Goal: Task Accomplishment & Management: Manage account settings

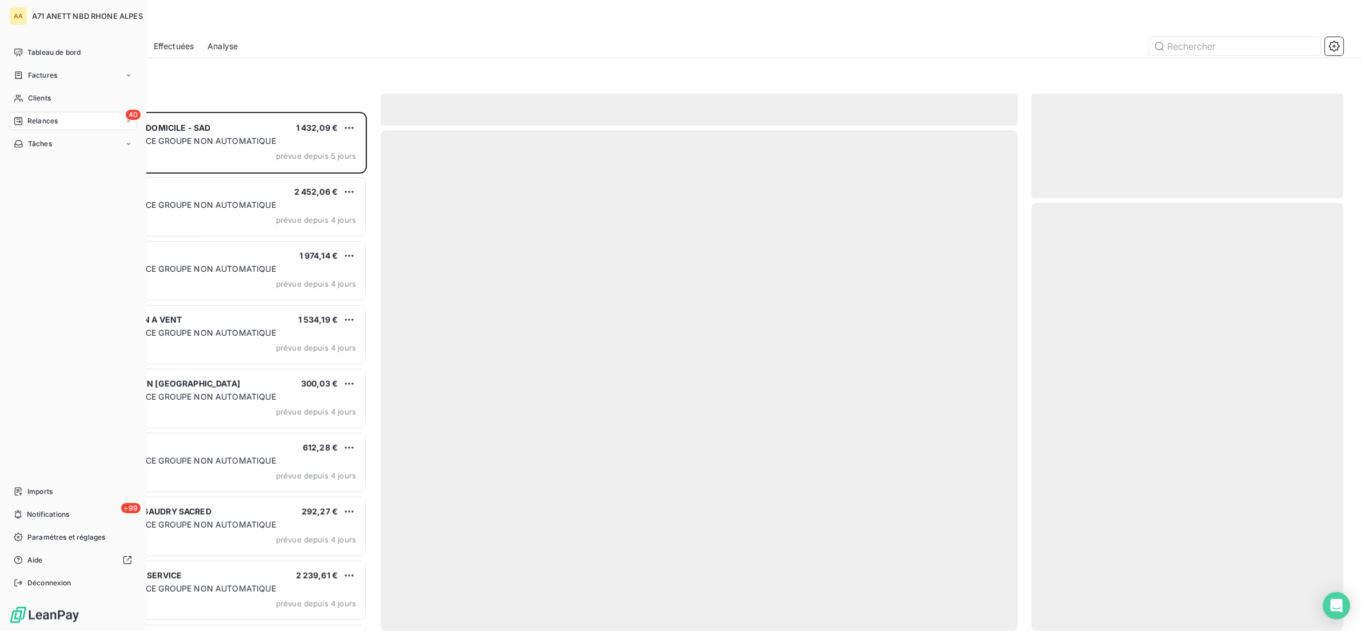
scroll to position [507, 299]
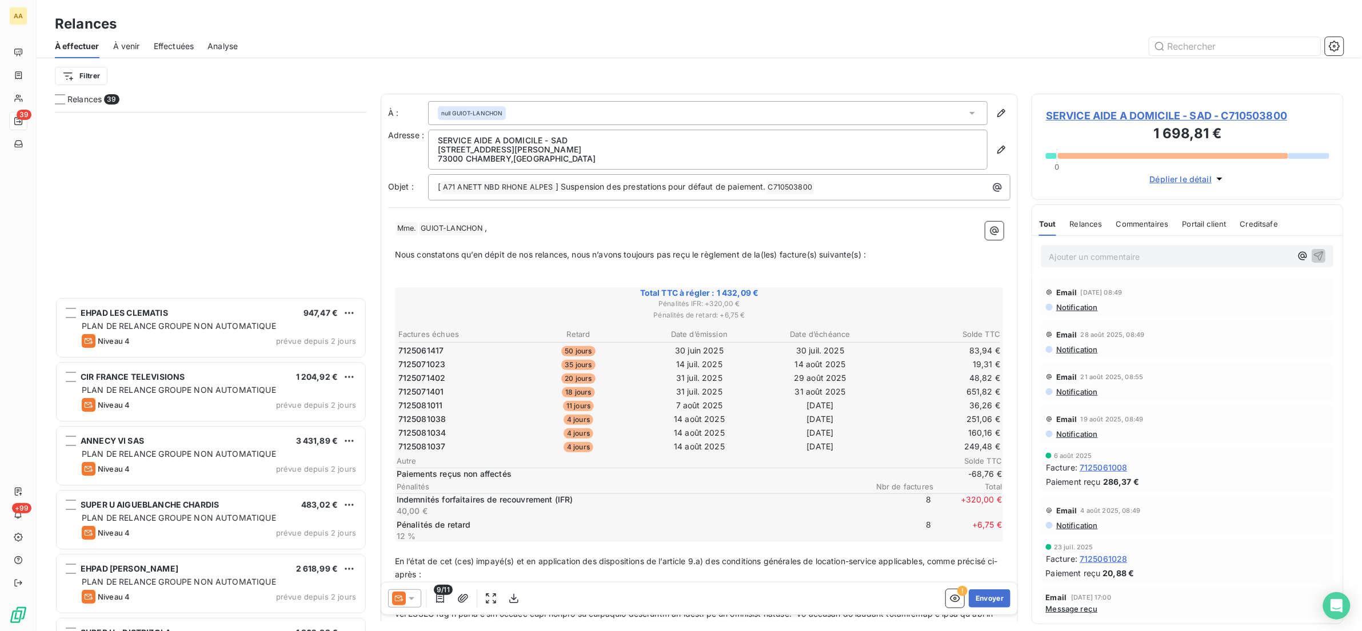
scroll to position [1977, 0]
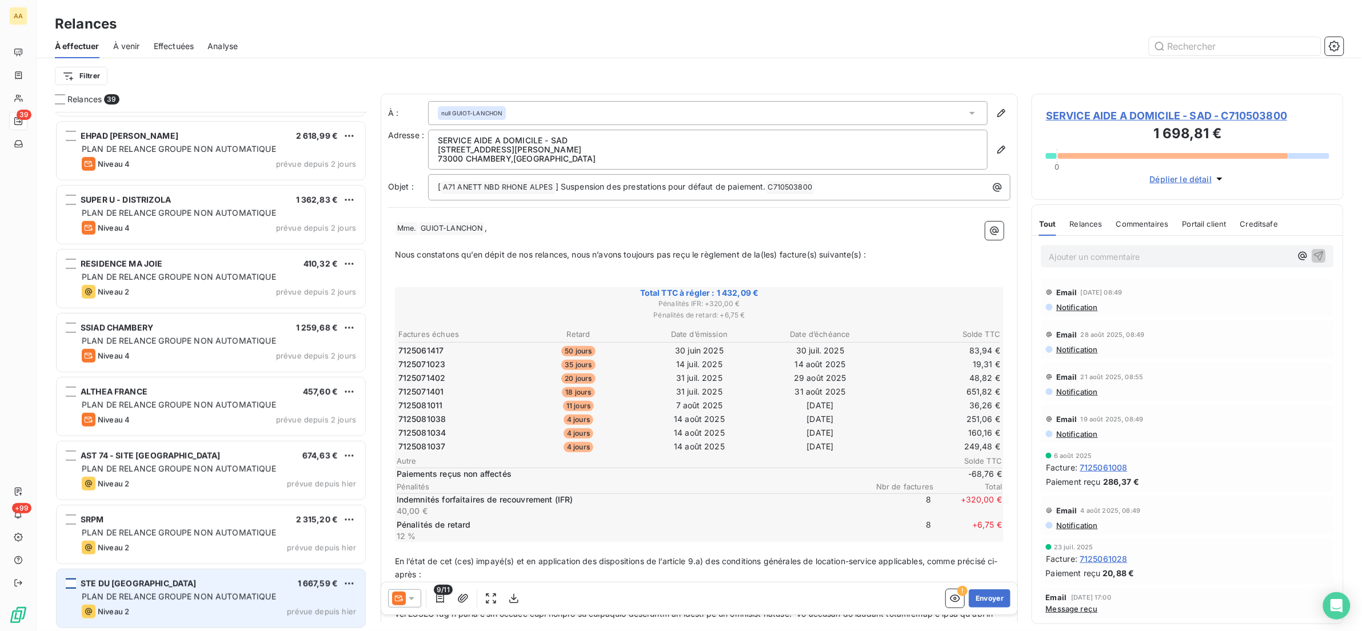
click at [72, 582] on div "grid" at bounding box center [71, 584] width 10 height 10
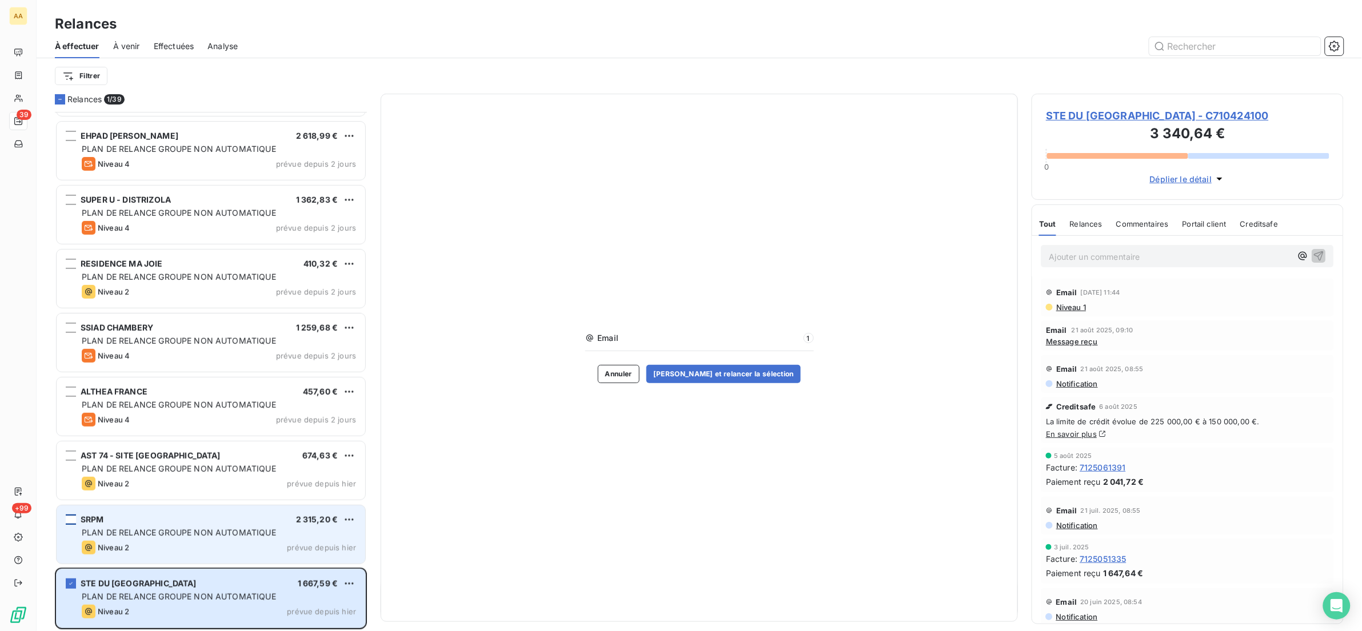
click at [71, 522] on div "grid" at bounding box center [71, 520] width 10 height 10
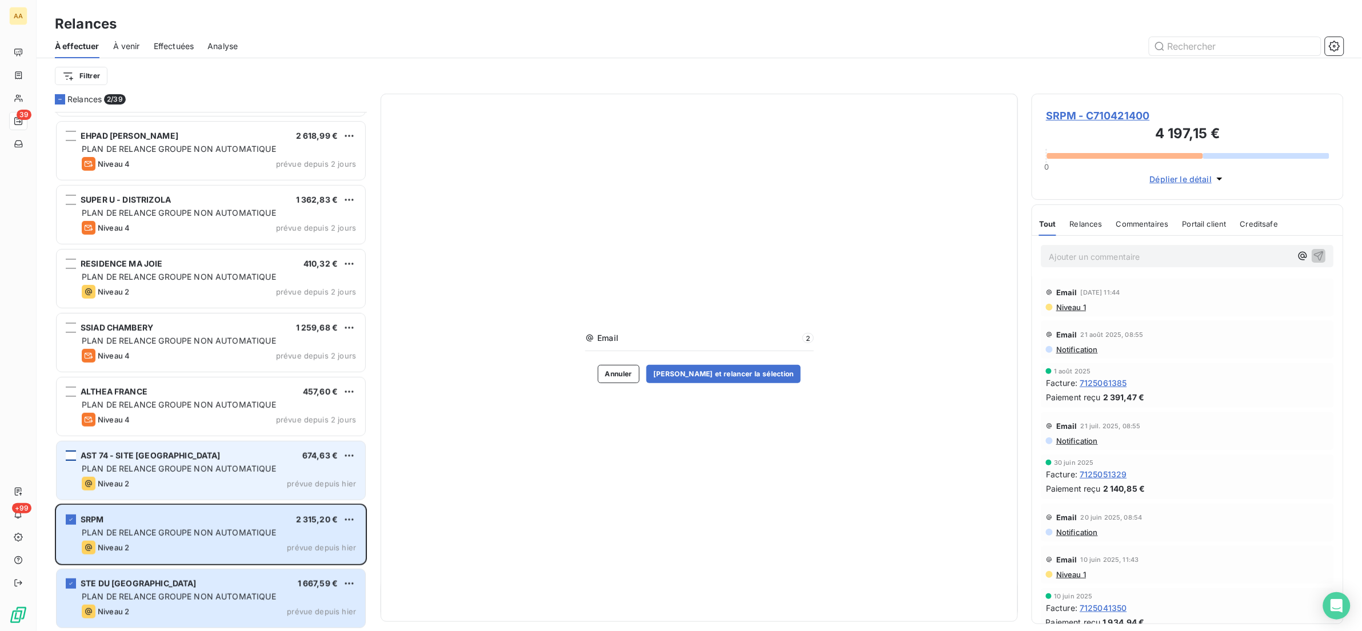
click at [75, 456] on div "grid" at bounding box center [71, 456] width 10 height 10
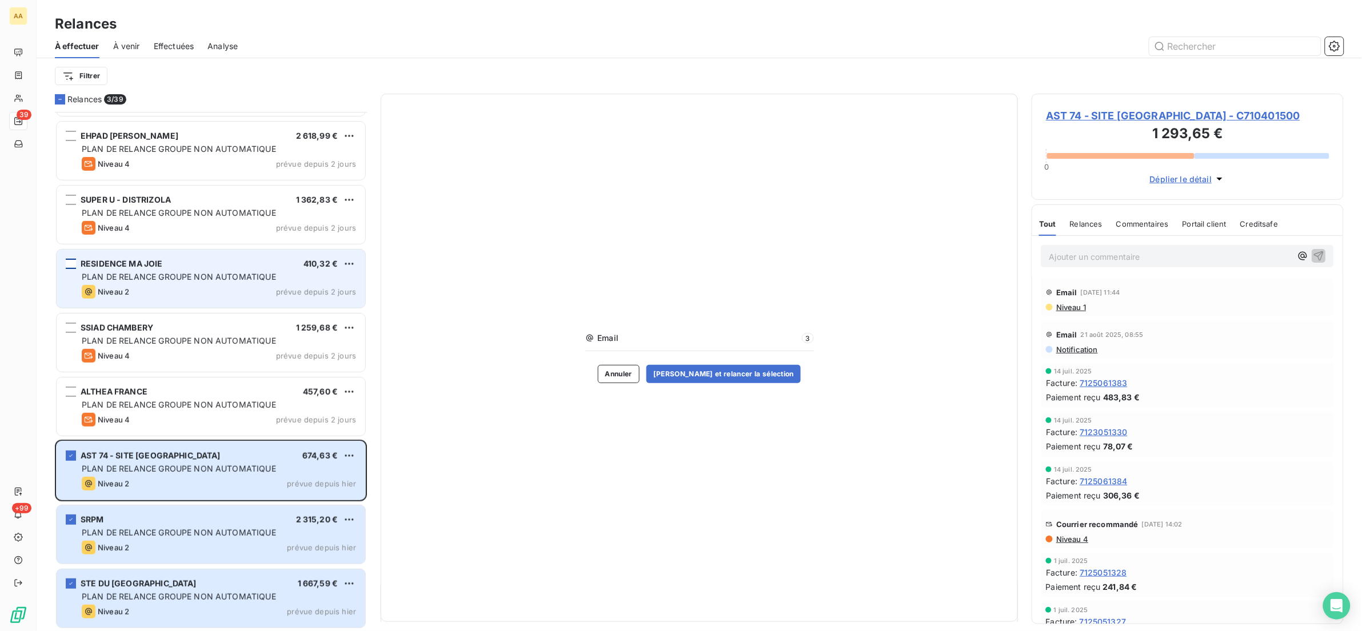
click at [70, 264] on div "grid" at bounding box center [71, 264] width 10 height 10
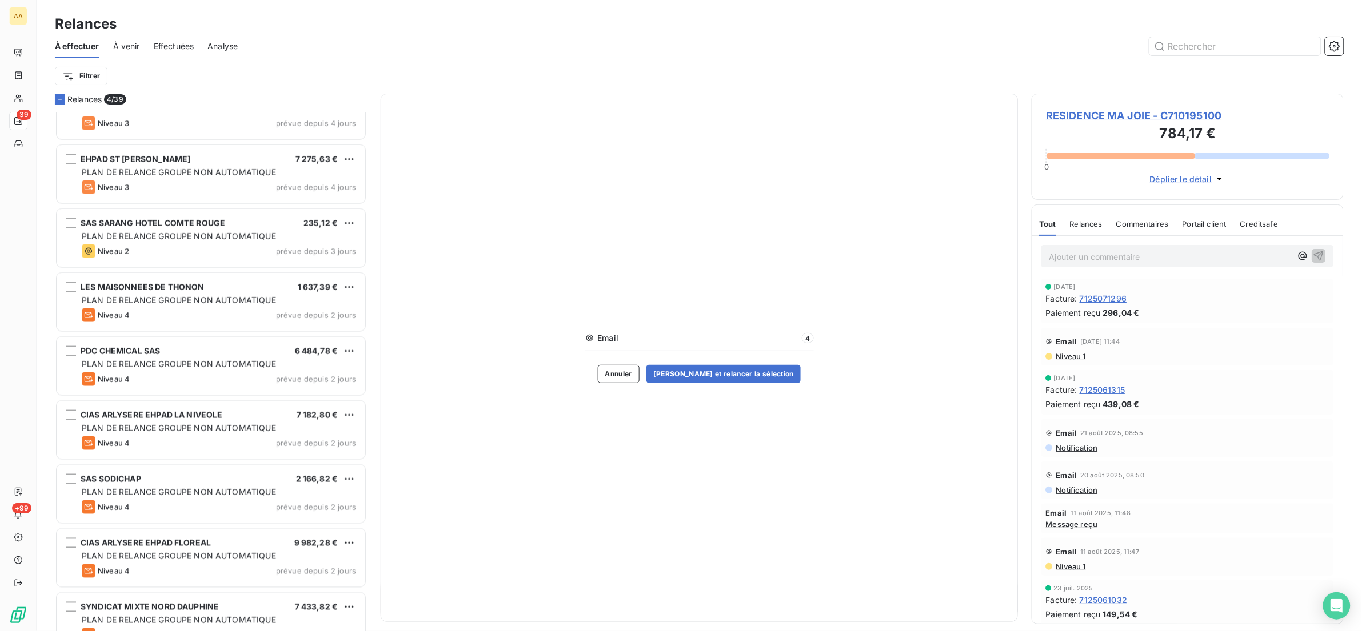
scroll to position [605, 0]
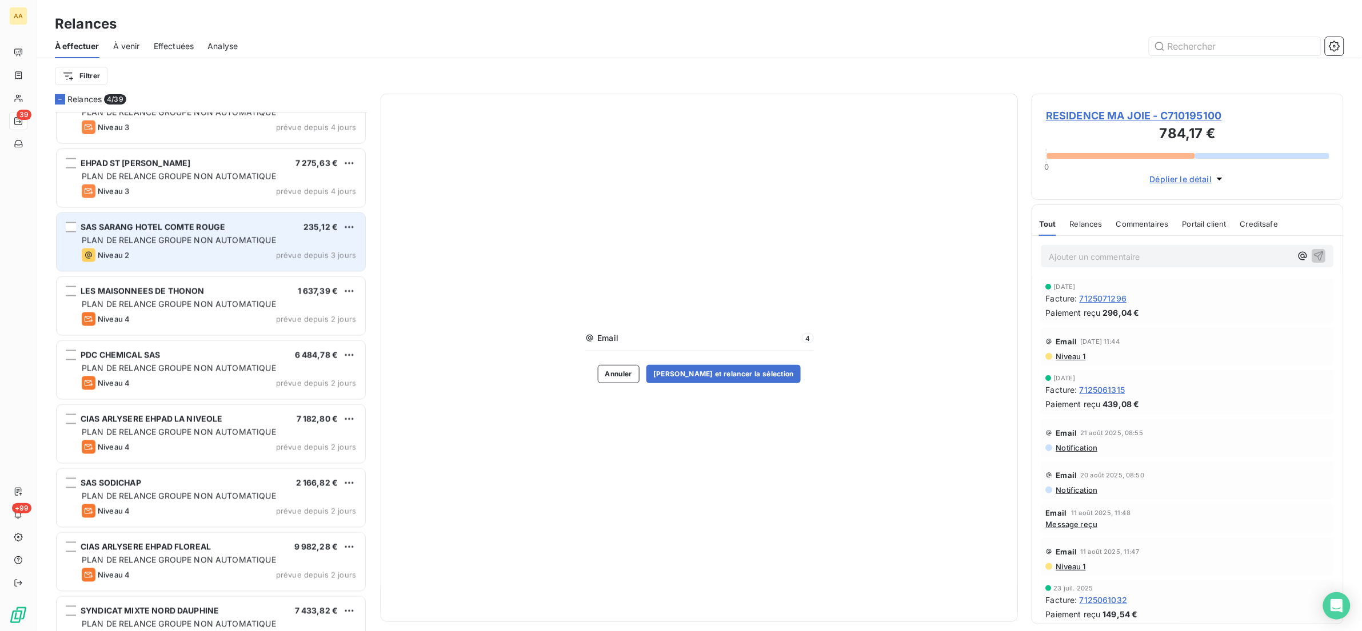
click at [101, 230] on span "SAS SARANG HOTEL COMTE ROUGE" at bounding box center [153, 227] width 145 height 10
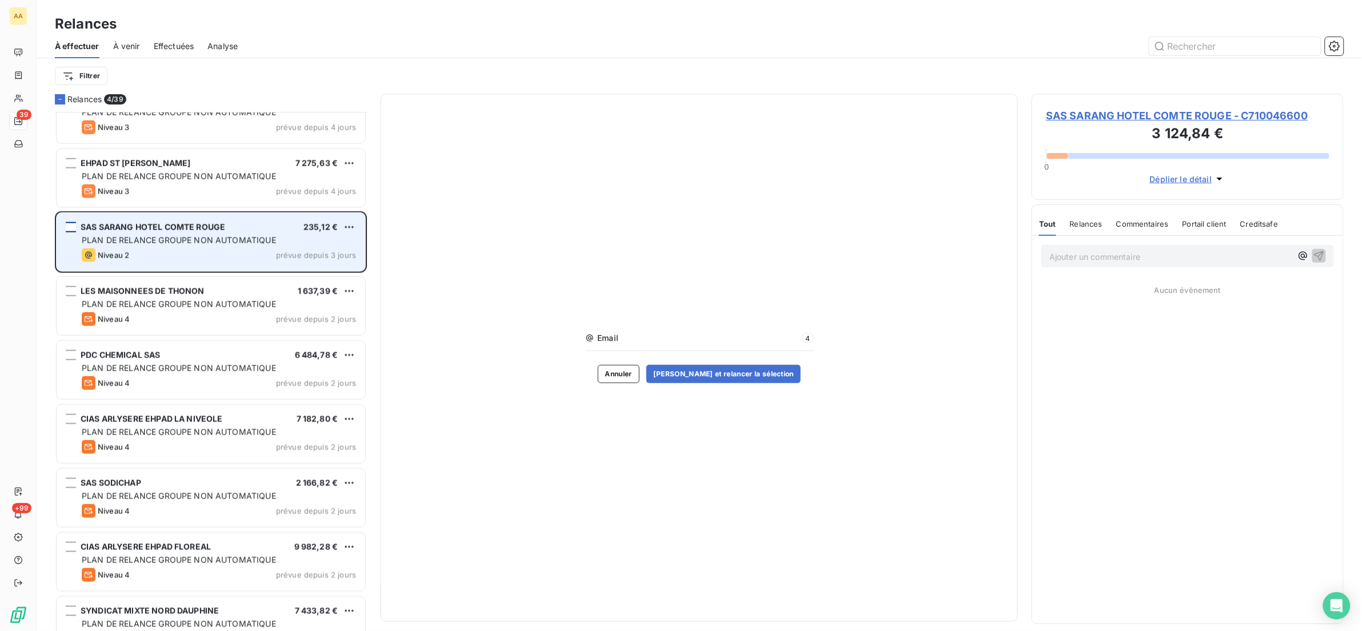
click at [73, 228] on div "grid" at bounding box center [71, 227] width 10 height 10
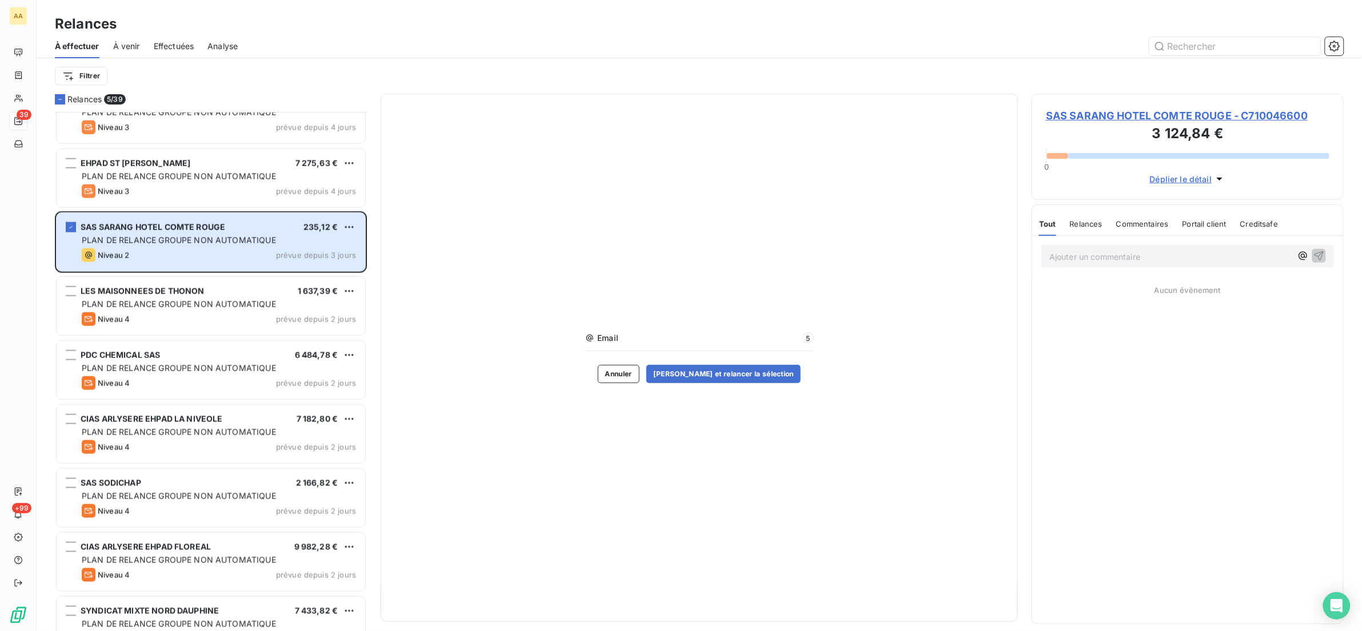
scroll to position [519, 0]
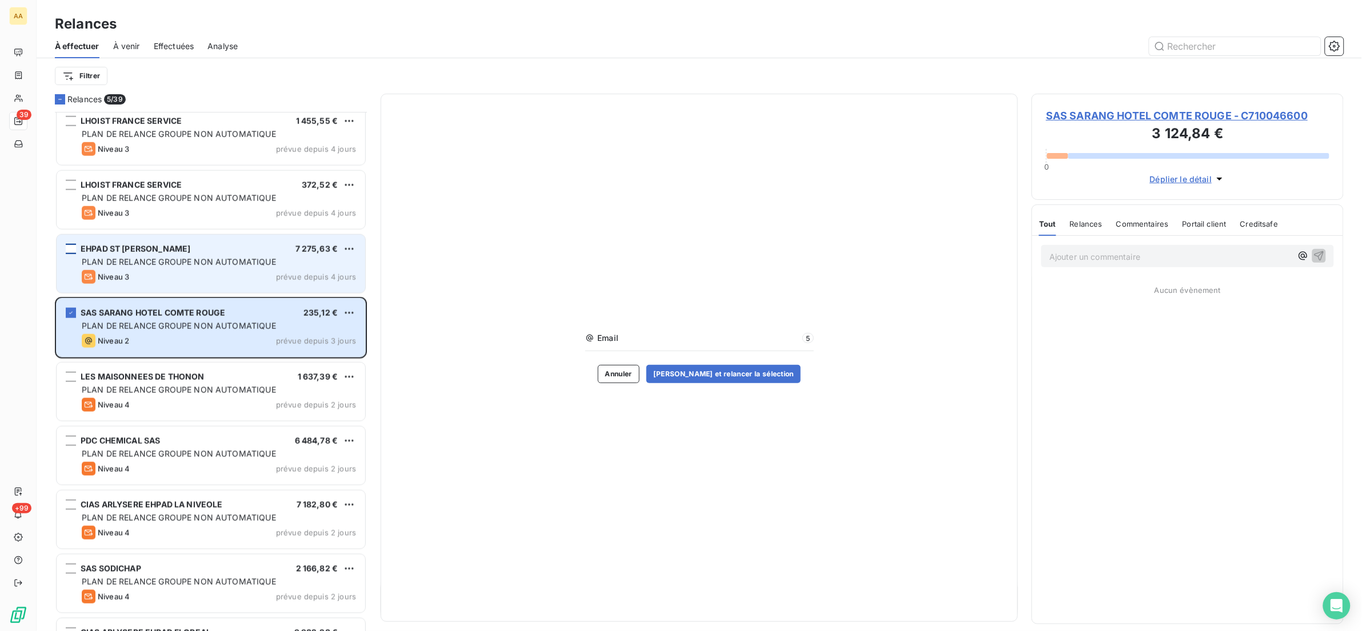
click at [70, 250] on div "grid" at bounding box center [71, 249] width 10 height 10
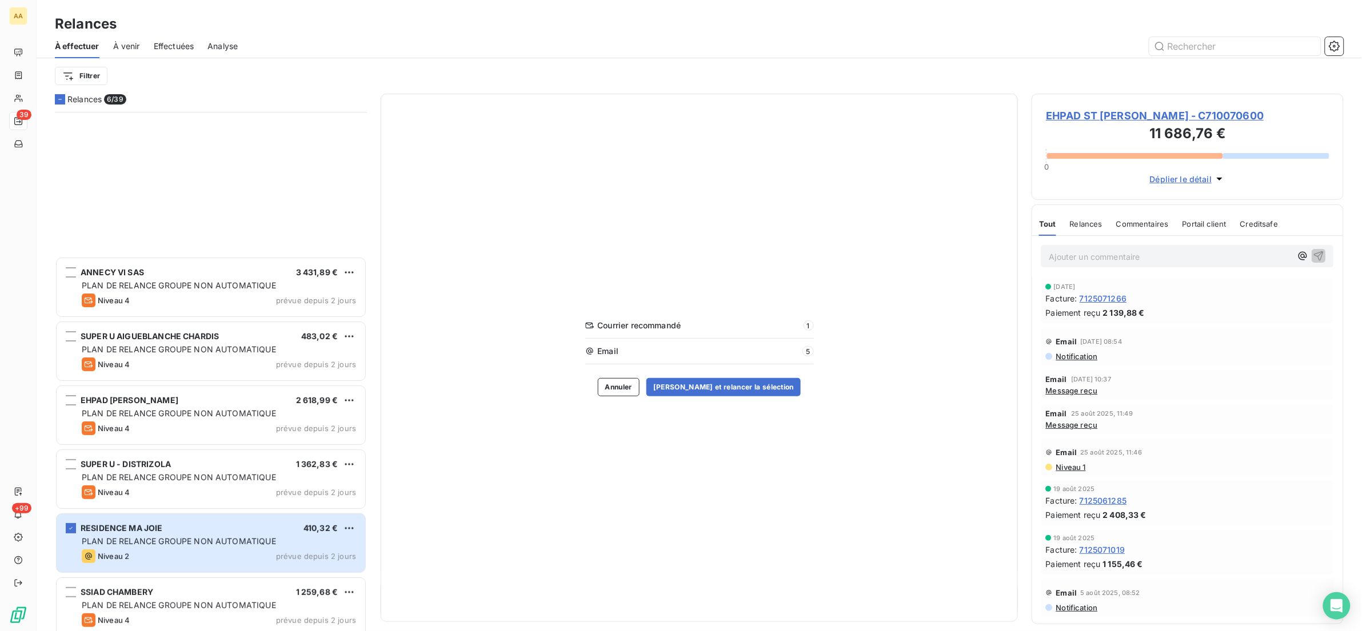
scroll to position [1977, 0]
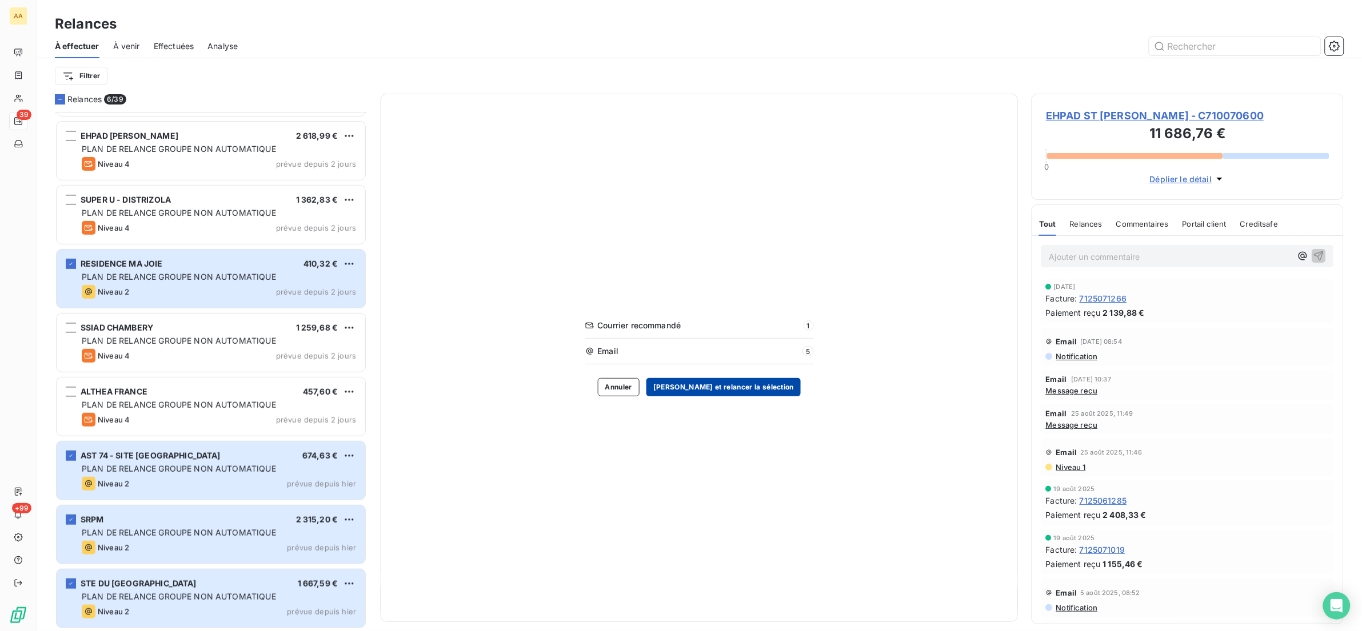
click at [747, 391] on button "[PERSON_NAME] et relancer la sélection" at bounding box center [723, 387] width 154 height 18
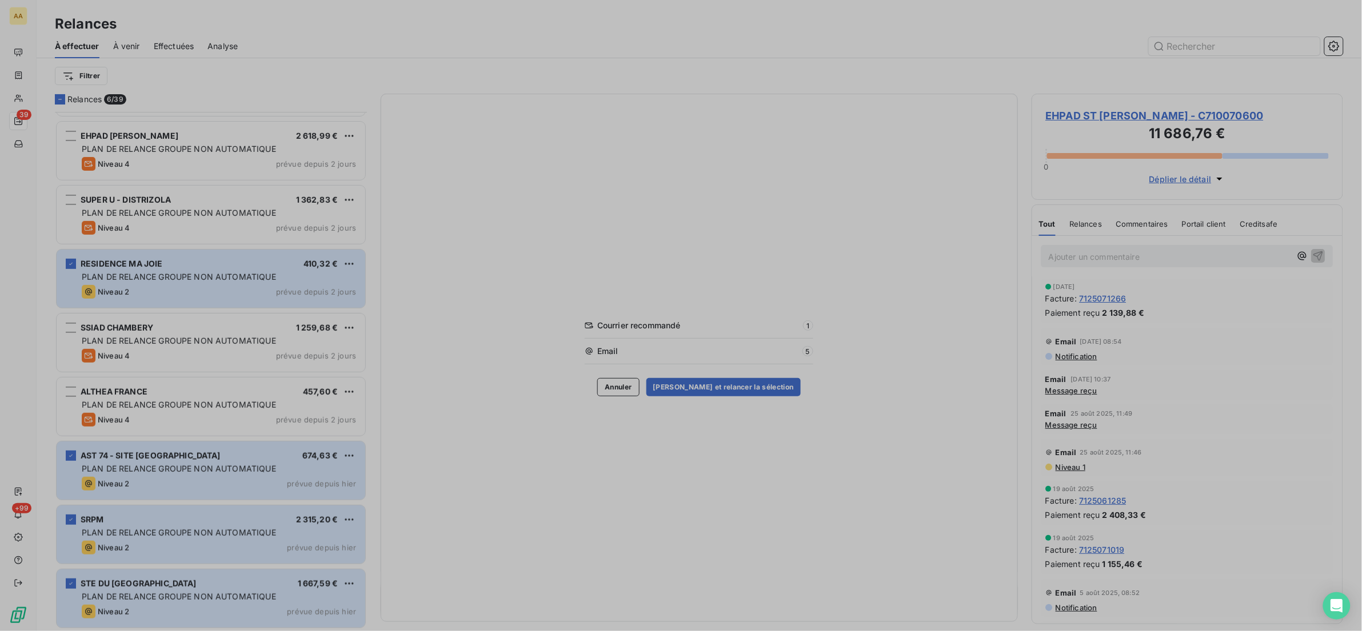
scroll to position [507, 298]
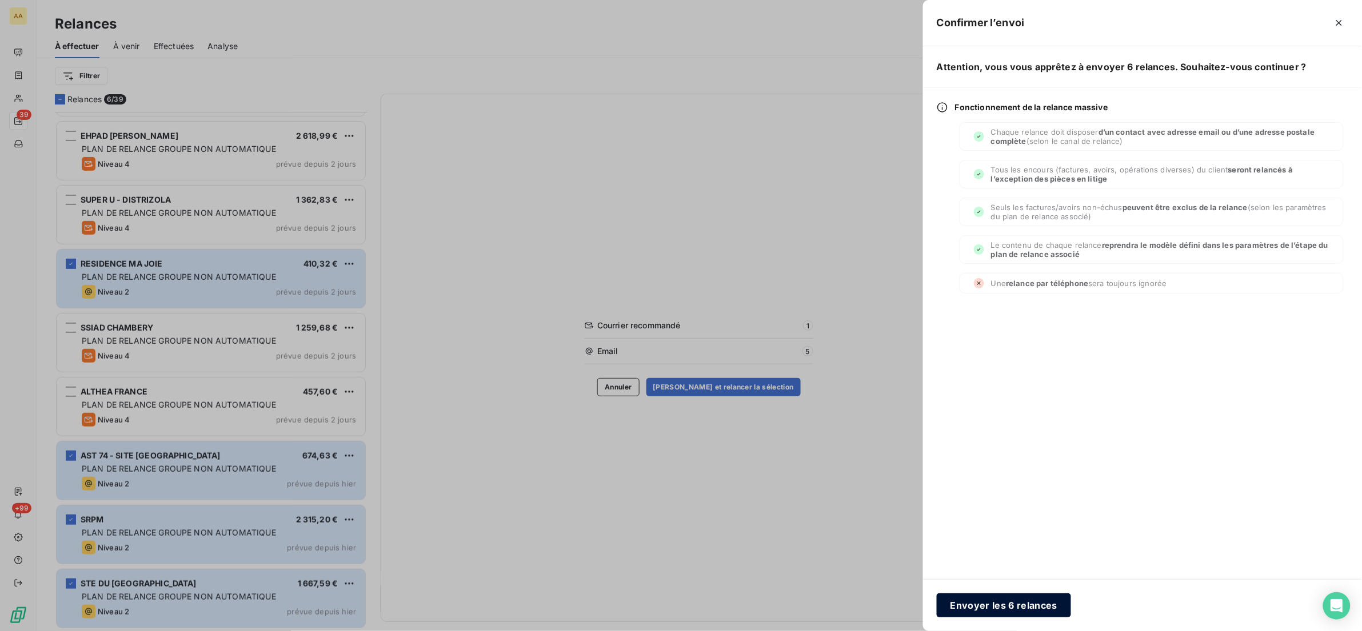
click at [1024, 610] on button "Envoyer les 6 relances" at bounding box center [1004, 606] width 134 height 24
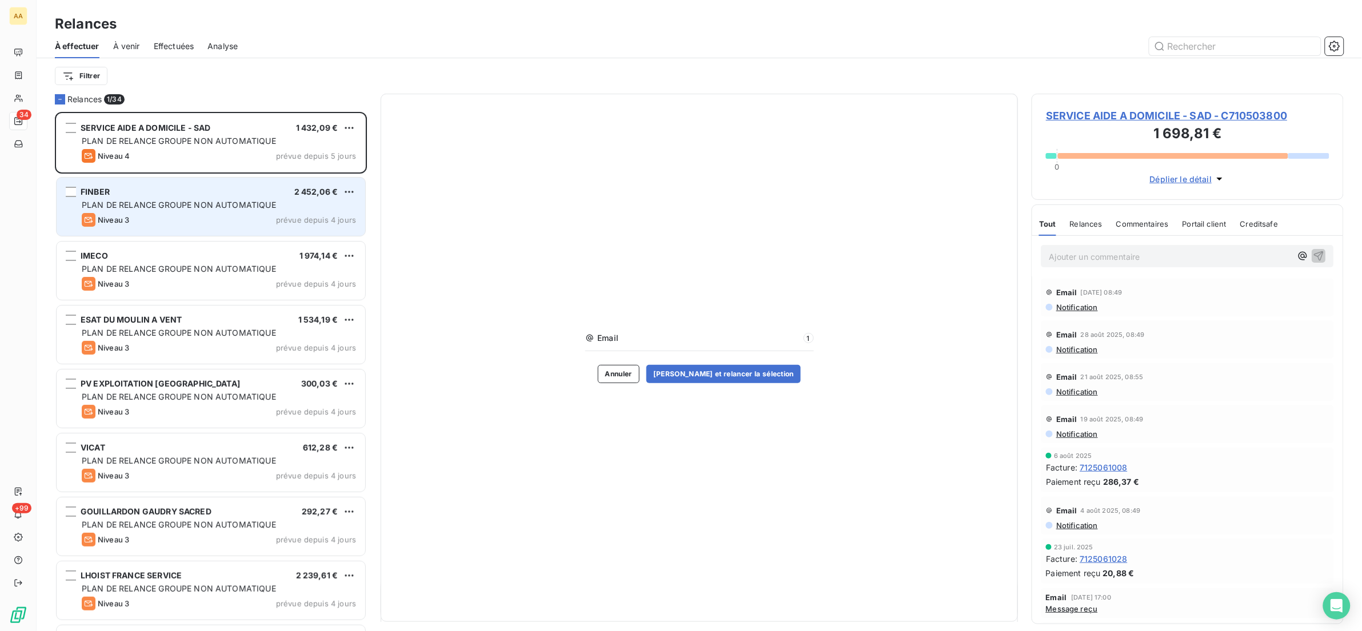
click at [107, 210] on span "PLAN DE RELANCE GROUPE NON AUTOMATIQUE" at bounding box center [179, 205] width 194 height 10
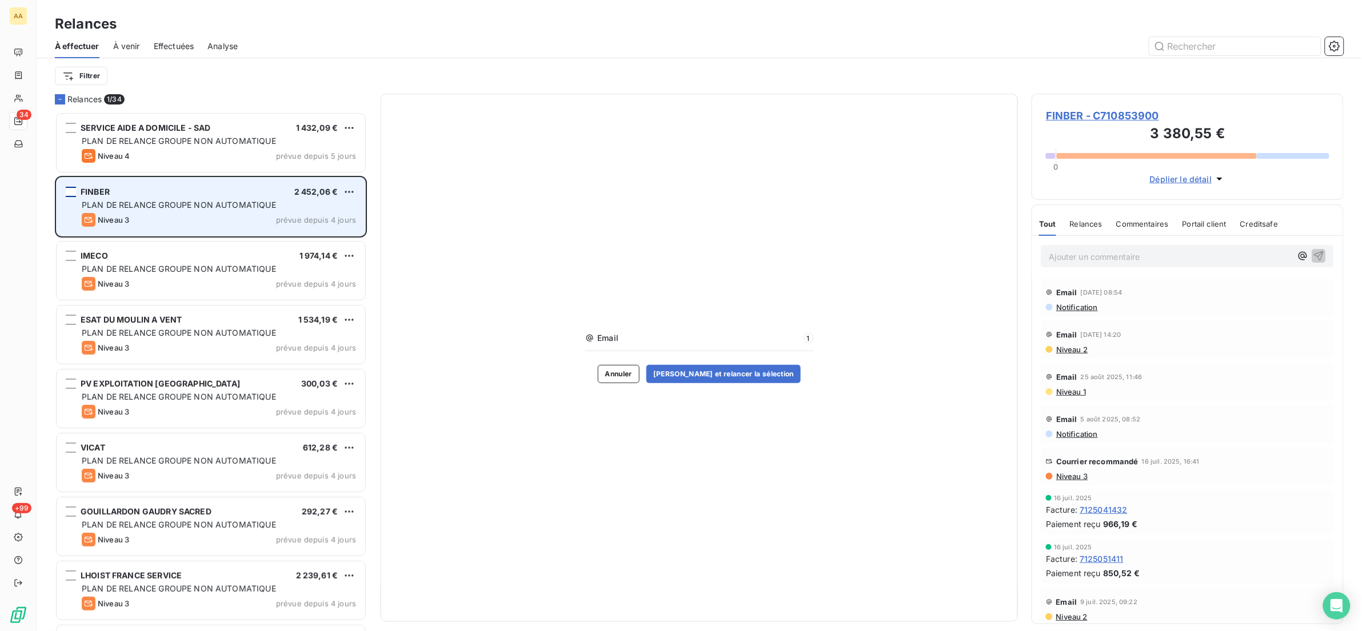
click at [67, 194] on div "grid" at bounding box center [71, 192] width 10 height 10
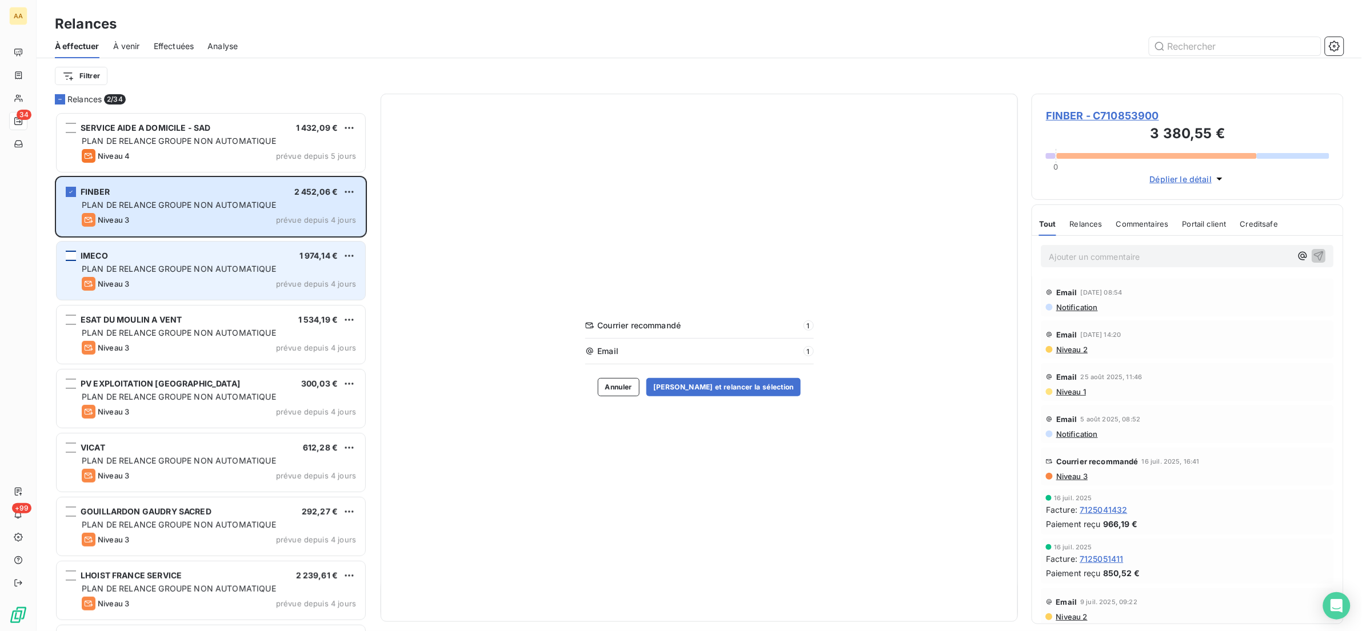
click at [69, 258] on div "grid" at bounding box center [71, 256] width 10 height 10
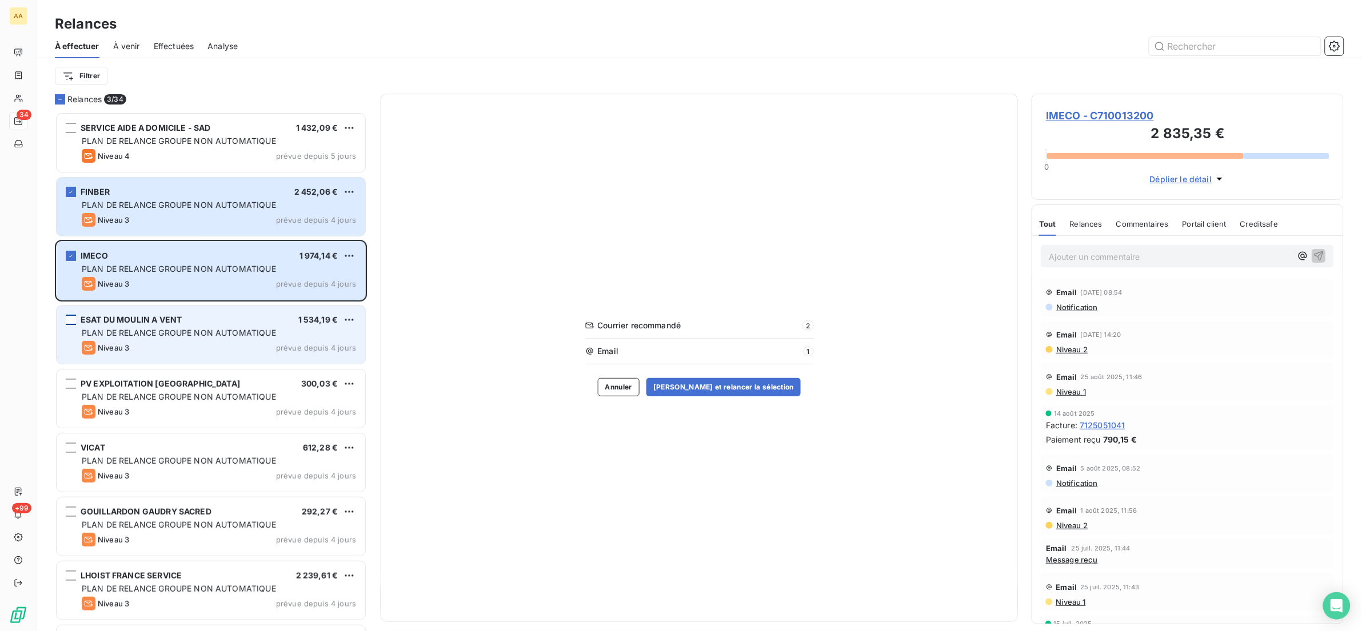
click at [71, 322] on div "grid" at bounding box center [71, 320] width 10 height 10
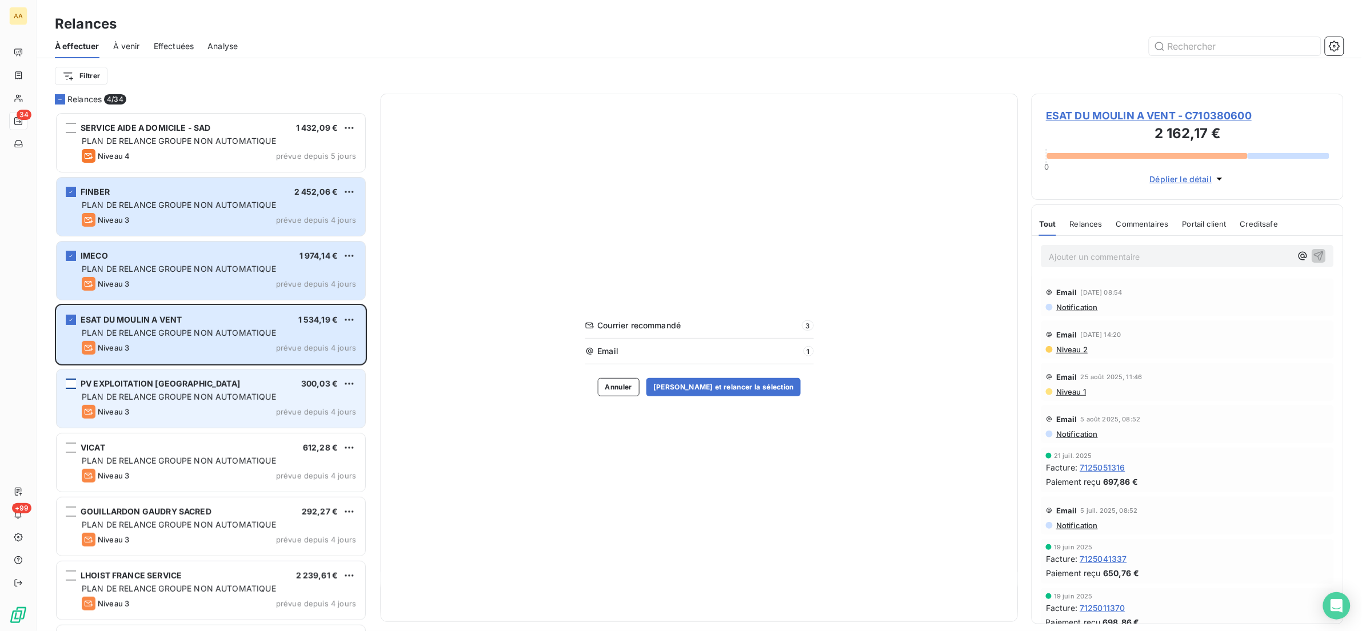
click at [67, 386] on div "grid" at bounding box center [71, 384] width 10 height 10
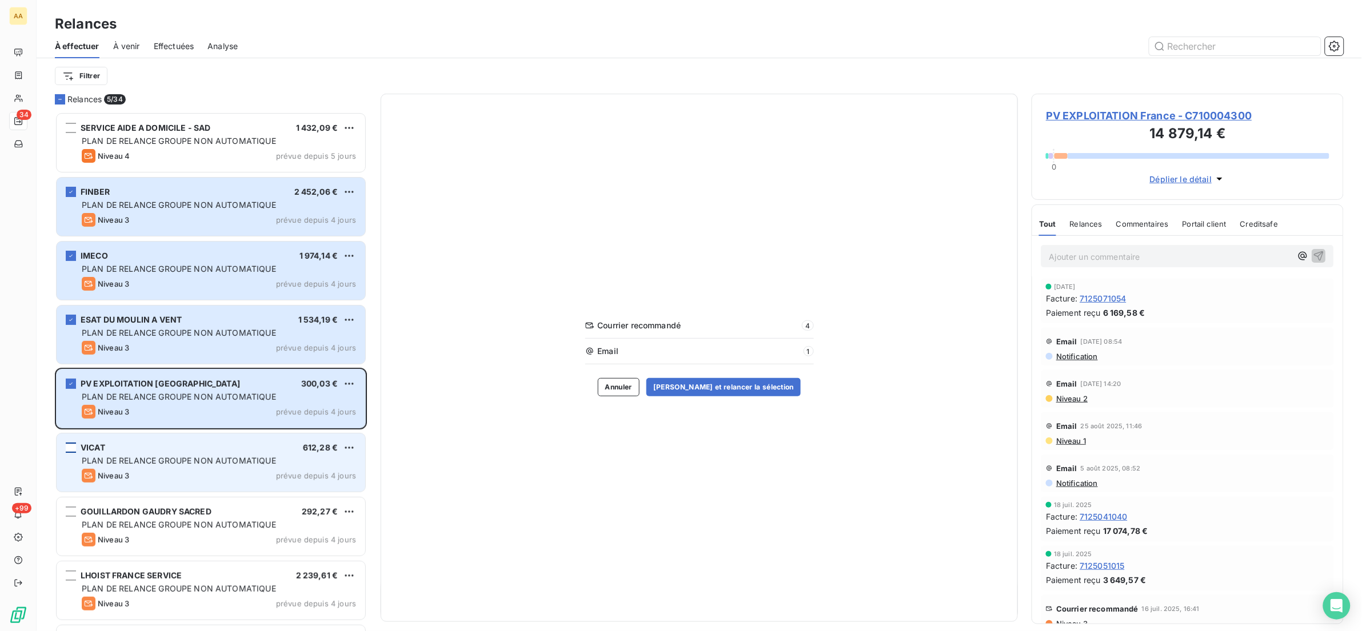
click at [68, 447] on div "grid" at bounding box center [71, 448] width 10 height 10
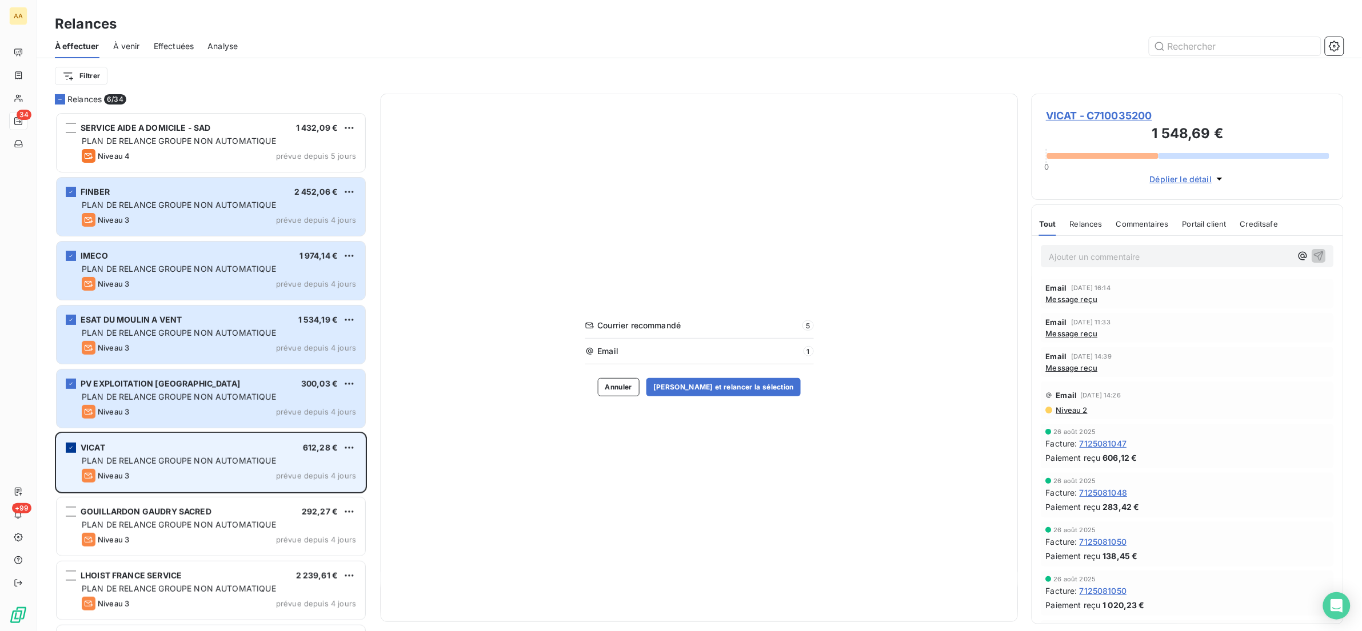
click at [72, 450] on icon "grid" at bounding box center [70, 448] width 7 height 7
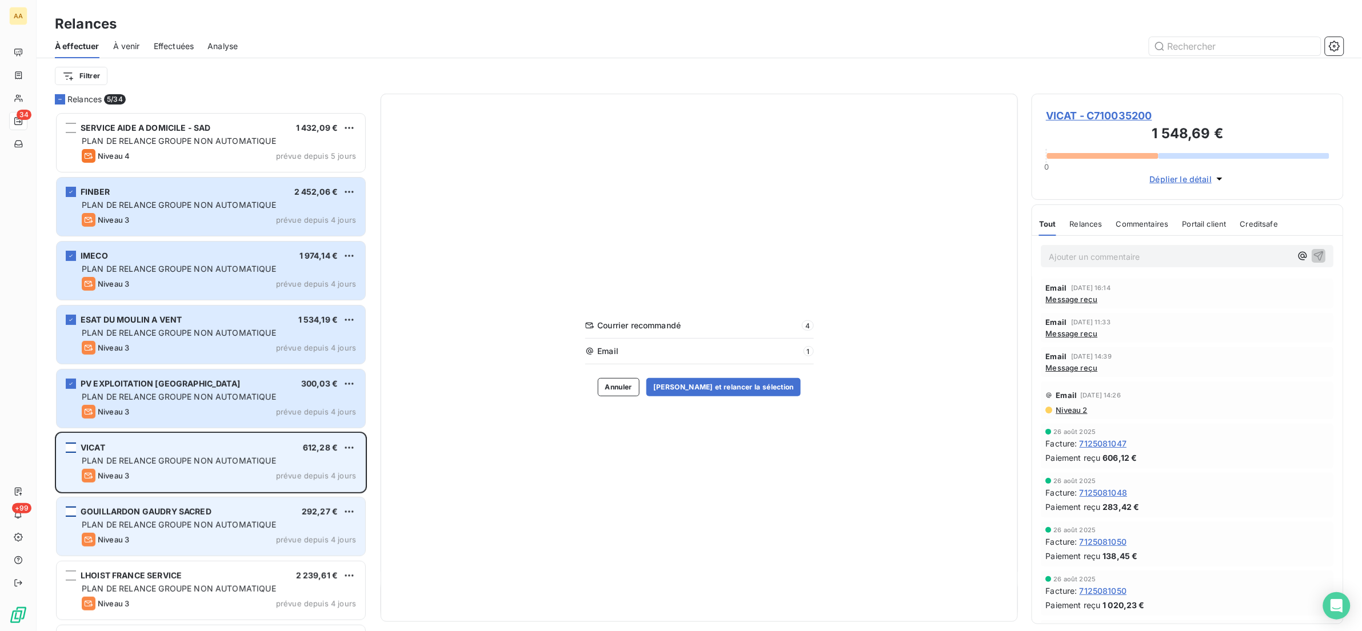
click at [73, 516] on div "grid" at bounding box center [71, 512] width 10 height 10
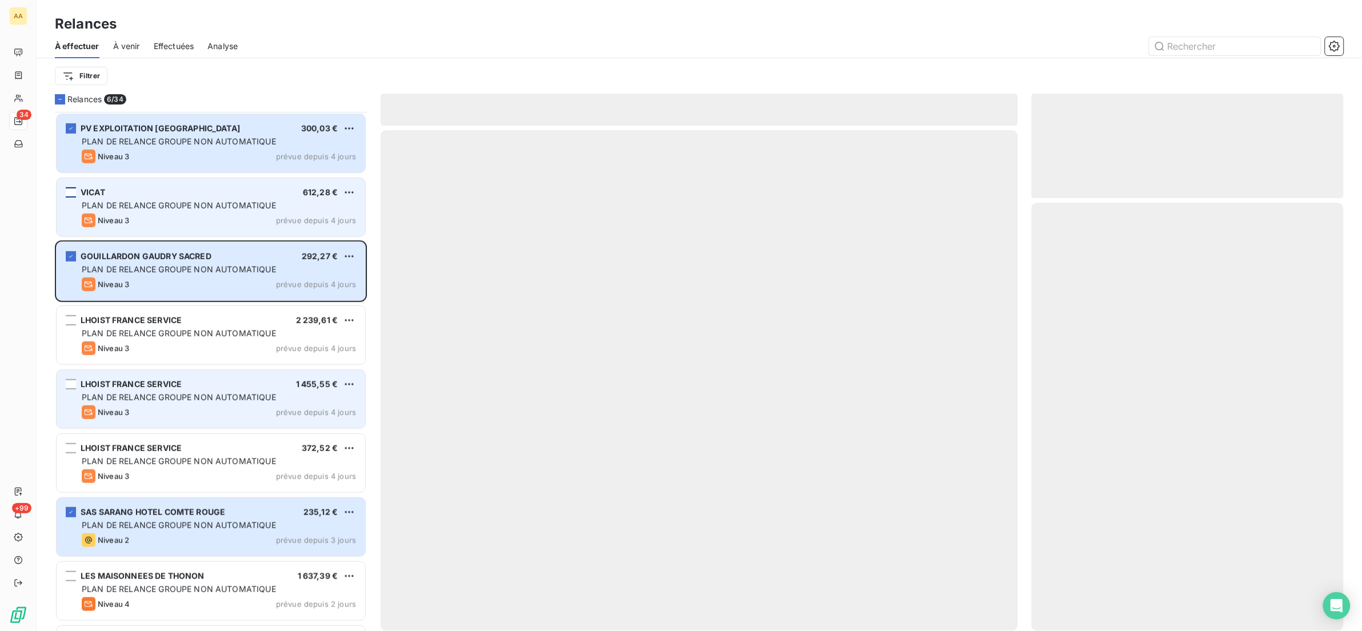
scroll to position [258, 0]
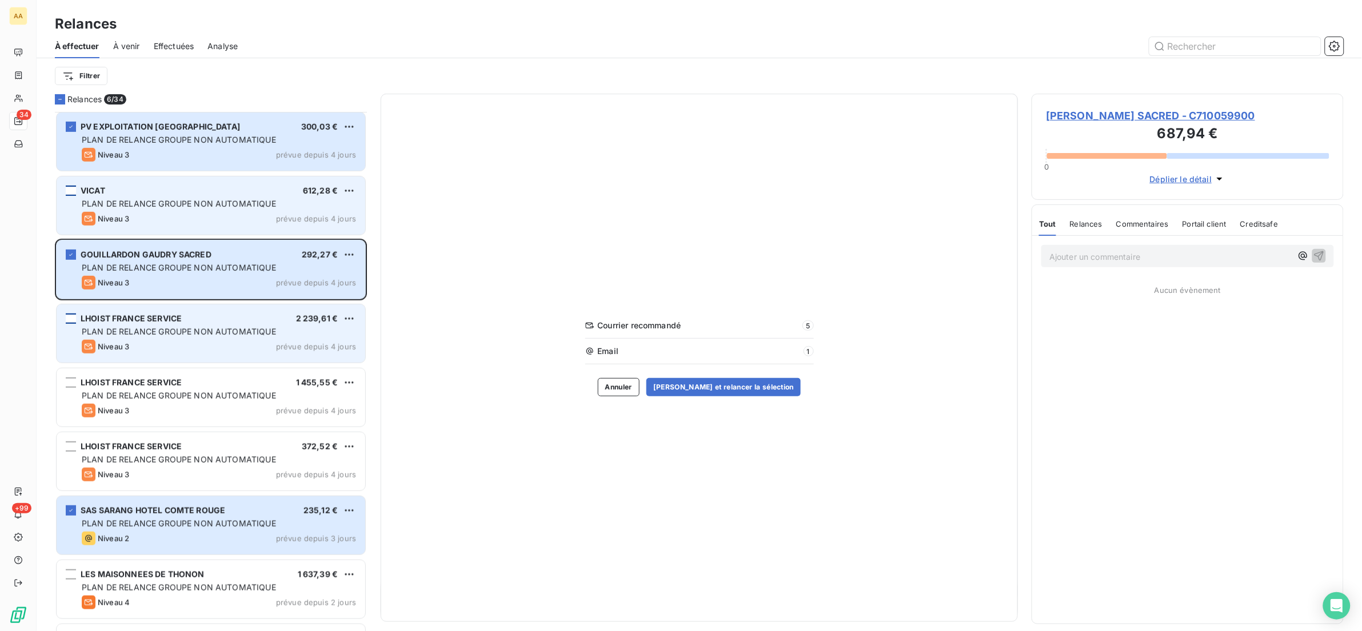
click at [67, 321] on div "grid" at bounding box center [71, 319] width 10 height 10
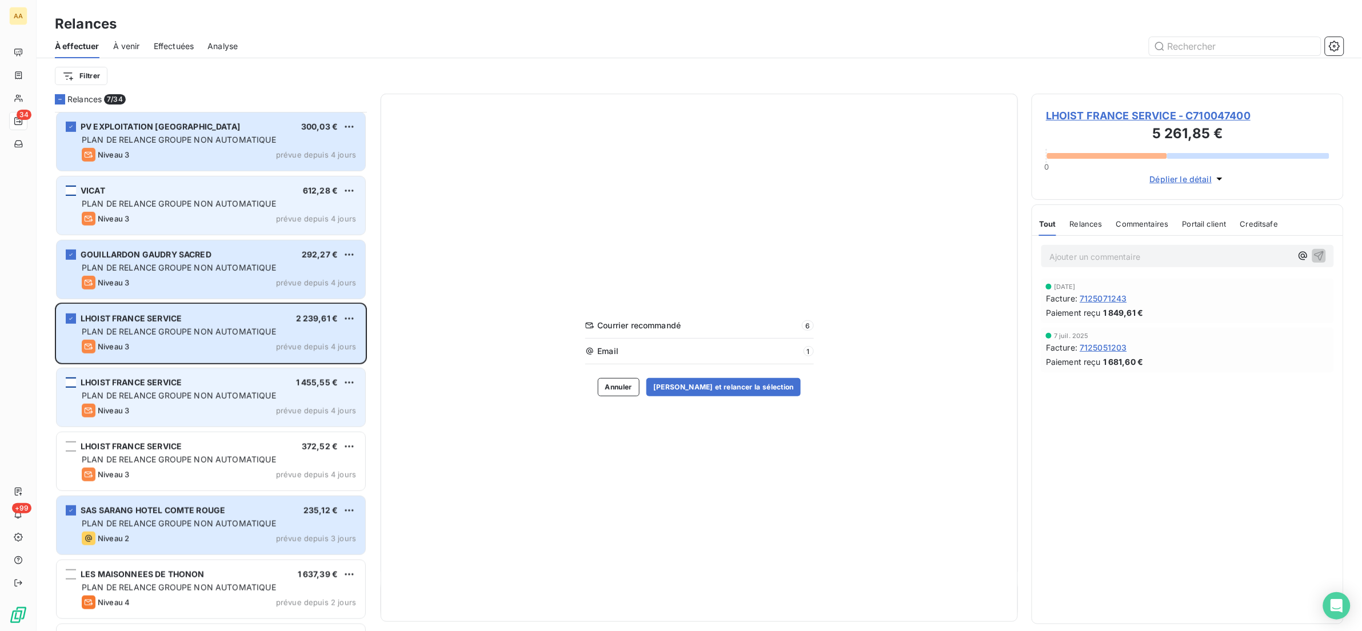
click at [70, 382] on div "grid" at bounding box center [71, 383] width 10 height 10
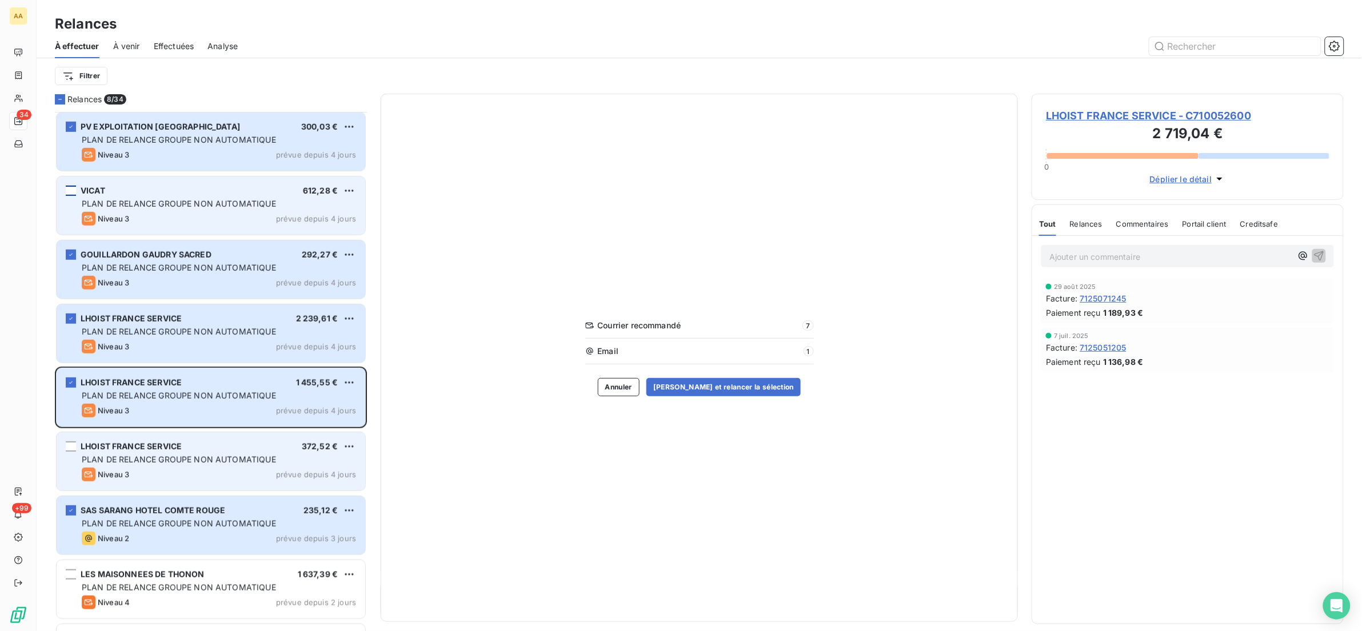
click at [76, 445] on div "LHOIST FRANCE SERVICE 372,52 € PLAN DE RELANCE GROUPE NON AUTOMATIQUE Niveau 3 …" at bounding box center [211, 462] width 309 height 58
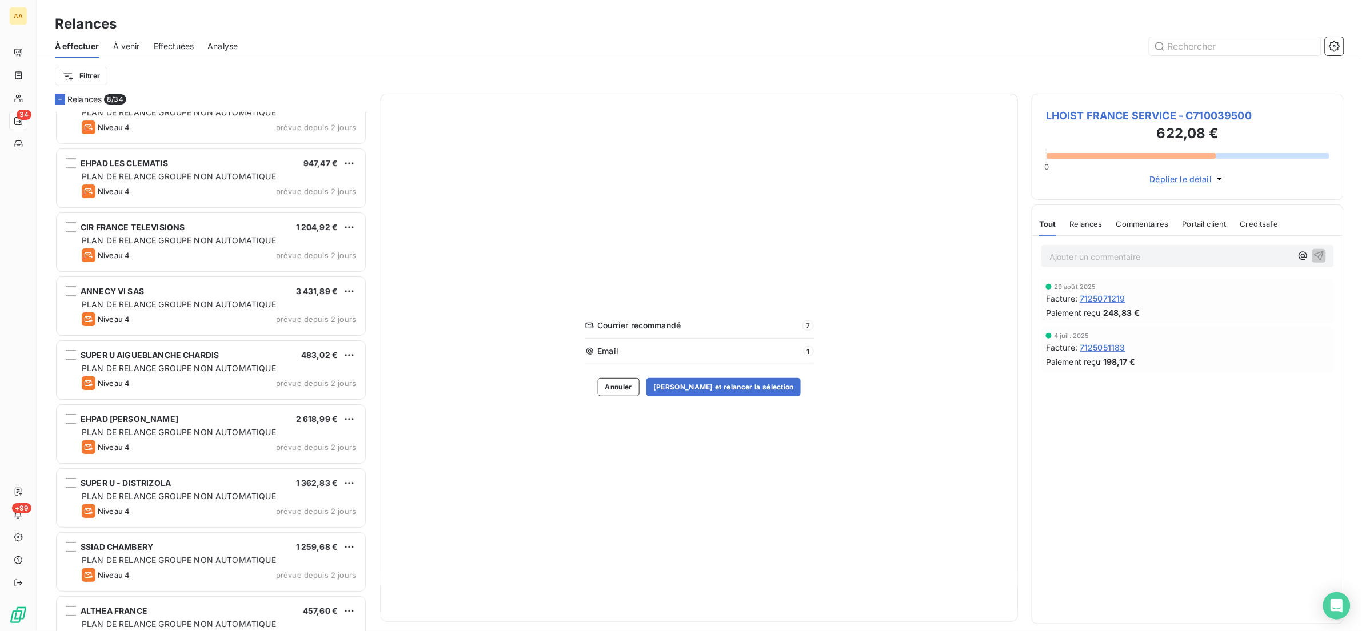
scroll to position [1657, 0]
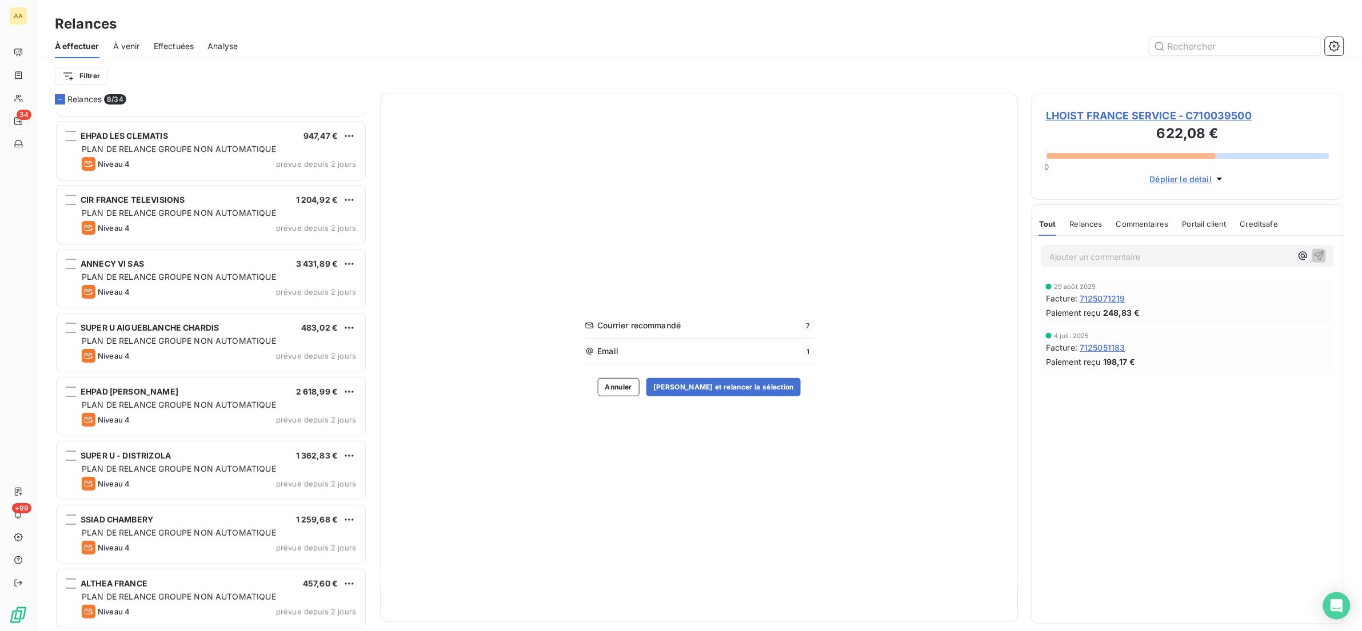
click at [722, 396] on div "[PERSON_NAME] recommandé 7 Email 1 Annuler [PERSON_NAME] et relancer la sélecti…" at bounding box center [700, 358] width 638 height 529
click at [720, 391] on button "[PERSON_NAME] et relancer la sélection" at bounding box center [723, 387] width 154 height 18
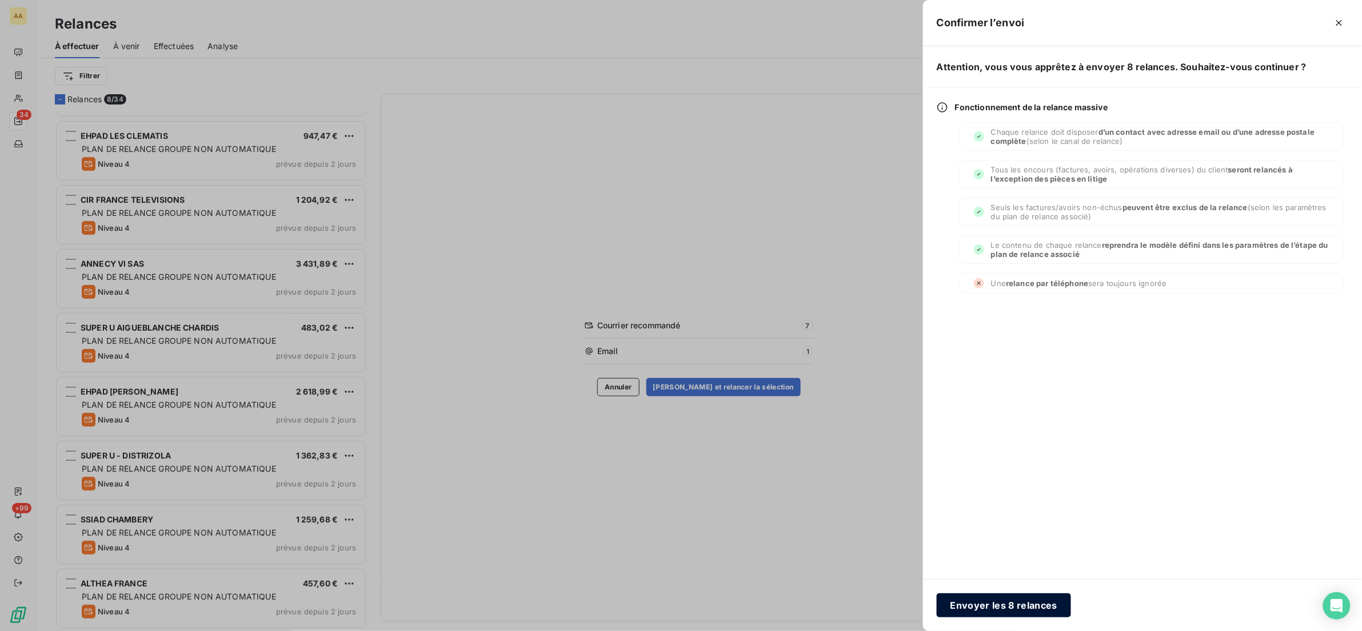
click at [978, 599] on button "Envoyer les 8 relances" at bounding box center [1004, 606] width 134 height 24
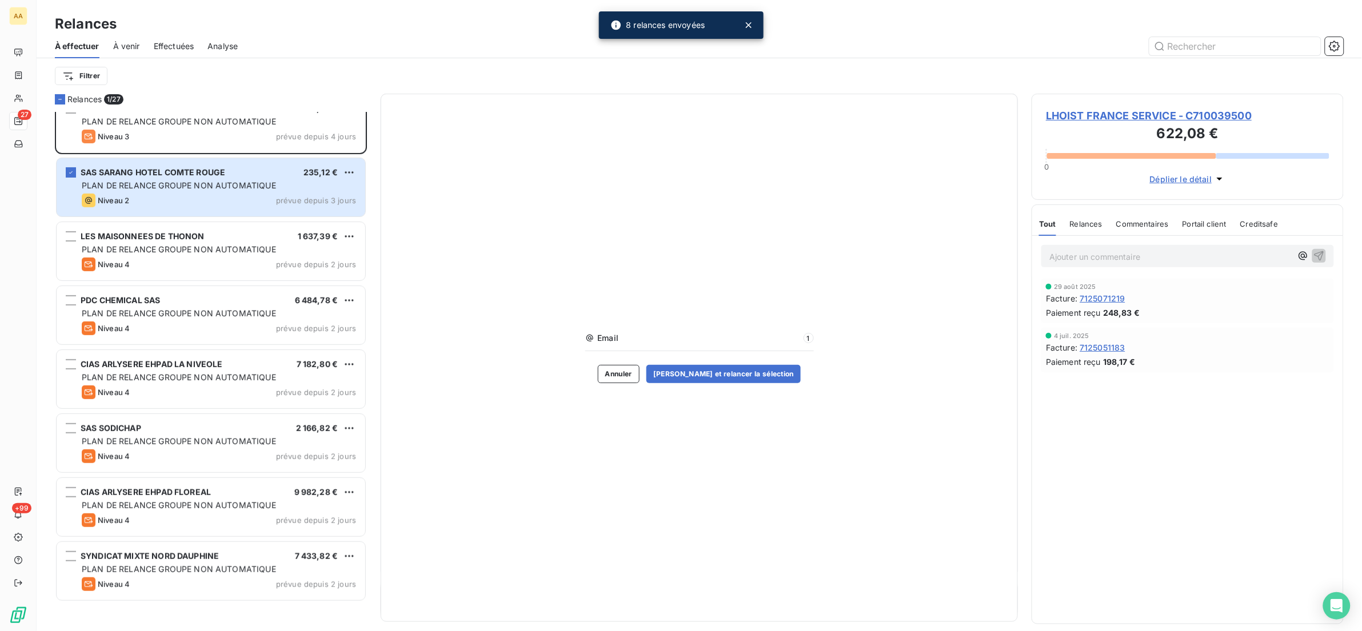
scroll to position [0, 0]
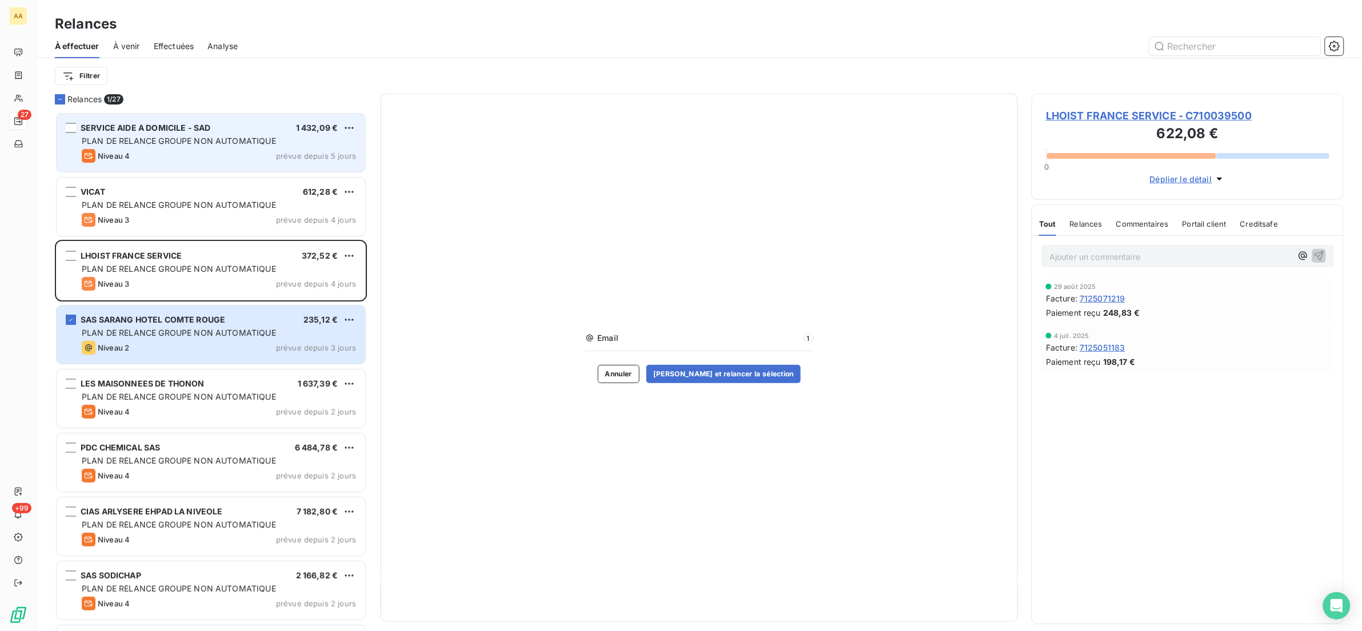
click at [127, 145] on span "PLAN DE RELANCE GROUPE NON AUTOMATIQUE" at bounding box center [179, 141] width 194 height 10
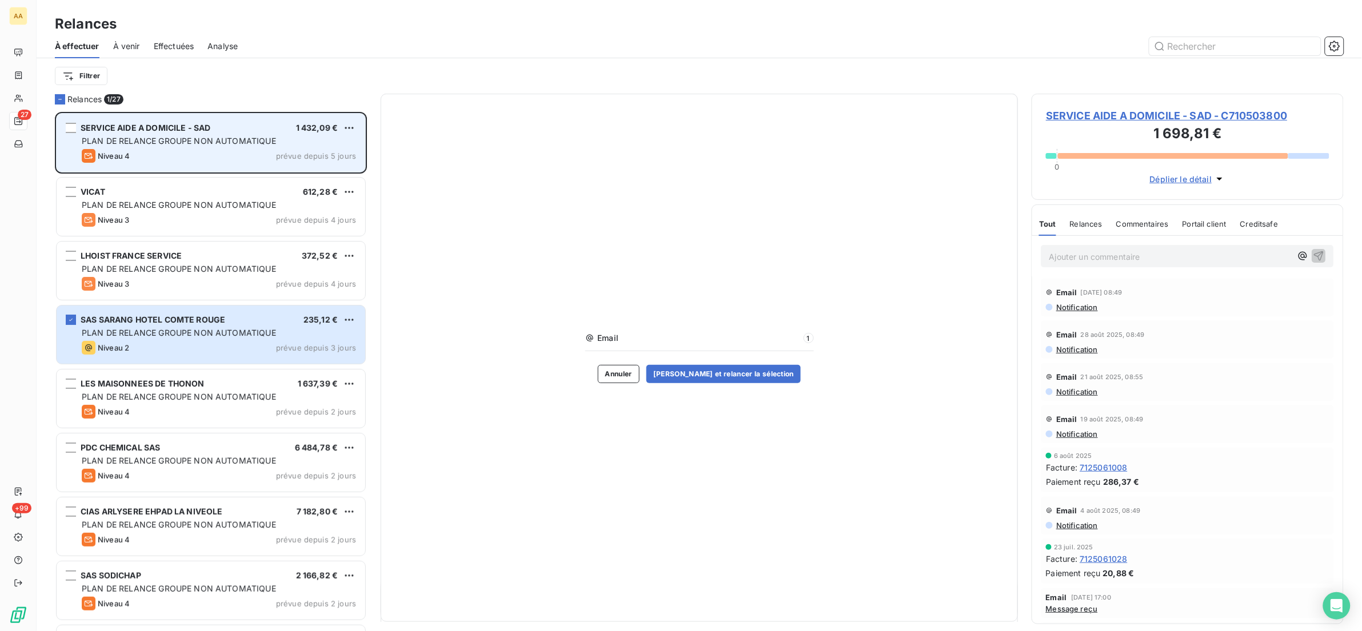
click at [180, 158] on div "Niveau 4 prévue depuis 5 jours" at bounding box center [219, 156] width 274 height 14
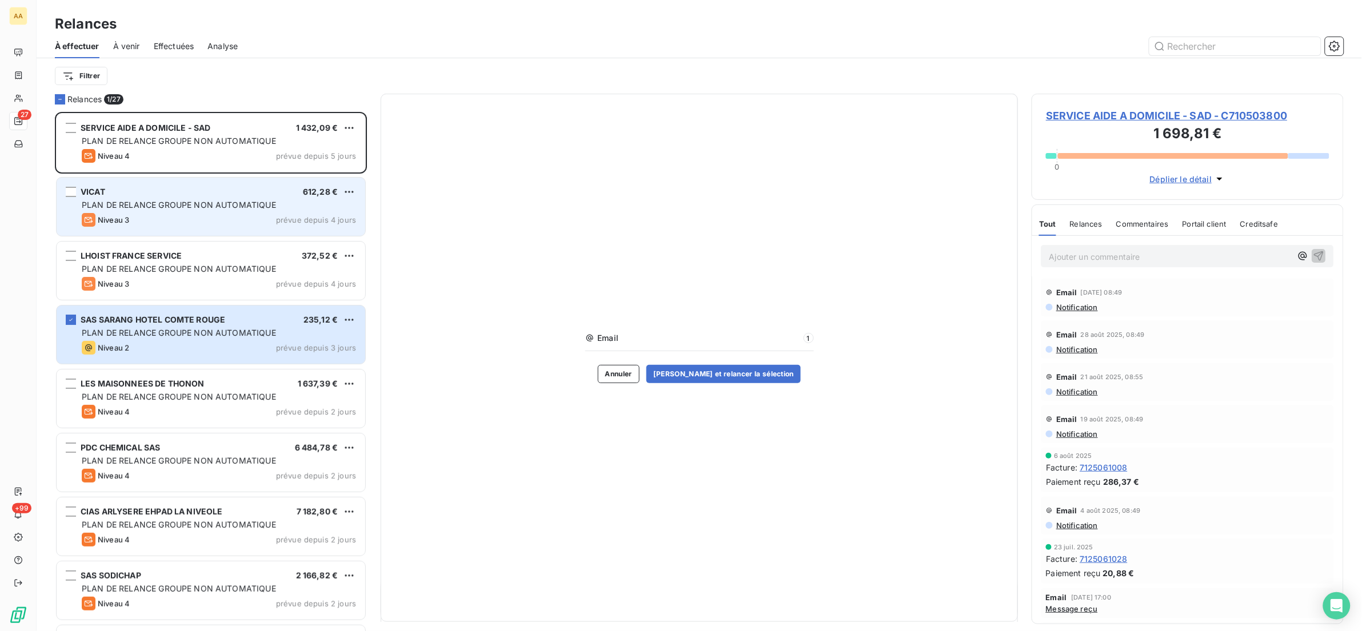
click at [180, 200] on span "PLAN DE RELANCE GROUPE NON AUTOMATIQUE" at bounding box center [179, 205] width 194 height 10
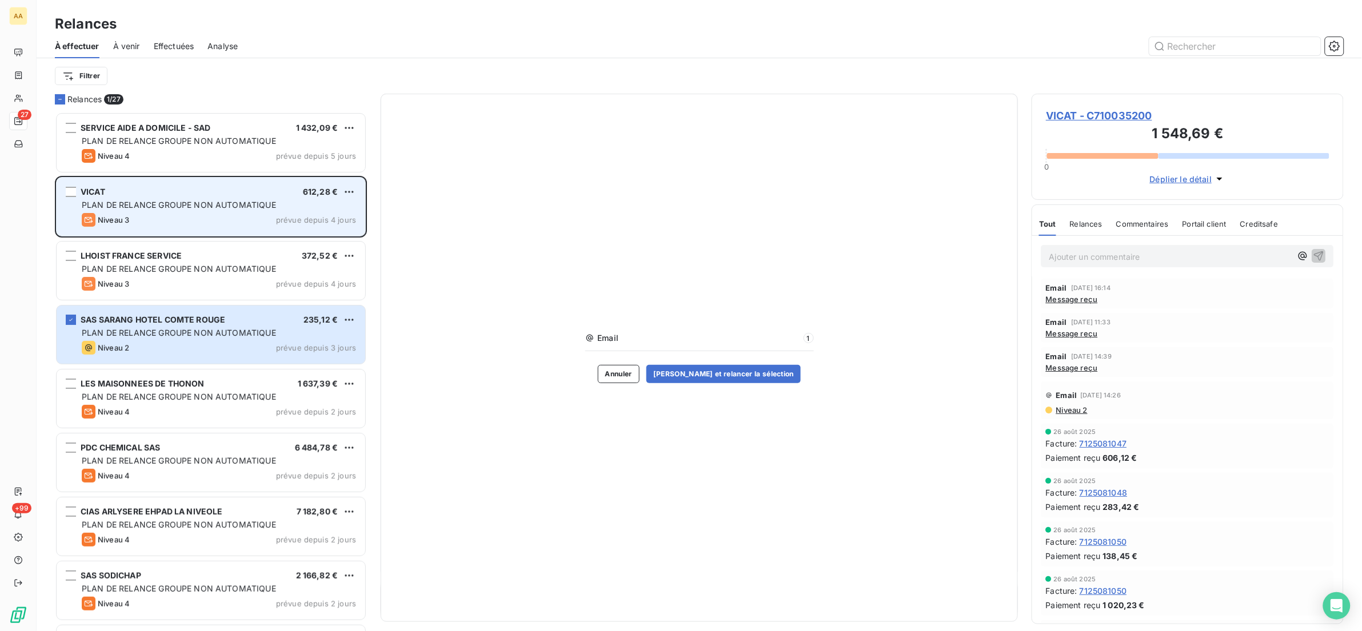
click at [163, 211] on div "VICAT 612,28 € PLAN DE RELANCE GROUPE NON AUTOMATIQUE Niveau 3 prévue depuis 4 …" at bounding box center [211, 207] width 309 height 58
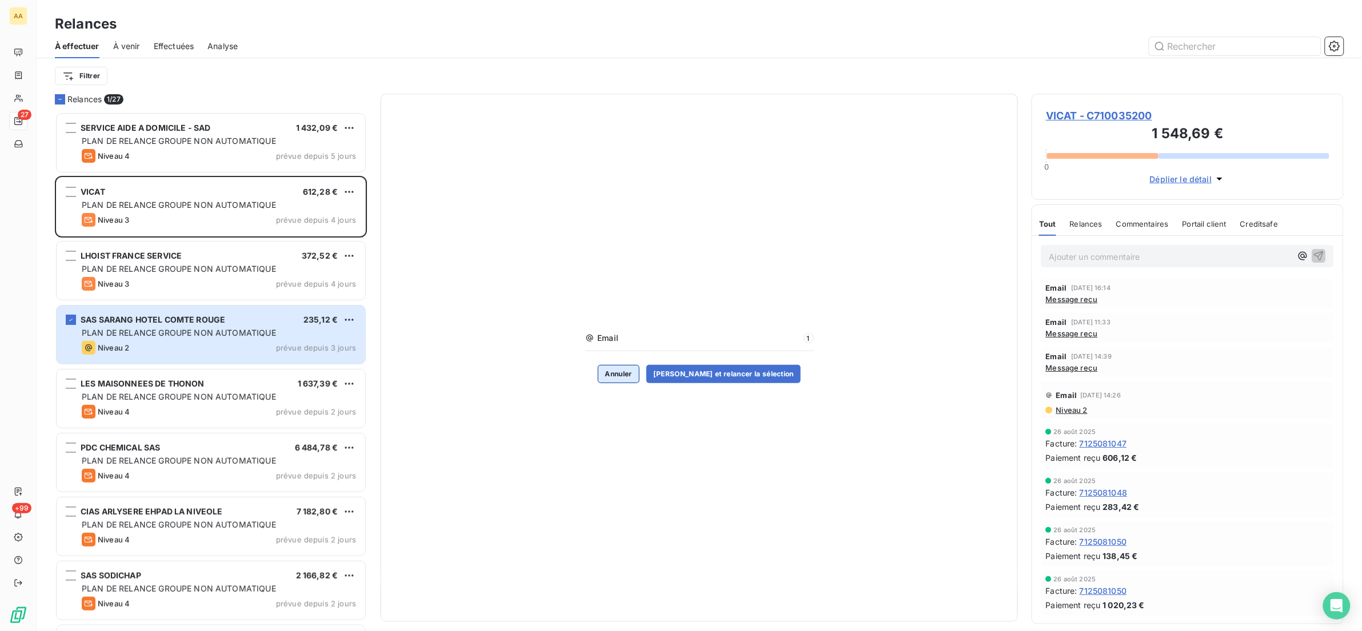
click at [635, 375] on button "Annuler" at bounding box center [619, 374] width 42 height 18
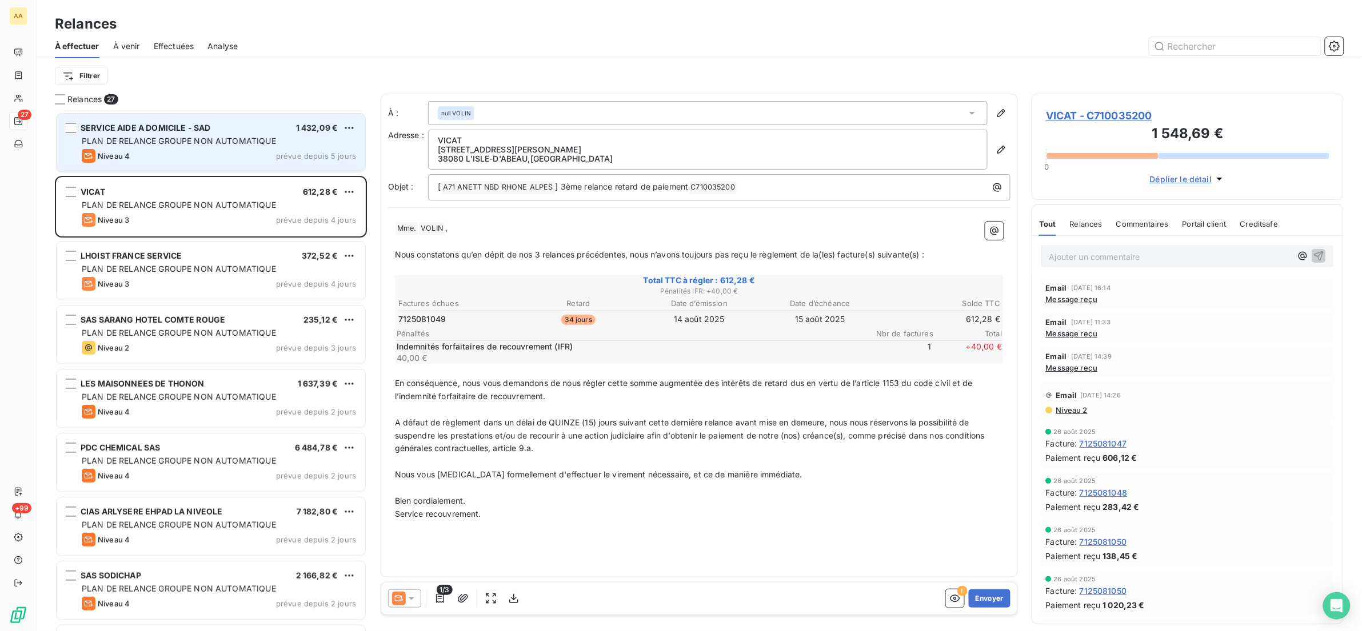
click at [165, 158] on div "Niveau 4 prévue depuis 5 jours" at bounding box center [219, 156] width 274 height 14
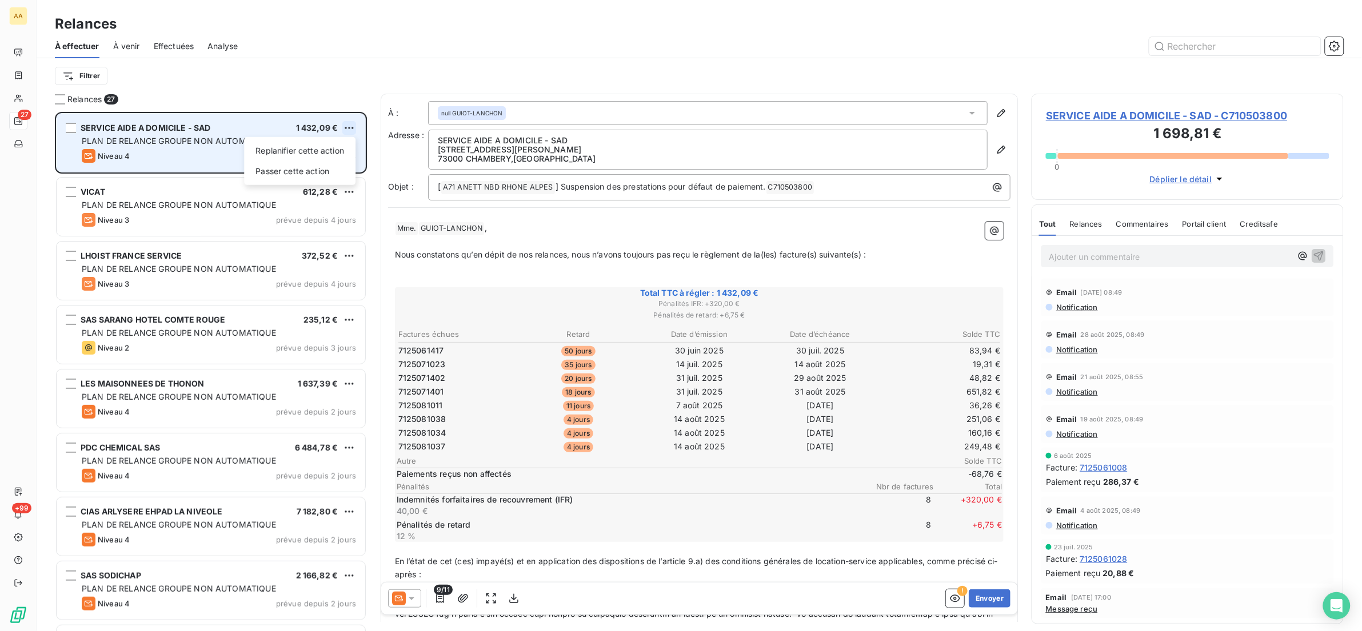
click at [350, 128] on html "AA 27 +99 Relances À effectuer À venir Effectuées Analyse Filtrer Relances 27 S…" at bounding box center [681, 315] width 1362 height 631
click at [309, 172] on div "Passer cette action" at bounding box center [300, 171] width 102 height 18
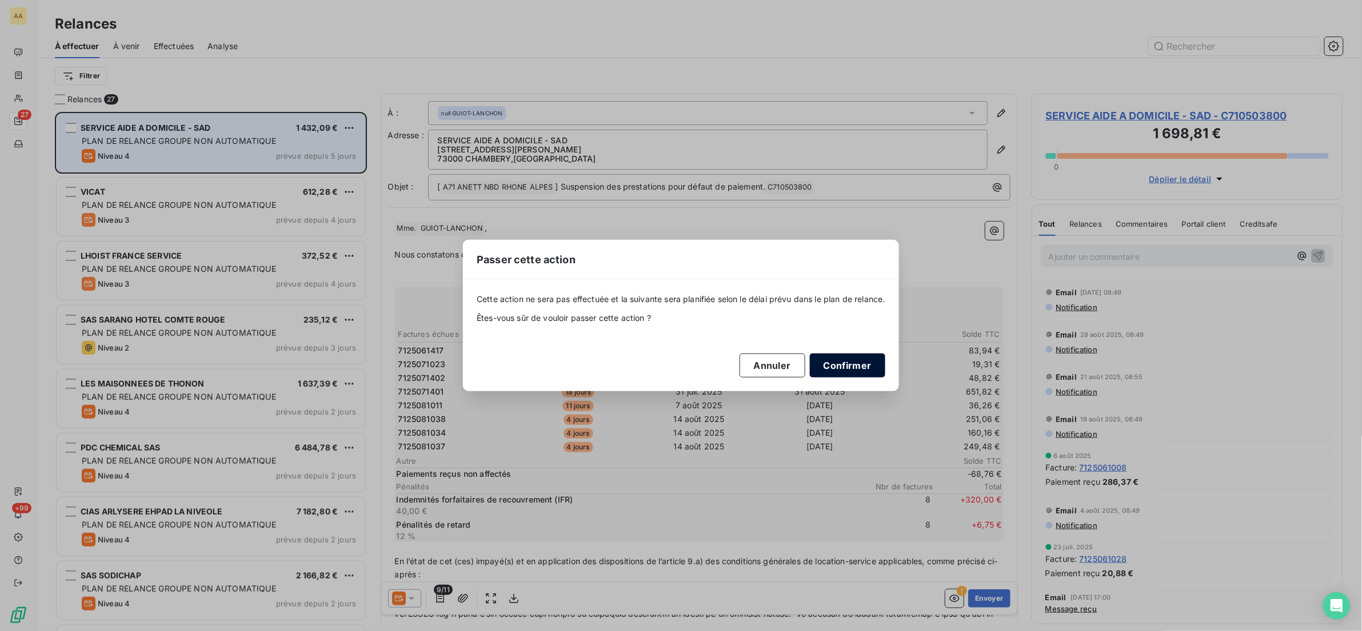
click at [827, 360] on button "Confirmer" at bounding box center [847, 366] width 75 height 24
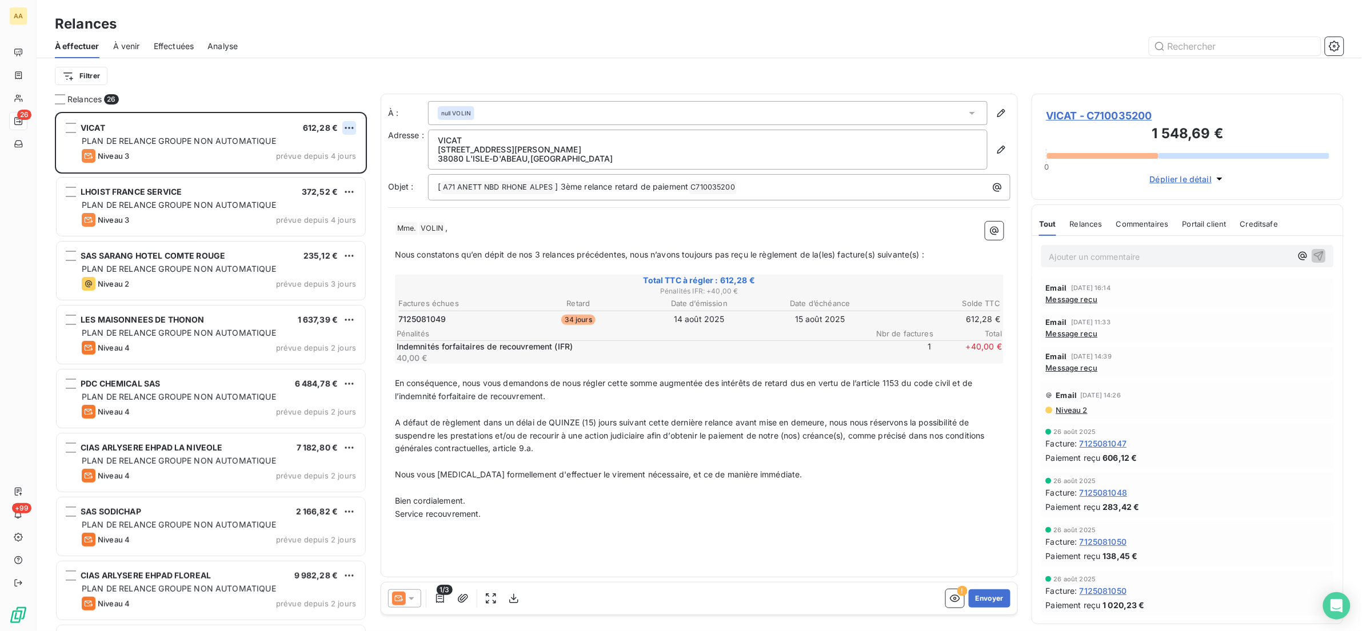
click at [344, 131] on html "AA 26 +99 Relances À effectuer À venir Effectuées Analyse Filtrer Relances 26 V…" at bounding box center [681, 315] width 1362 height 631
click at [324, 172] on div "Passer cette action" at bounding box center [300, 171] width 102 height 18
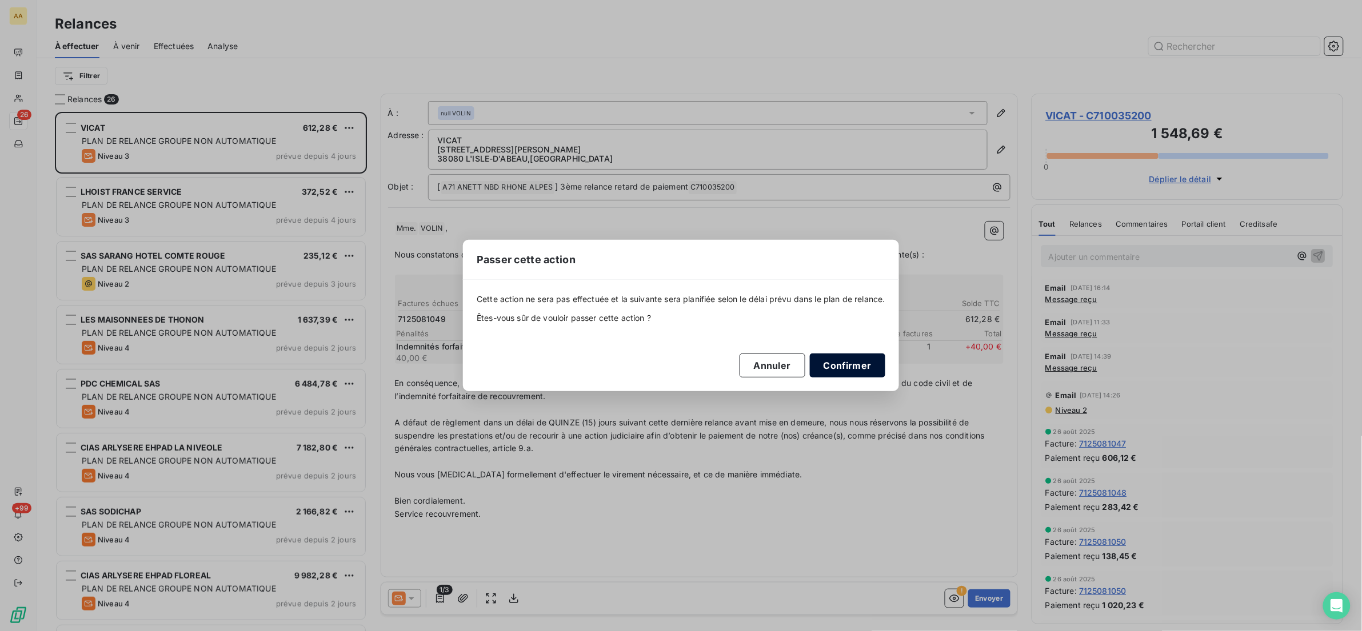
click at [842, 363] on button "Confirmer" at bounding box center [847, 366] width 75 height 24
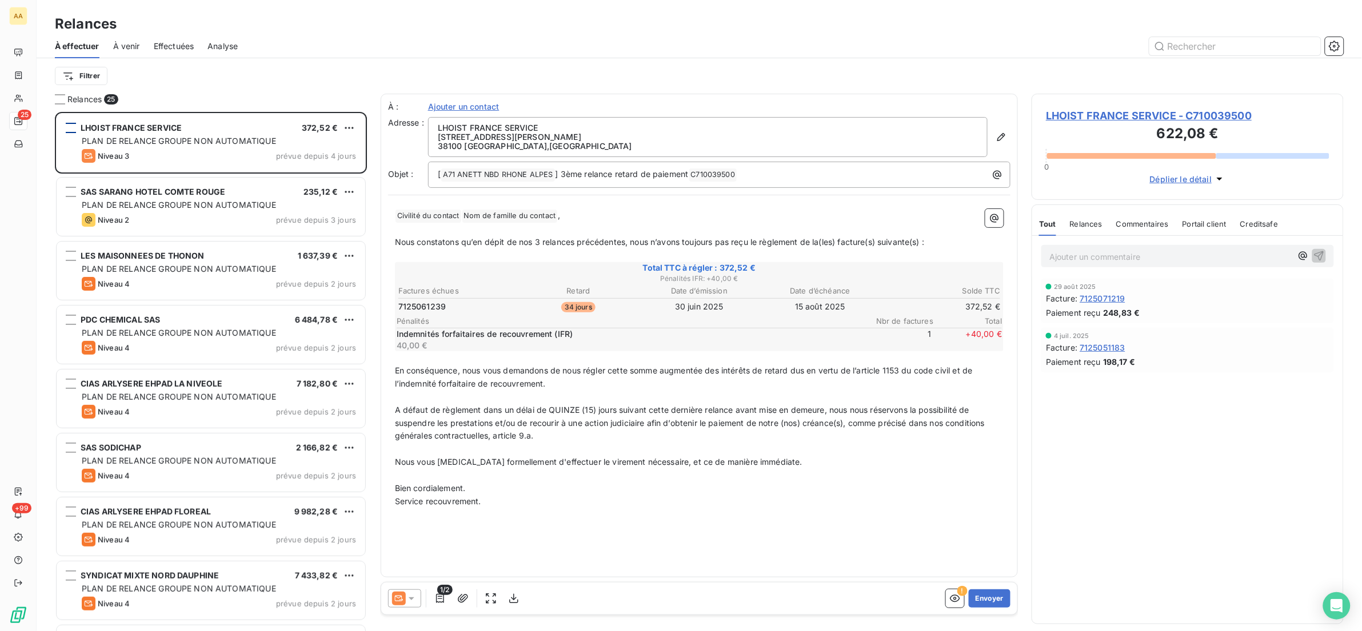
click at [66, 131] on div "grid" at bounding box center [71, 128] width 10 height 10
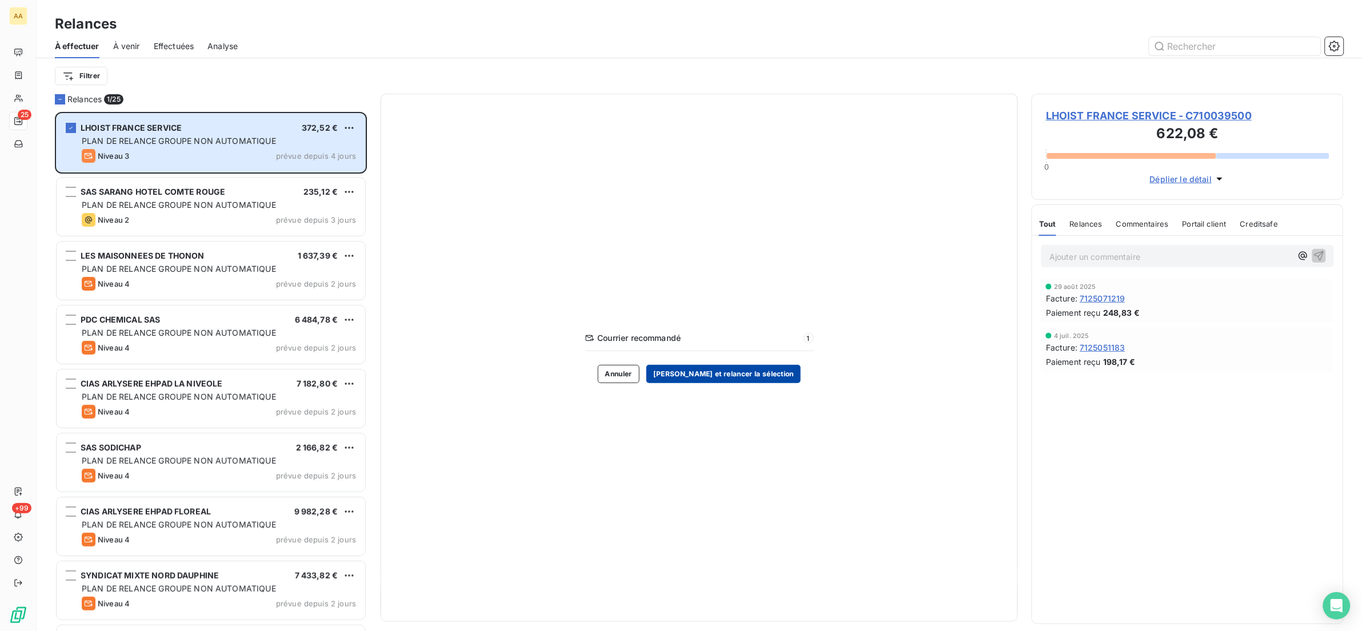
click at [718, 374] on button "[PERSON_NAME] et relancer la sélection" at bounding box center [723, 374] width 154 height 18
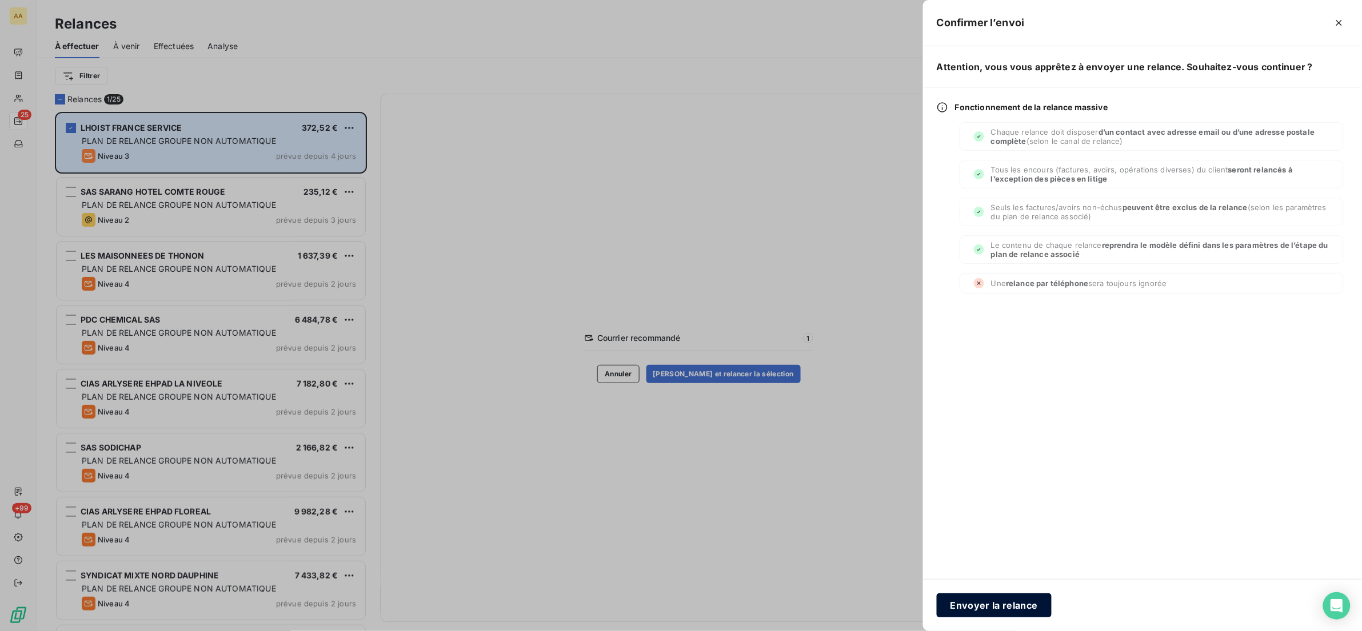
drag, startPoint x: 956, startPoint y: 585, endPoint x: 963, endPoint y: 597, distance: 14.1
click at [958, 590] on div "Envoyer la relance" at bounding box center [1142, 605] width 439 height 52
click at [967, 604] on button "Envoyer la relance" at bounding box center [994, 606] width 115 height 24
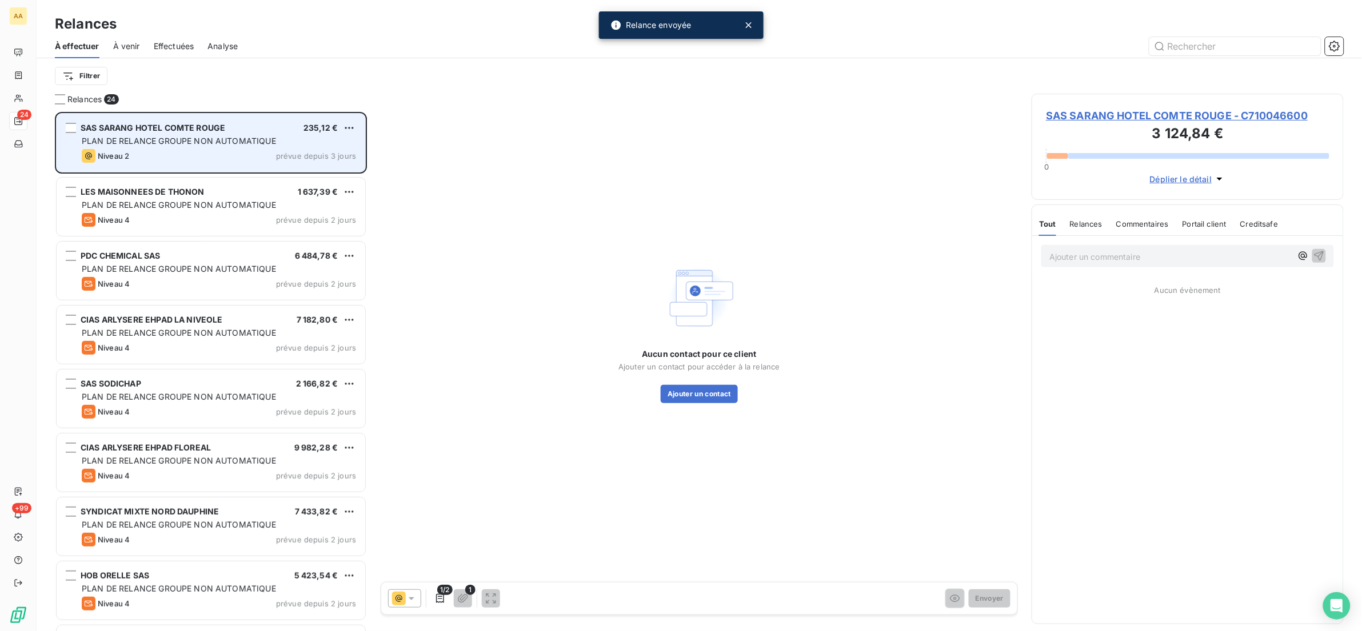
click at [218, 133] on span "SAS SARANG HOTEL COMTE ROUGE" at bounding box center [153, 128] width 145 height 10
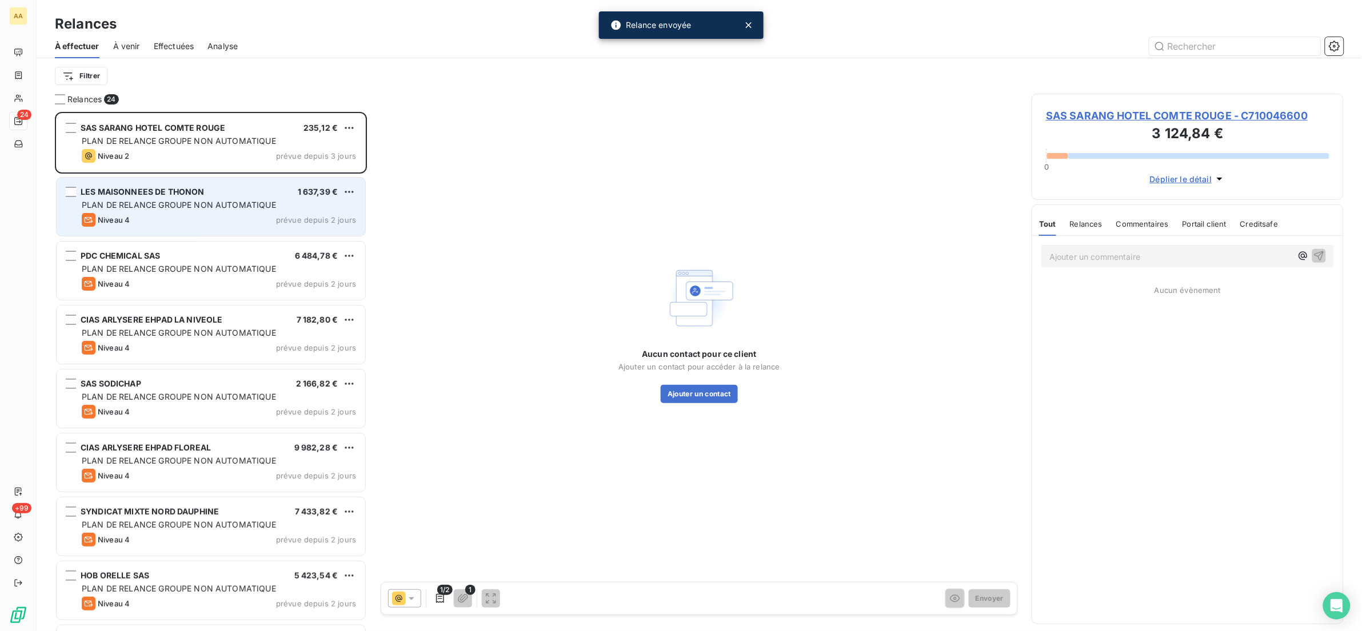
click at [187, 190] on span "LES MAISONNEES DE THONON" at bounding box center [143, 192] width 124 height 10
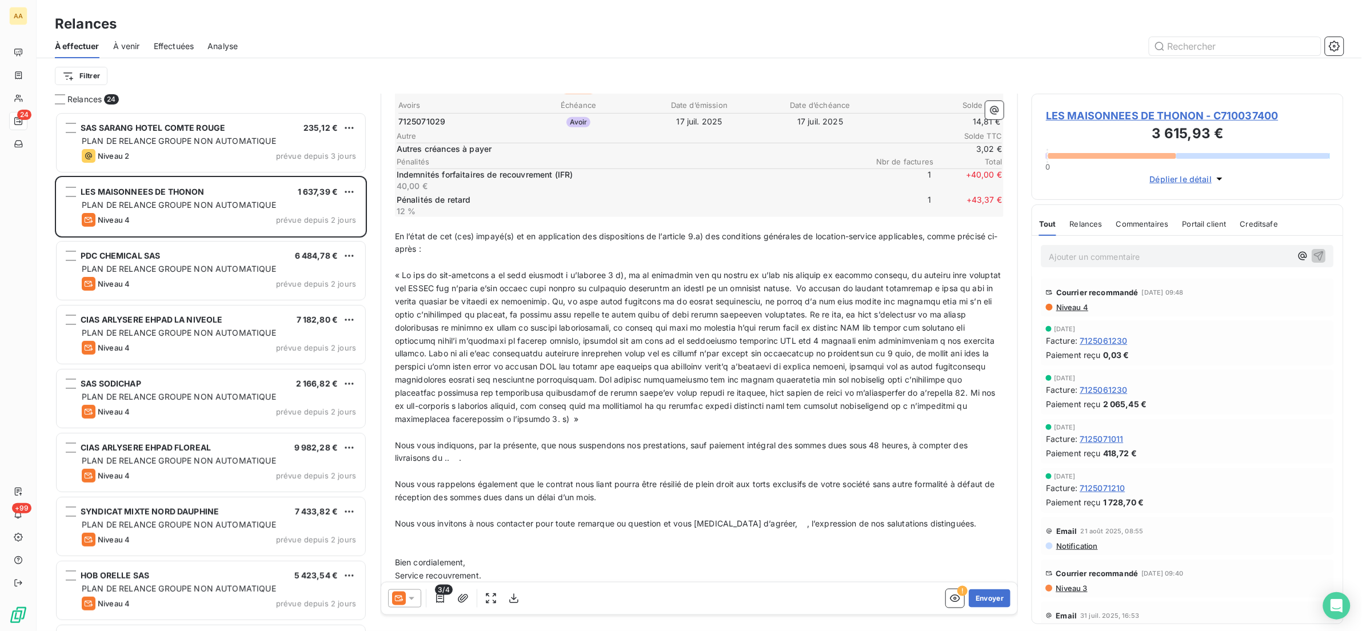
scroll to position [293, 0]
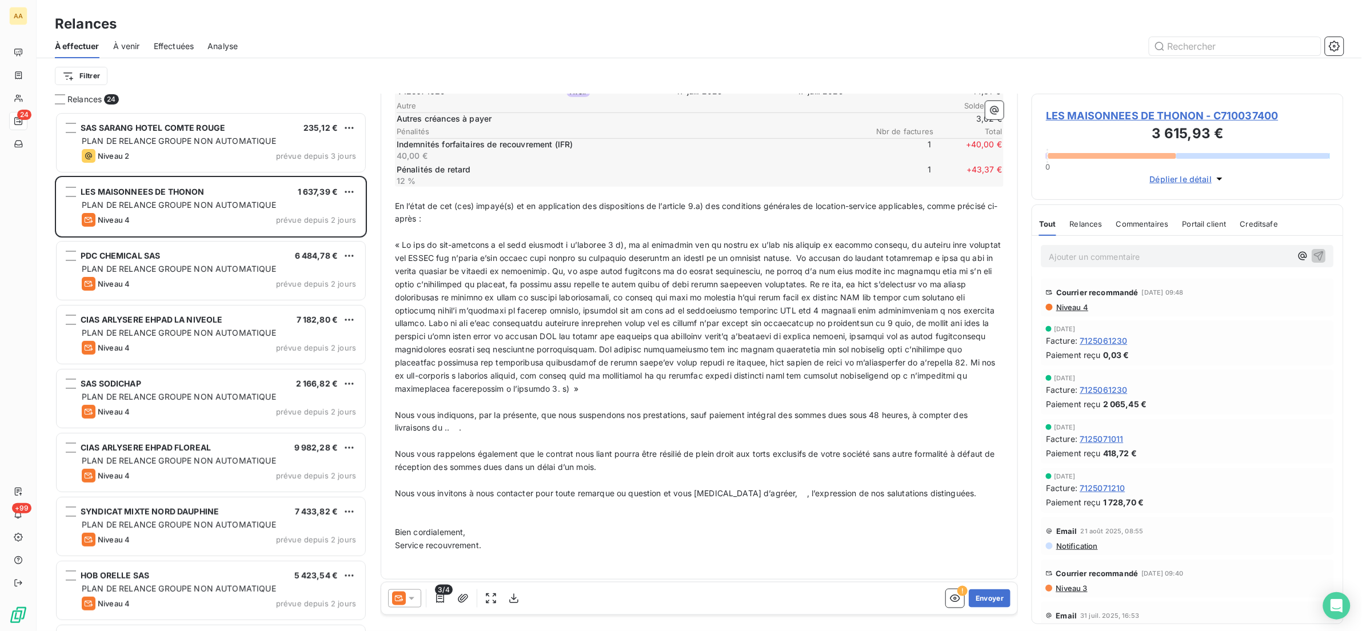
click at [453, 425] on span "Nous vous indiquons, par la présente, que nous suspendons nos prestations, sauf…" at bounding box center [682, 421] width 575 height 23
drag, startPoint x: 455, startPoint y: 426, endPoint x: 445, endPoint y: 430, distance: 10.5
click at [445, 430] on span "Nous vous indiquons, par la présente, que nous suspendons nos prestations, sauf…" at bounding box center [682, 421] width 575 height 23
click at [988, 595] on button "Envoyer" at bounding box center [990, 599] width 42 height 18
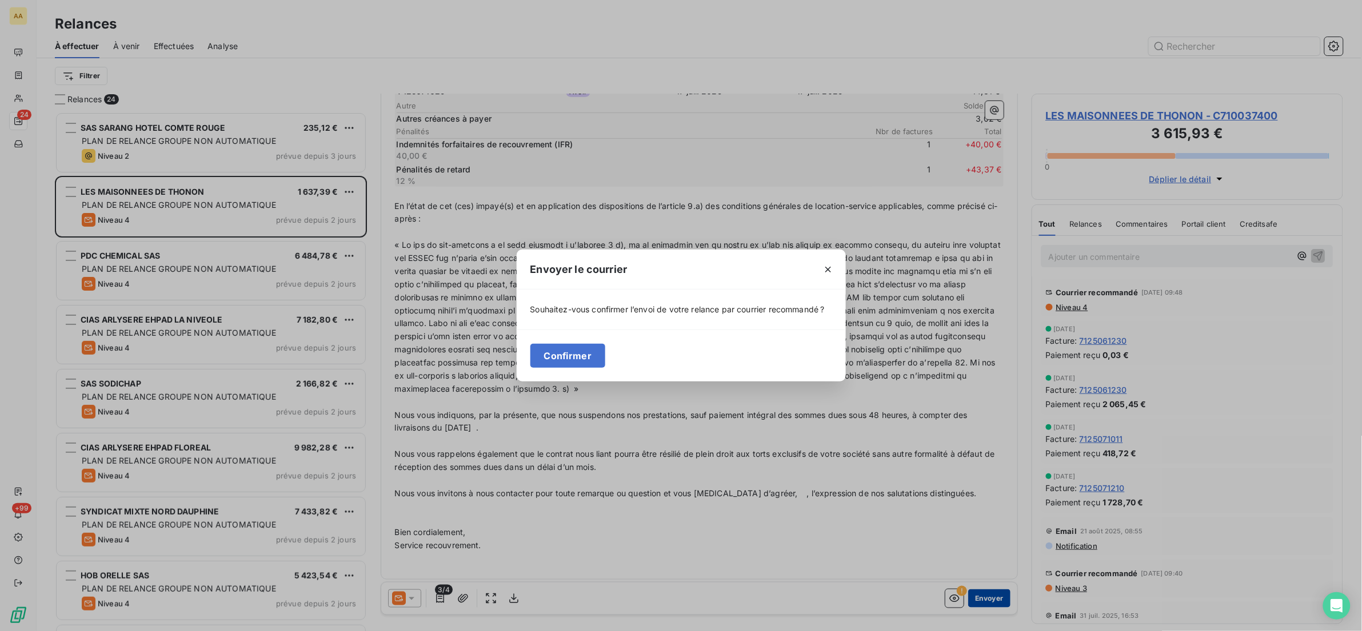
scroll to position [507, 298]
click at [581, 349] on button "Confirmer" at bounding box center [567, 356] width 75 height 24
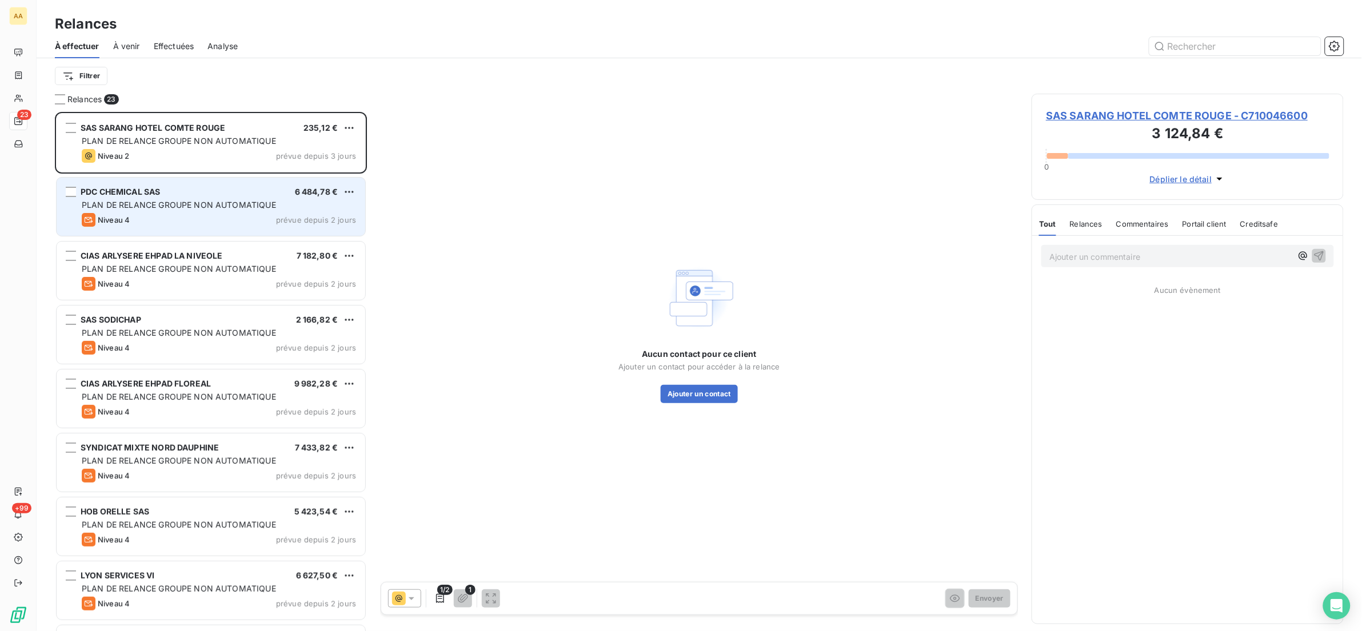
click at [261, 197] on div "PDC CHEMICAL SAS 6 484,78 € PLAN DE RELANCE GROUPE NON AUTOMATIQUE Niveau 4 pré…" at bounding box center [211, 207] width 309 height 58
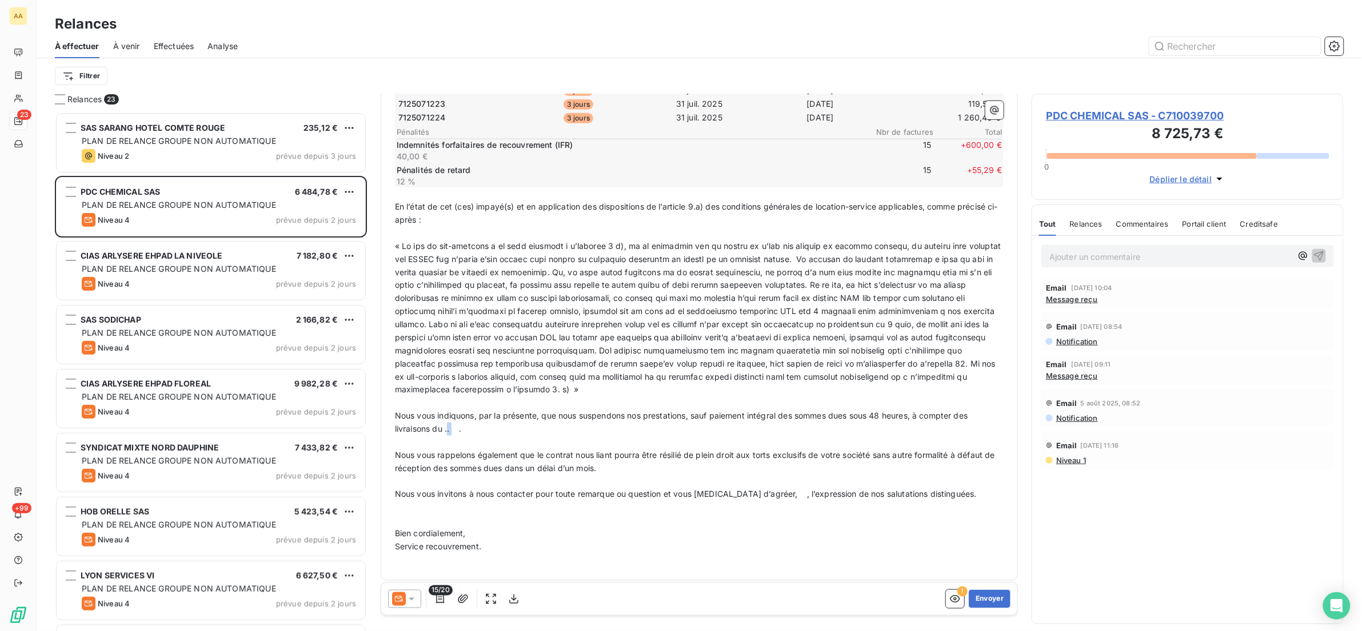
scroll to position [507, 299]
drag, startPoint x: 452, startPoint y: 427, endPoint x: 445, endPoint y: 430, distance: 8.0
click at [445, 430] on span "Nous vous indiquons, par la présente, que nous suspendons nos prestations, sauf…" at bounding box center [682, 422] width 575 height 23
click at [974, 599] on button "Envoyer" at bounding box center [990, 599] width 42 height 18
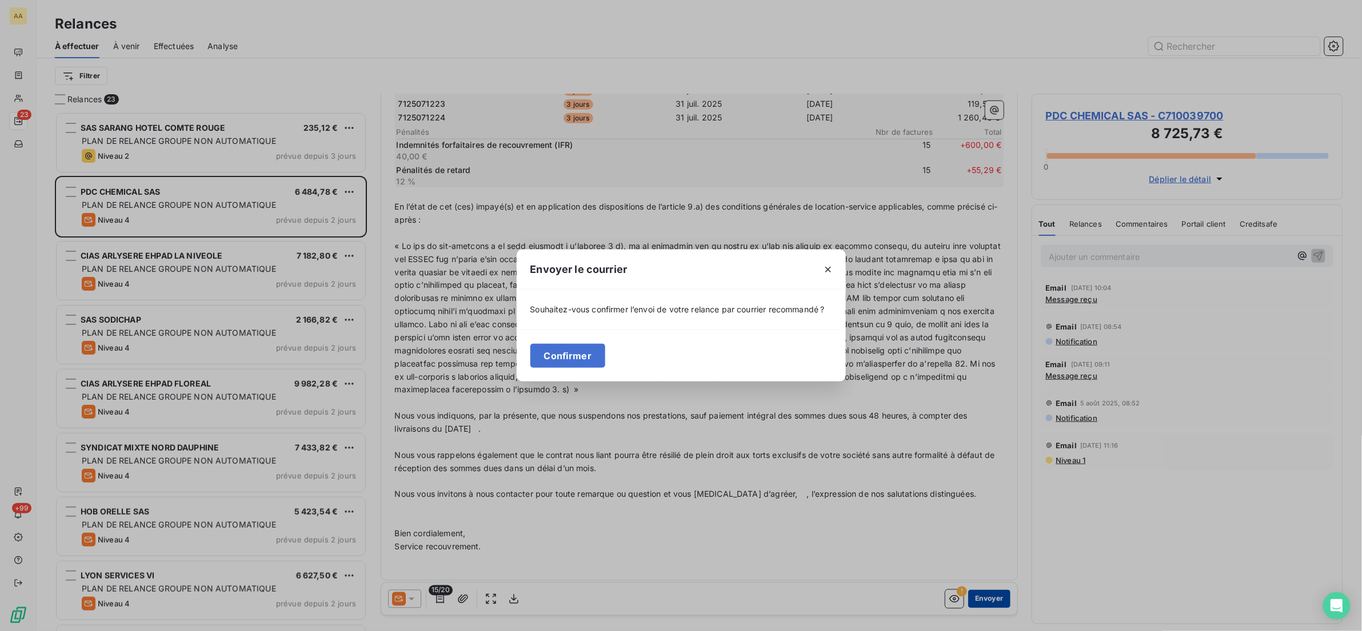
scroll to position [507, 298]
click at [550, 345] on button "Confirmer" at bounding box center [567, 356] width 75 height 24
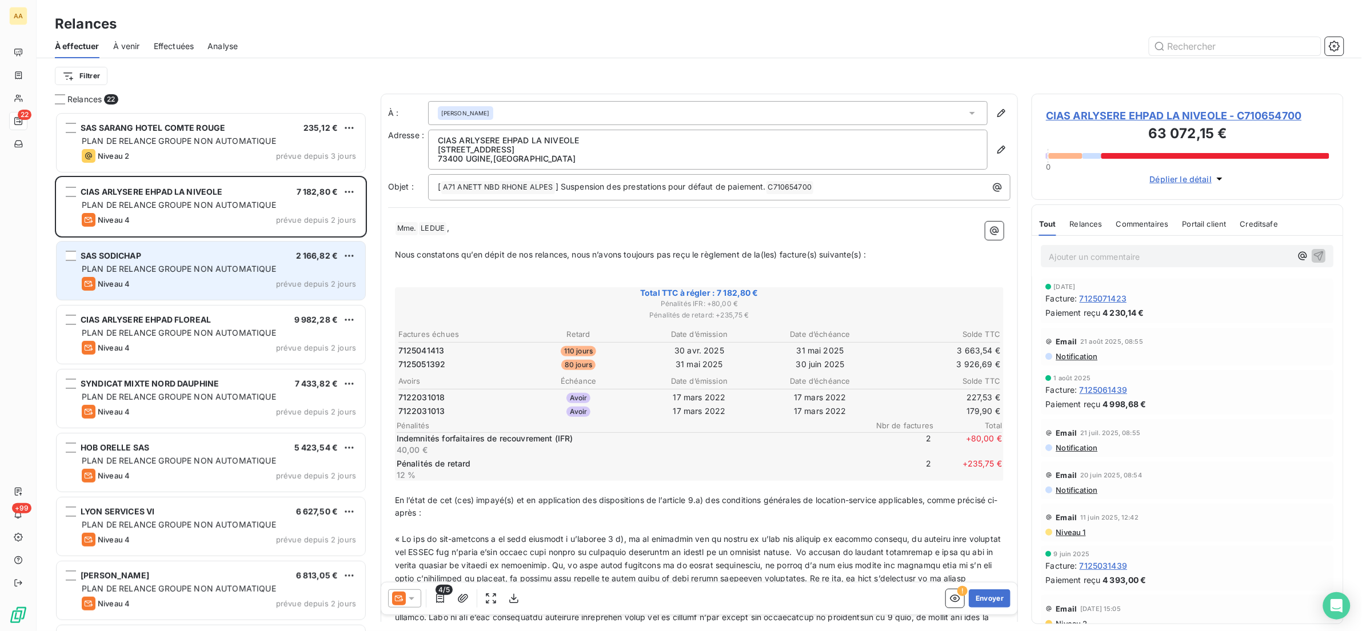
click at [278, 273] on div "PLAN DE RELANCE GROUPE NON AUTOMATIQUE" at bounding box center [219, 268] width 274 height 11
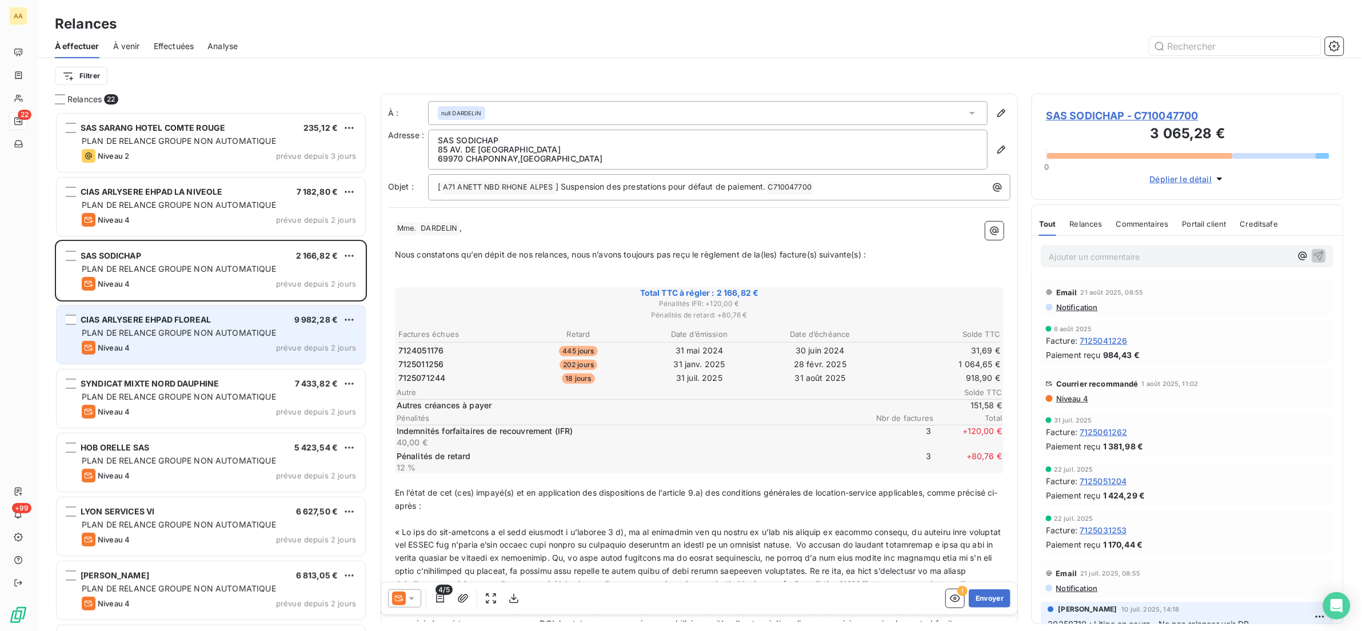
click at [249, 338] on span "PLAN DE RELANCE GROUPE NON AUTOMATIQUE" at bounding box center [179, 333] width 194 height 10
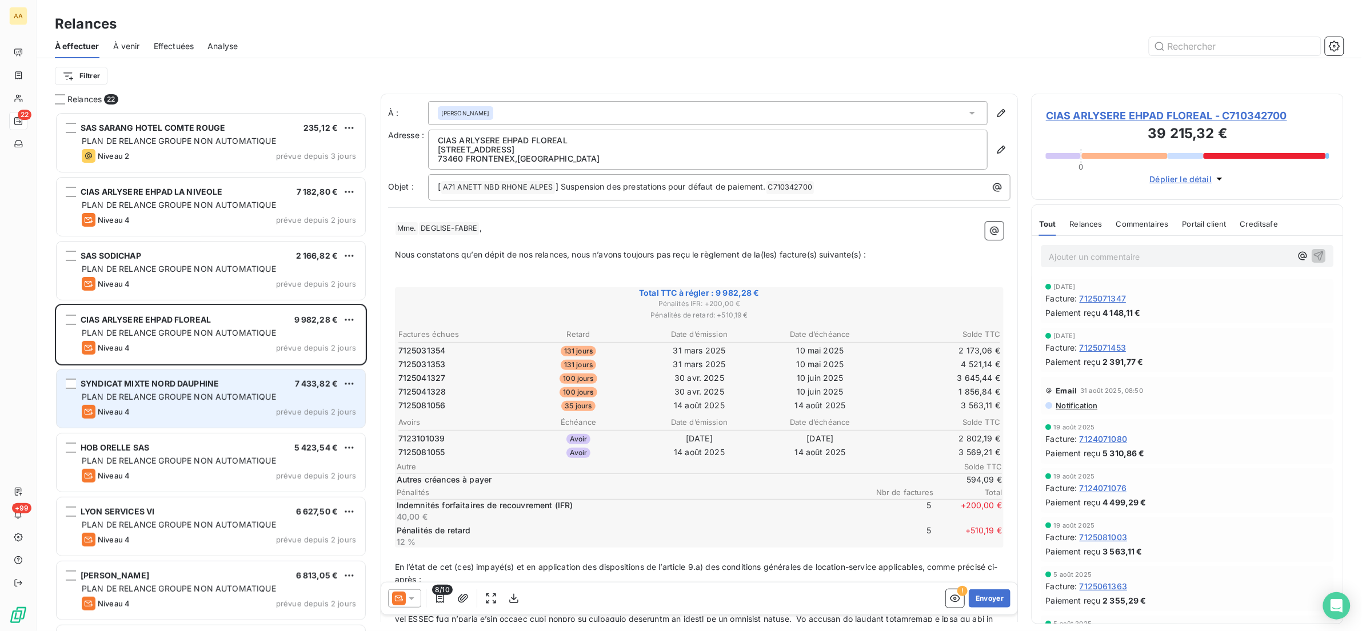
click at [225, 399] on span "PLAN DE RELANCE GROUPE NON AUTOMATIQUE" at bounding box center [179, 397] width 194 height 10
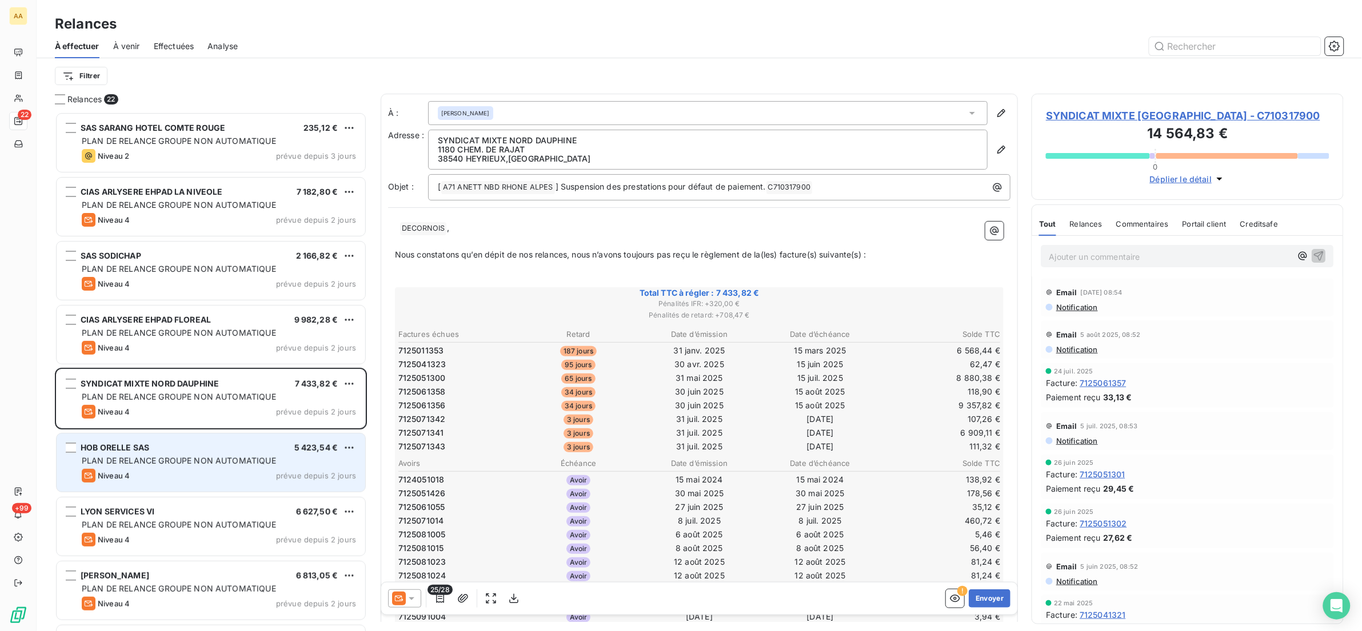
click at [212, 451] on div "HOB ORELLE SAS 5 423,54 €" at bounding box center [219, 448] width 274 height 10
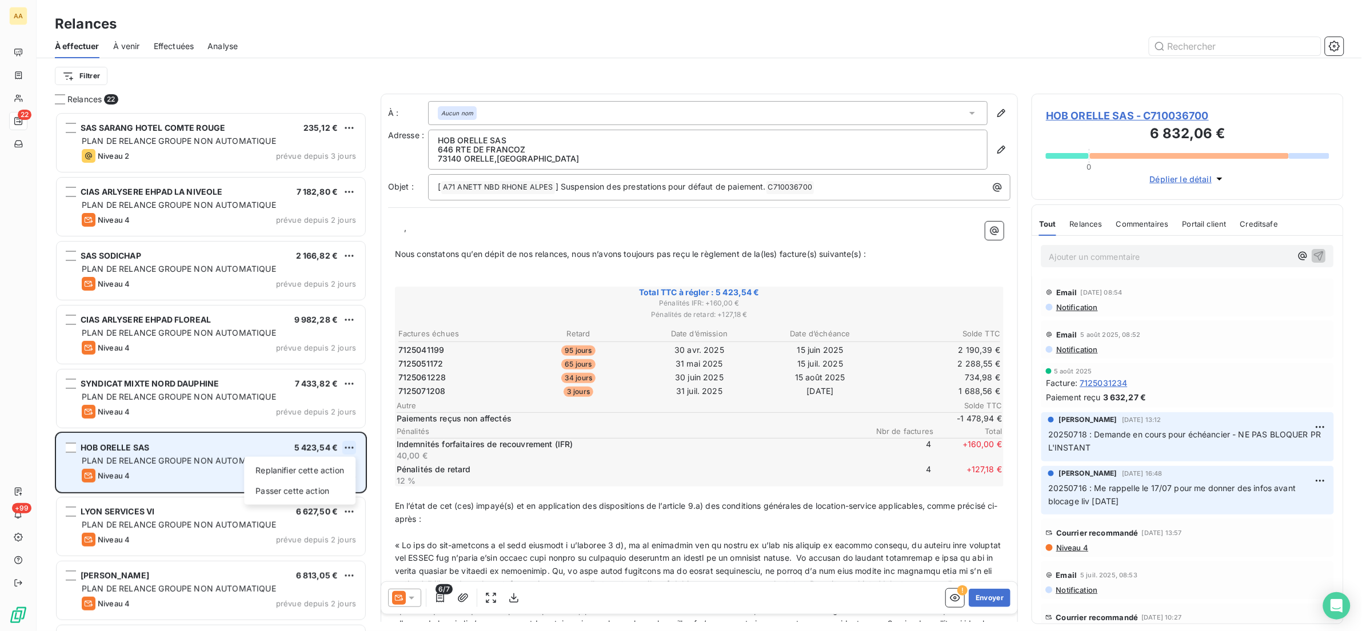
click at [345, 447] on html "AA 22 +99 Relances À effectuer À venir Effectuées Analyse Filtrer Relances 22 S…" at bounding box center [681, 315] width 1362 height 631
click at [312, 492] on div "Passer cette action" at bounding box center [300, 491] width 102 height 18
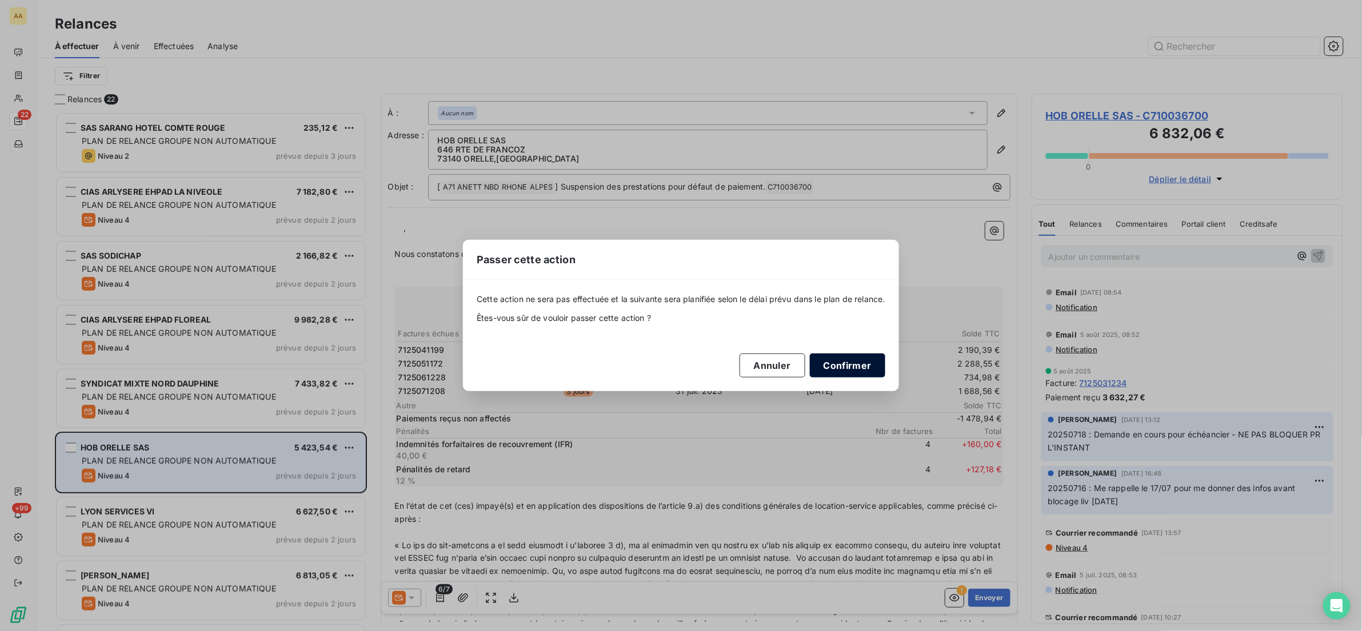
click at [865, 359] on button "Confirmer" at bounding box center [847, 366] width 75 height 24
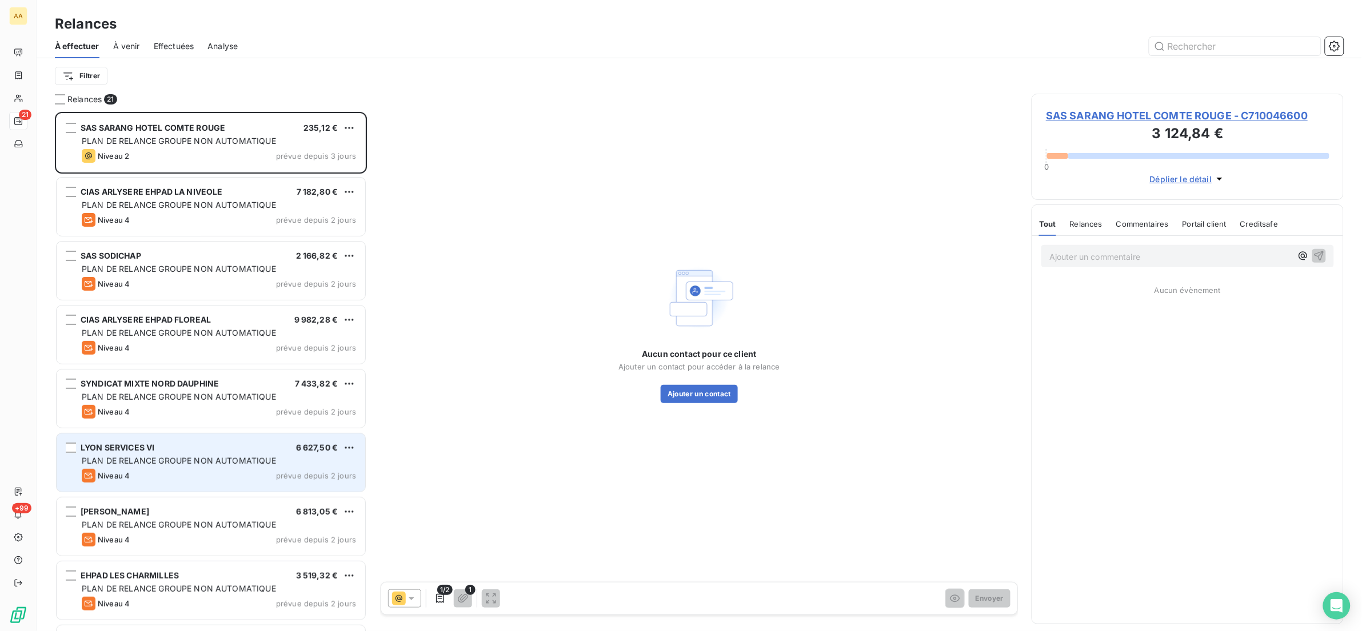
click at [210, 467] on div "LYON SERVICES VI 6 627,50 € PLAN DE RELANCE GROUPE NON AUTOMATIQUE Niveau 4 pré…" at bounding box center [211, 463] width 309 height 58
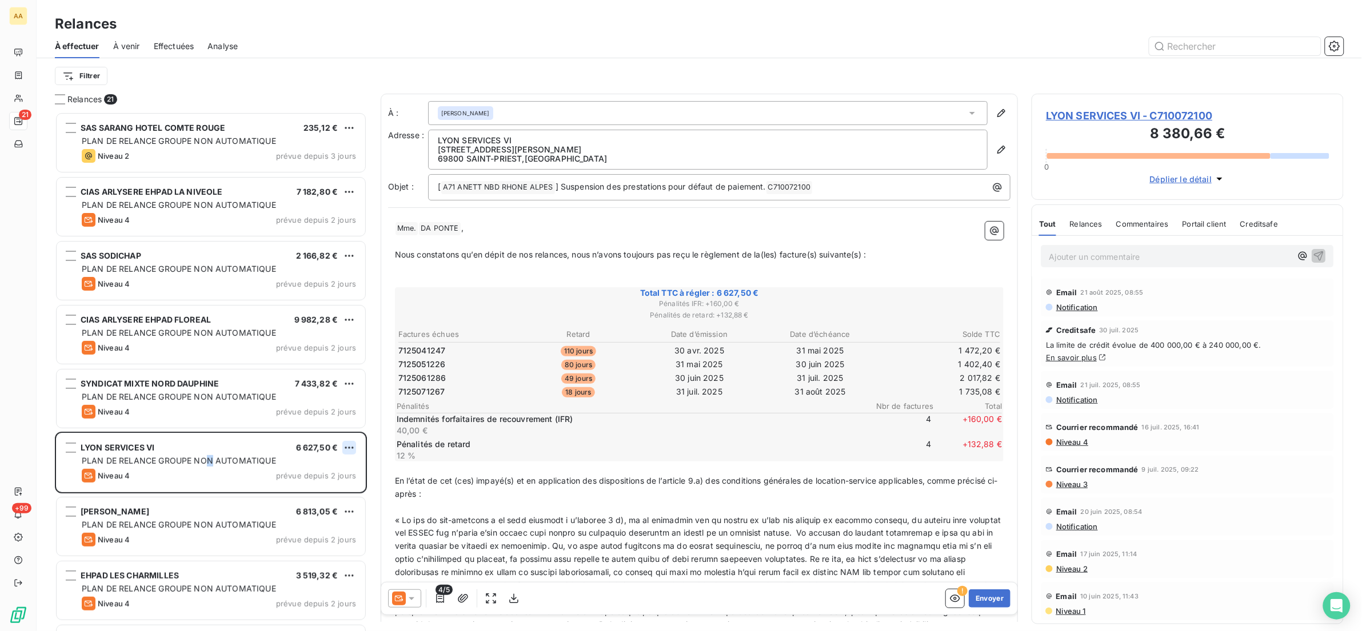
click at [349, 447] on html "AA 21 +99 Relances À effectuer À venir Effectuées Analyse Filtrer Relances 21 S…" at bounding box center [681, 315] width 1362 height 631
click at [310, 494] on div "Passer cette action" at bounding box center [300, 491] width 102 height 18
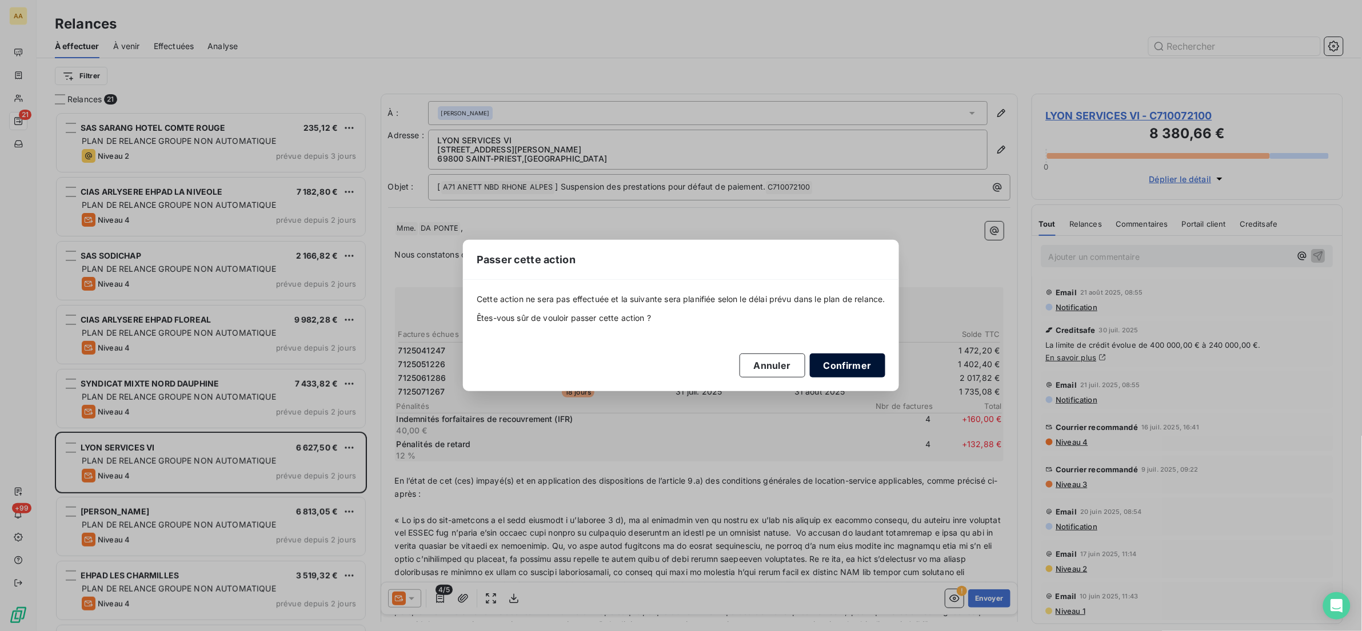
click at [842, 367] on button "Confirmer" at bounding box center [847, 366] width 75 height 24
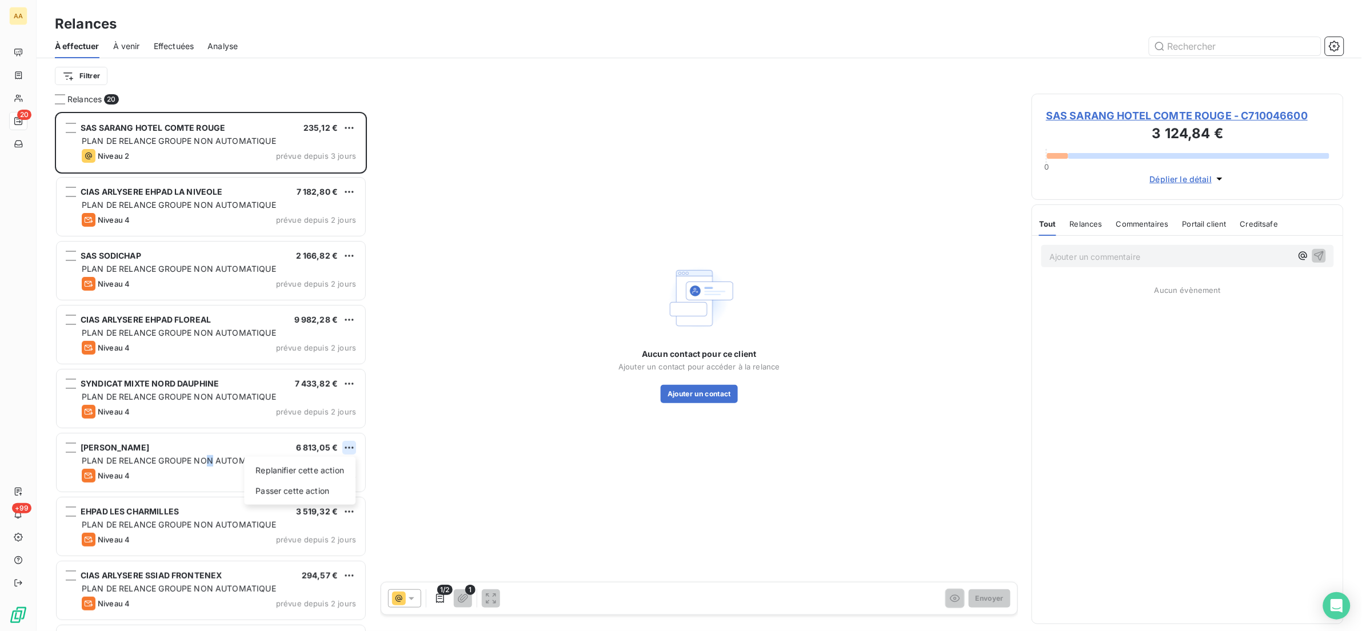
click at [342, 446] on html "AA 20 +99 Relances À effectuer À venir Effectuées Analyse Filtrer Relances 20 S…" at bounding box center [681, 315] width 1362 height 631
click at [306, 486] on div "Passer cette action" at bounding box center [300, 491] width 102 height 18
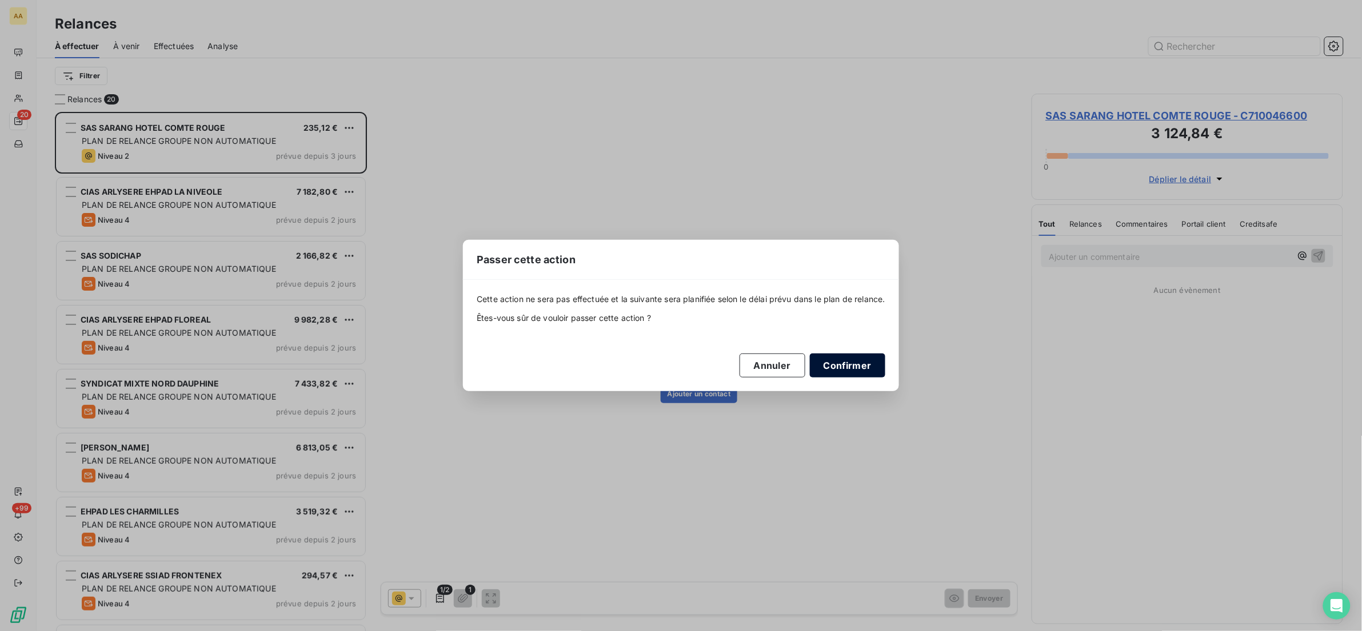
click at [825, 363] on button "Confirmer" at bounding box center [847, 366] width 75 height 24
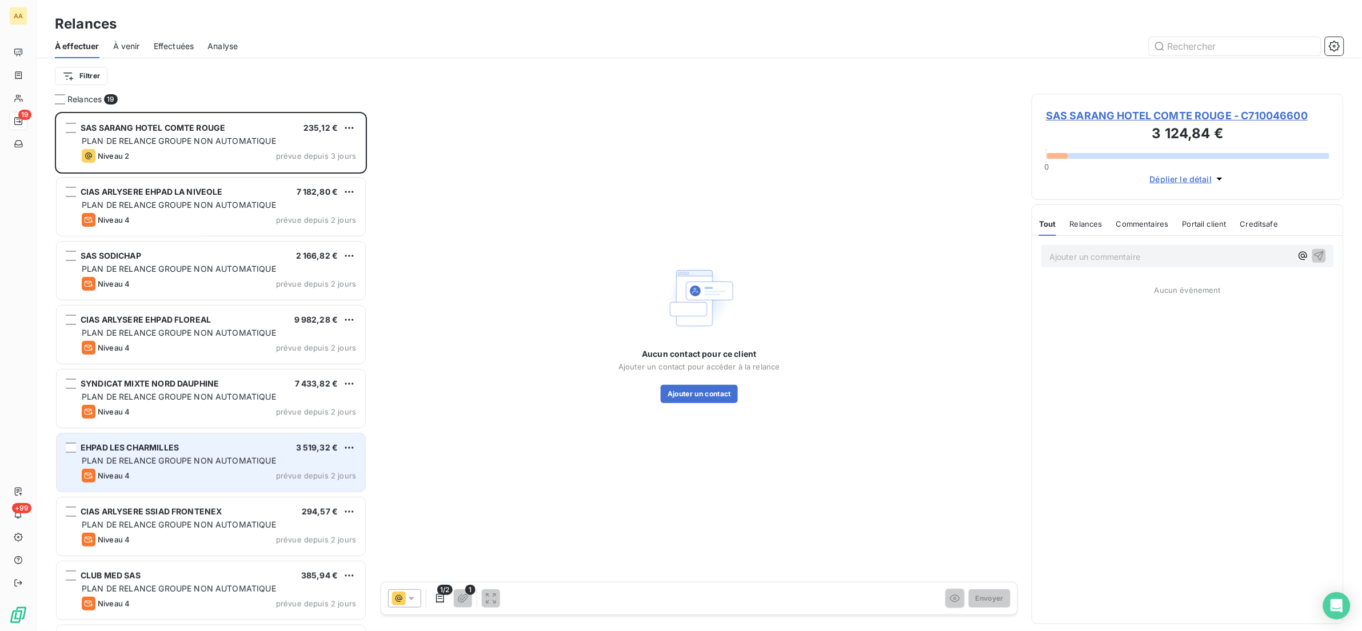
click at [217, 477] on div "Niveau 4 prévue depuis 2 jours" at bounding box center [219, 476] width 274 height 14
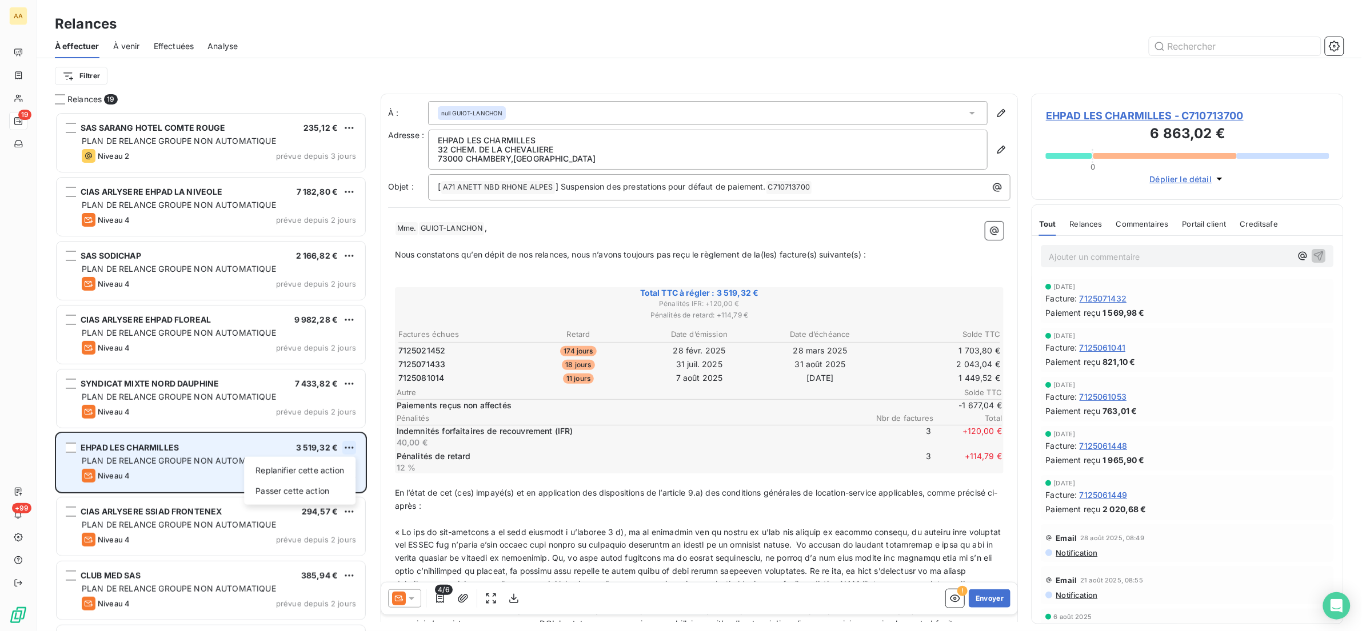
click at [351, 453] on html "AA 19 +99 Relances À effectuer À venir Effectuées Analyse Filtrer Relances 19 S…" at bounding box center [681, 315] width 1362 height 631
click at [345, 491] on div "Passer cette action" at bounding box center [300, 491] width 102 height 18
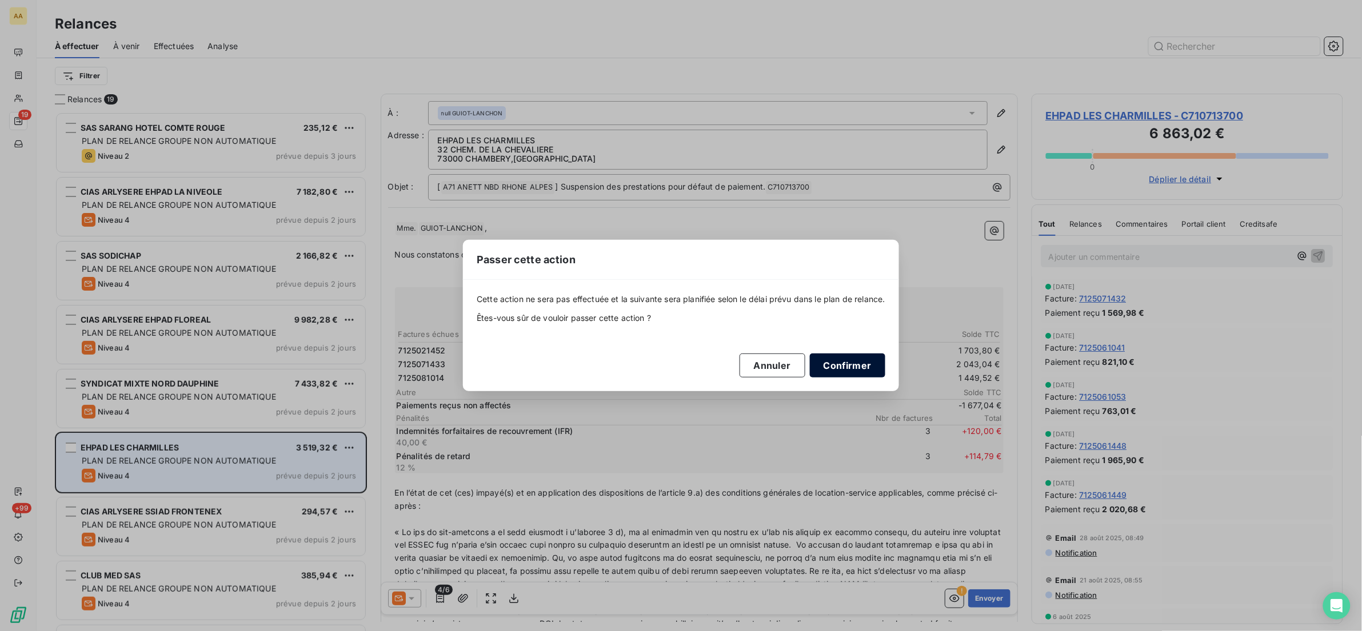
click at [835, 359] on button "Confirmer" at bounding box center [847, 366] width 75 height 24
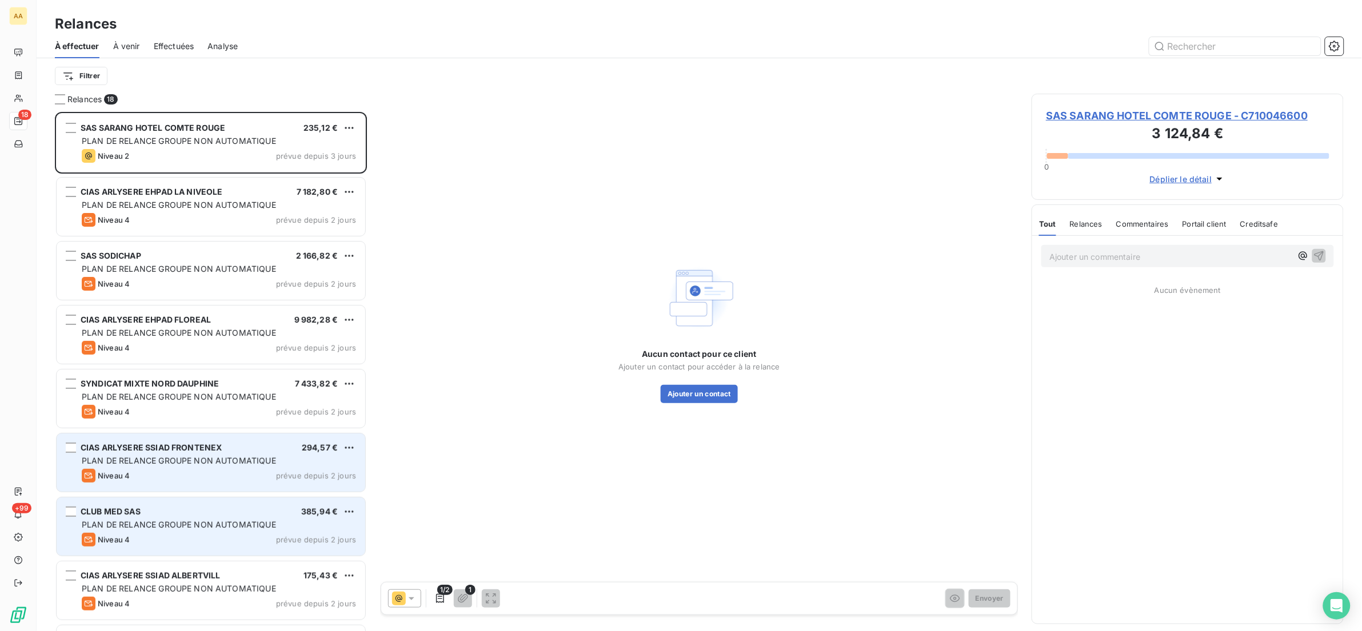
click at [225, 509] on div "CLUB MED SAS 385,94 €" at bounding box center [219, 512] width 274 height 10
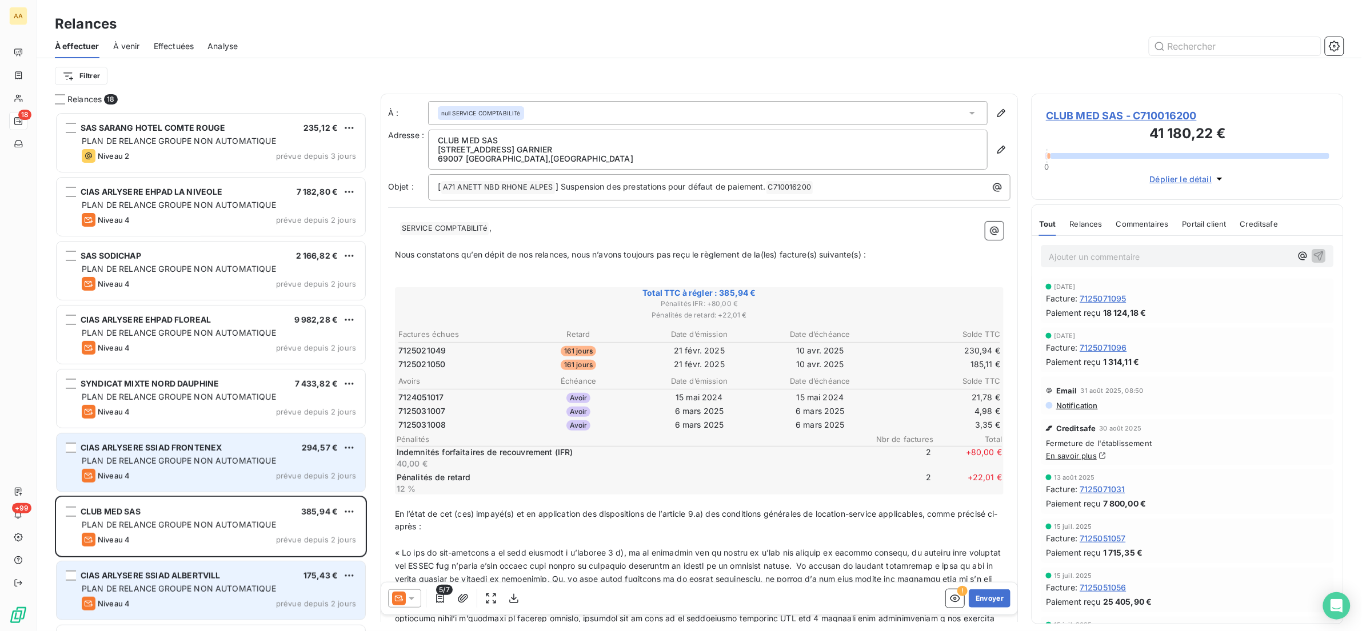
click at [233, 565] on div "CIAS ARLYSERE SSIAD ALBERTVILL 175,43 € PLAN DE RELANCE GROUPE NON AUTOMATIQUE …" at bounding box center [211, 591] width 309 height 58
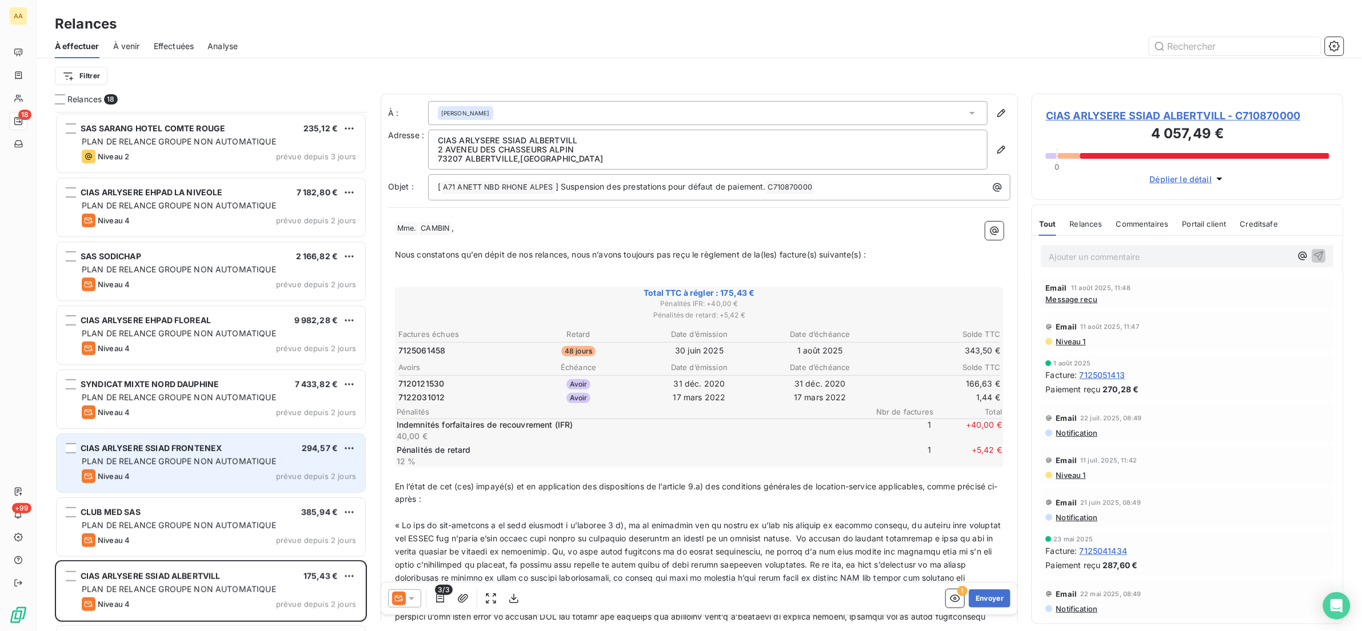
scroll to position [258, 0]
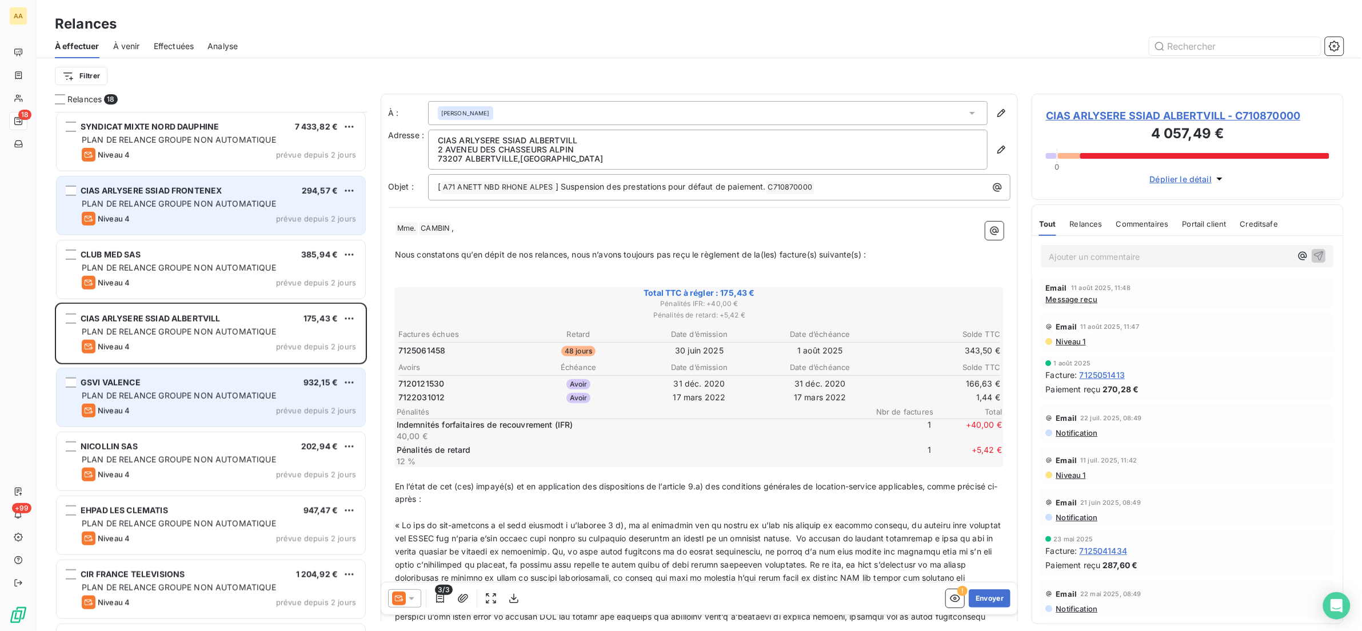
click at [235, 405] on div "Niveau 4 prévue depuis 2 jours" at bounding box center [219, 411] width 274 height 14
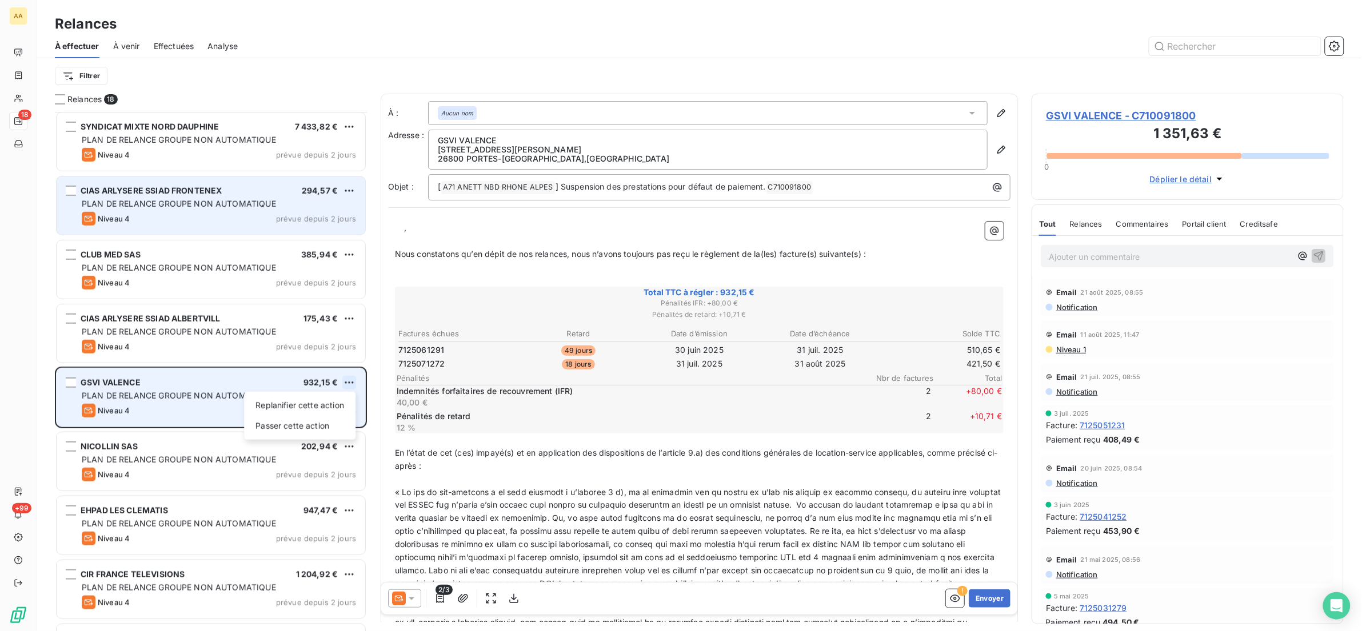
click at [344, 386] on html "AA 18 +99 Relances À effectuer À venir Effectuées Analyse Filtrer Relances 18 C…" at bounding box center [681, 315] width 1362 height 631
click at [319, 419] on div "Passer cette action" at bounding box center [300, 426] width 102 height 18
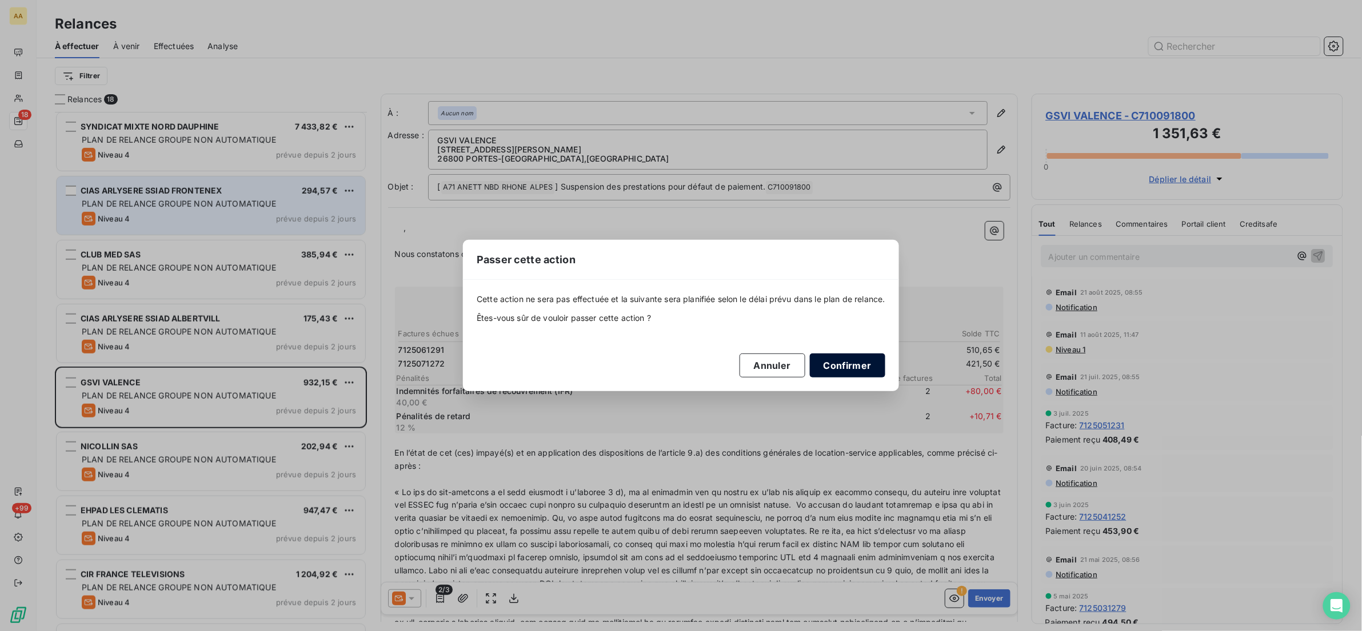
click at [855, 360] on button "Confirmer" at bounding box center [847, 366] width 75 height 24
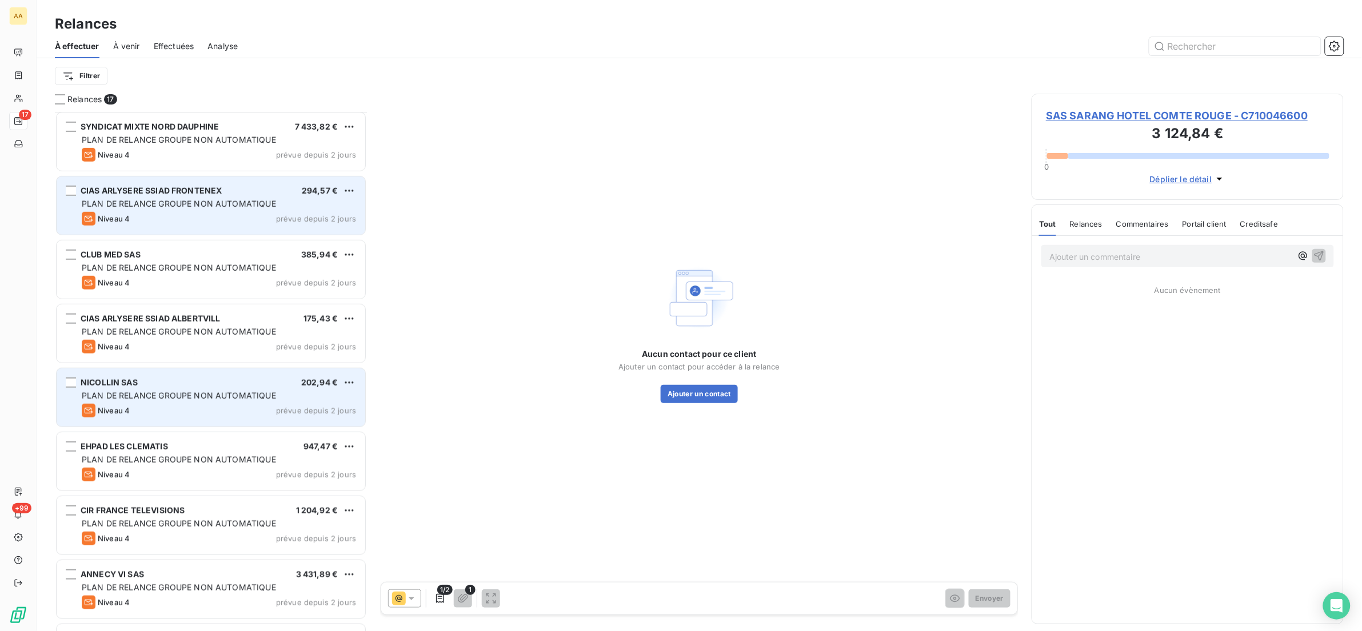
click at [281, 408] on span "prévue depuis 2 jours" at bounding box center [316, 410] width 80 height 9
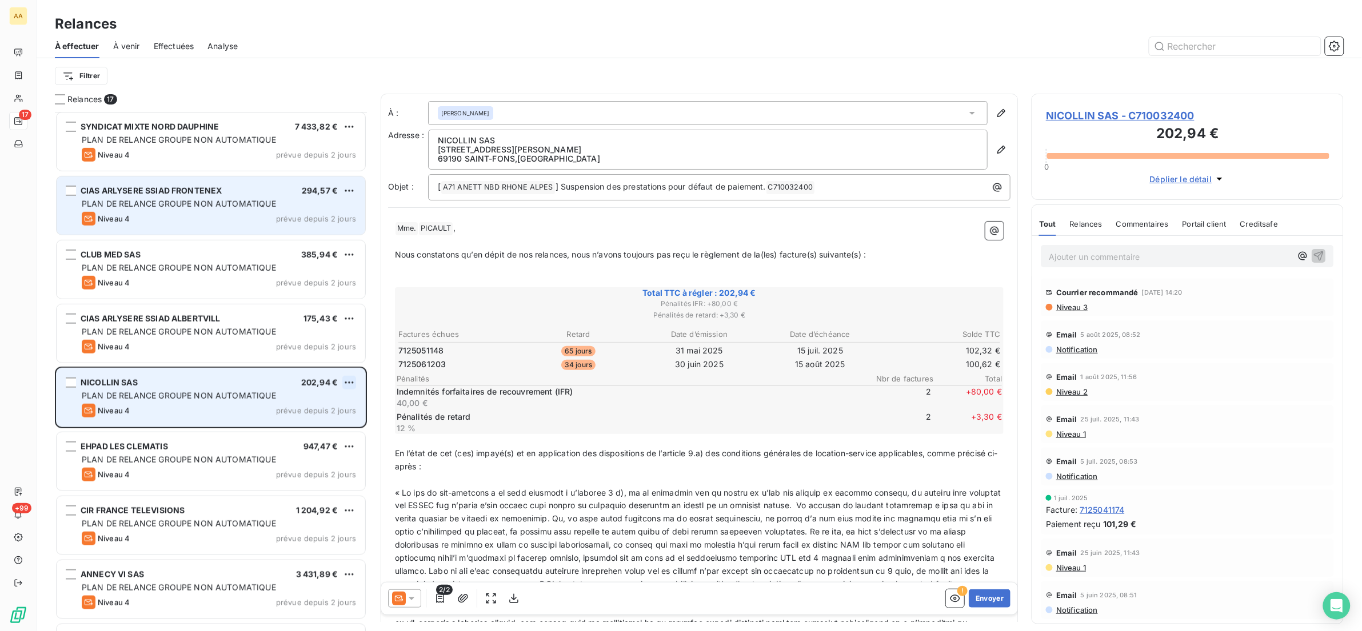
click at [350, 382] on html "AA 17 +99 Relances À effectuer À venir Effectuées Analyse Filtrer Relances 17 C…" at bounding box center [681, 315] width 1362 height 631
click at [322, 427] on div "Passer cette action" at bounding box center [300, 426] width 102 height 18
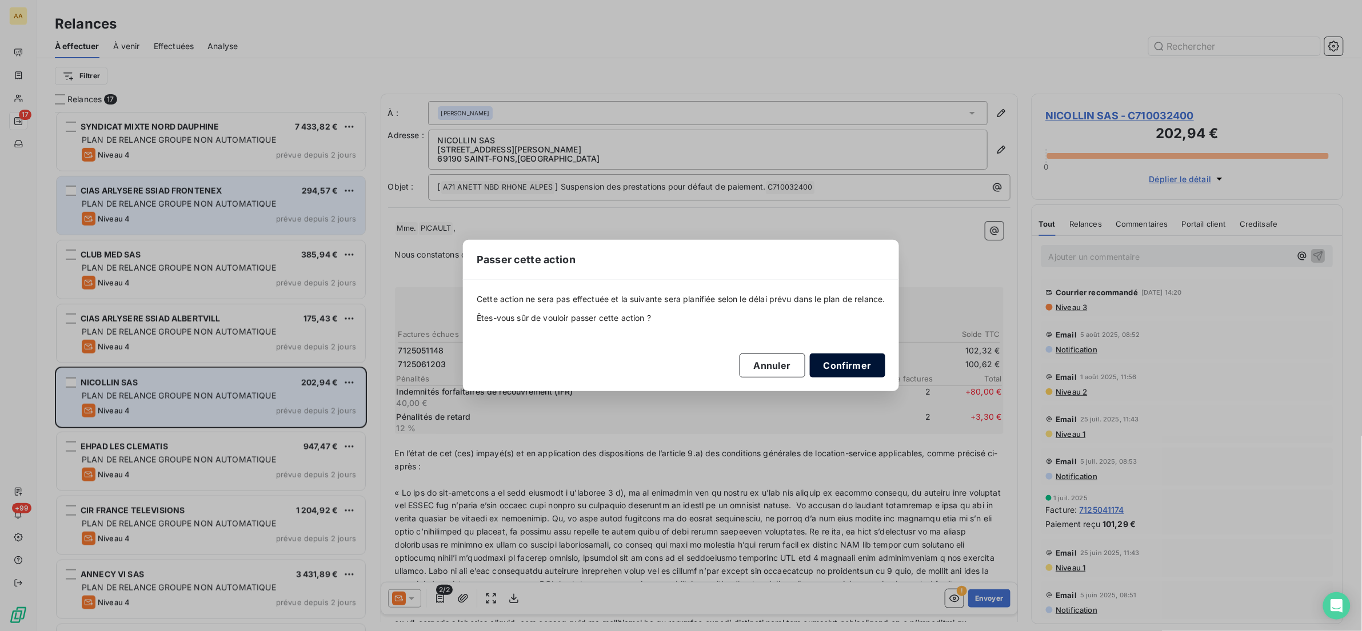
click at [830, 363] on button "Confirmer" at bounding box center [847, 366] width 75 height 24
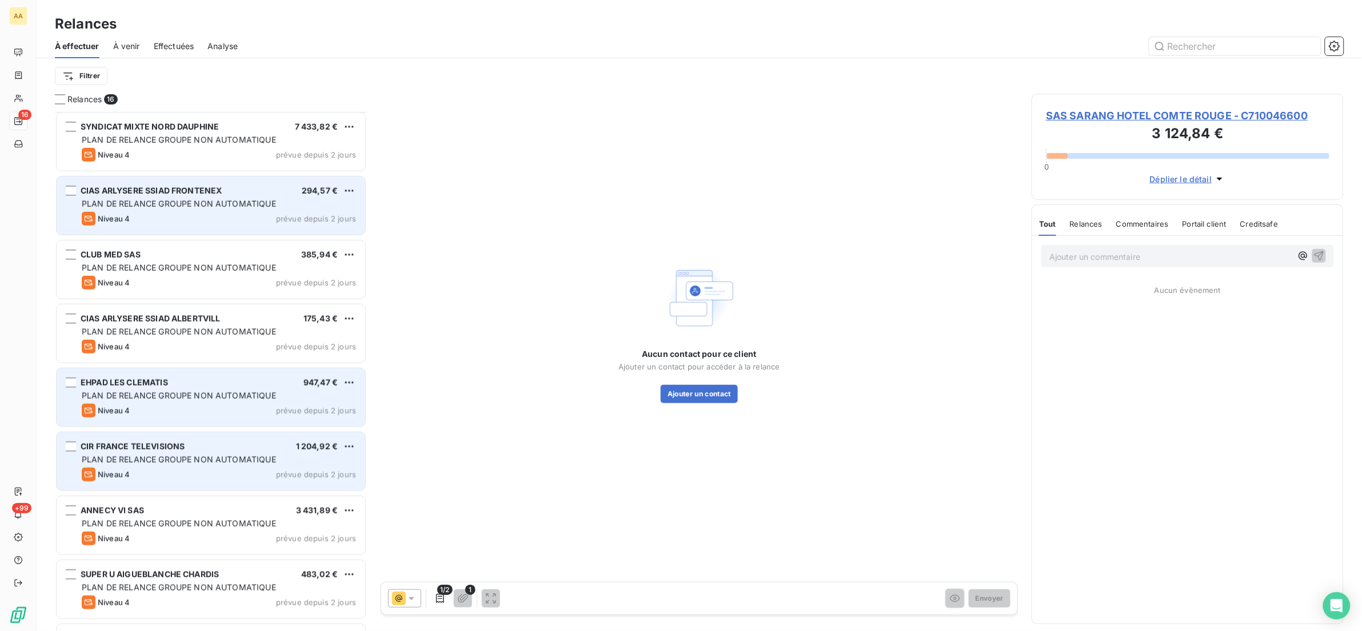
click at [253, 444] on div "CIR FRANCE TELEVISIONS 1 204,92 €" at bounding box center [219, 447] width 274 height 10
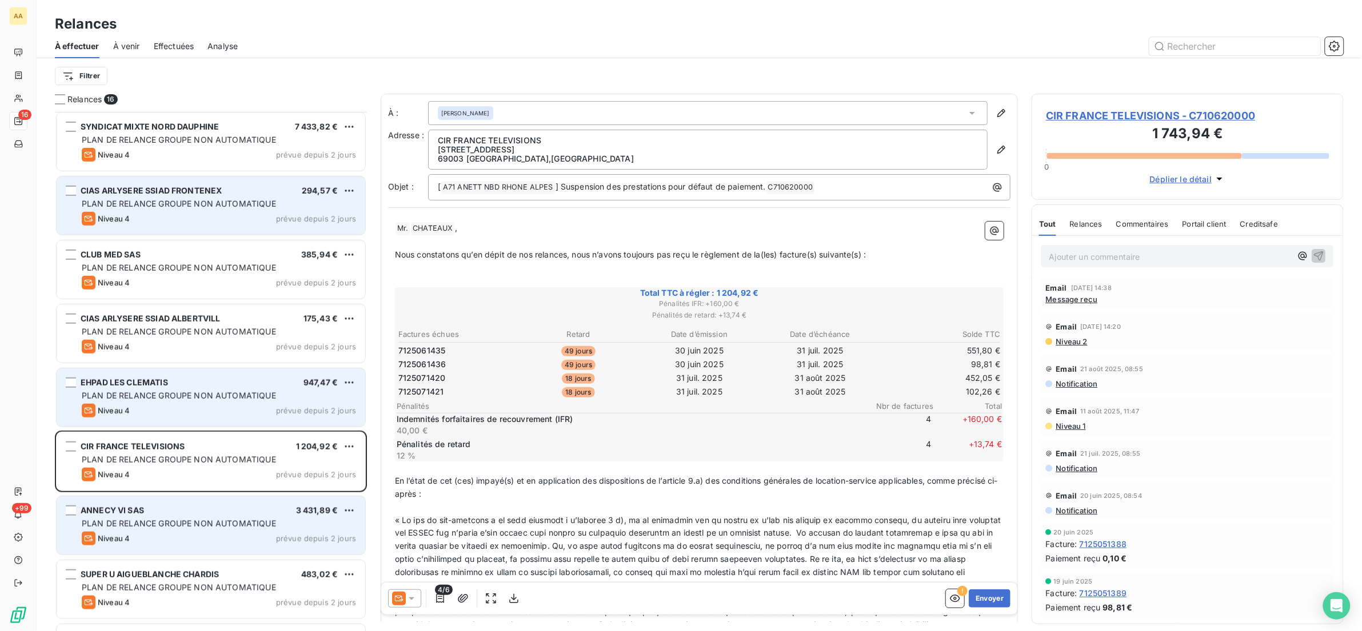
click at [230, 527] on span "PLAN DE RELANCE GROUPE NON AUTOMATIQUE" at bounding box center [179, 524] width 194 height 10
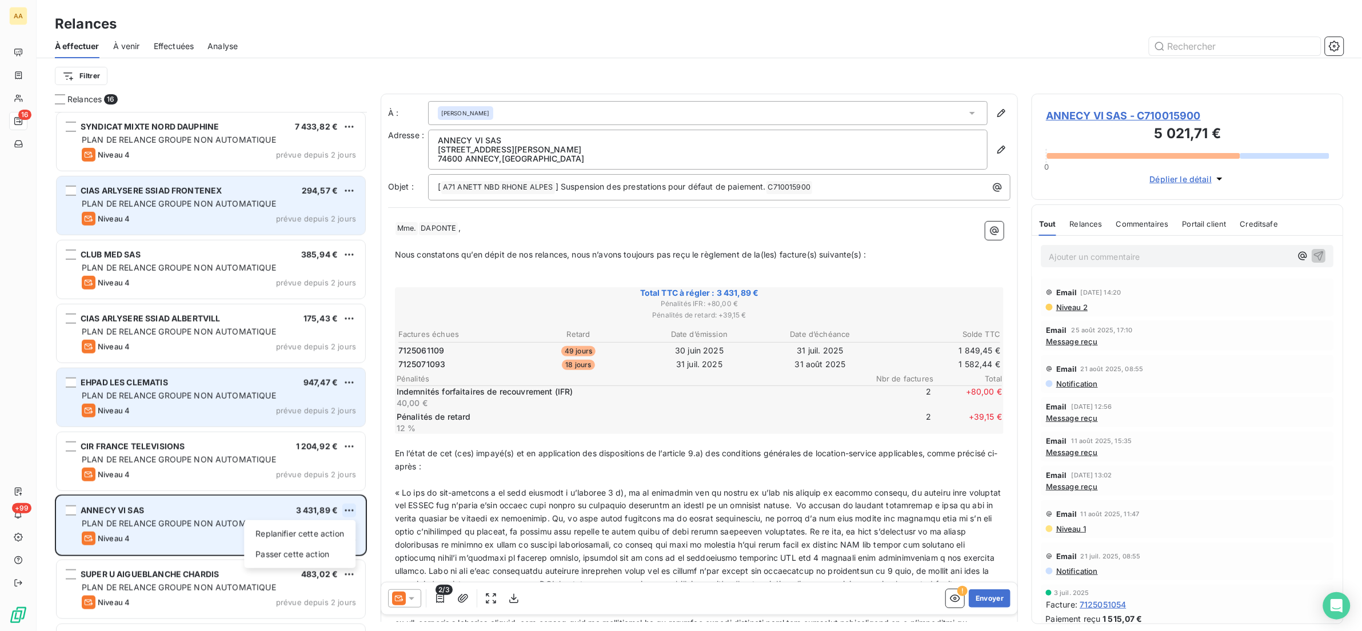
click at [351, 517] on html "AA 16 +99 Relances À effectuer À venir Effectuées Analyse Filtrer Relances 16 C…" at bounding box center [681, 315] width 1362 height 631
click at [328, 547] on div "Passer cette action" at bounding box center [300, 555] width 102 height 18
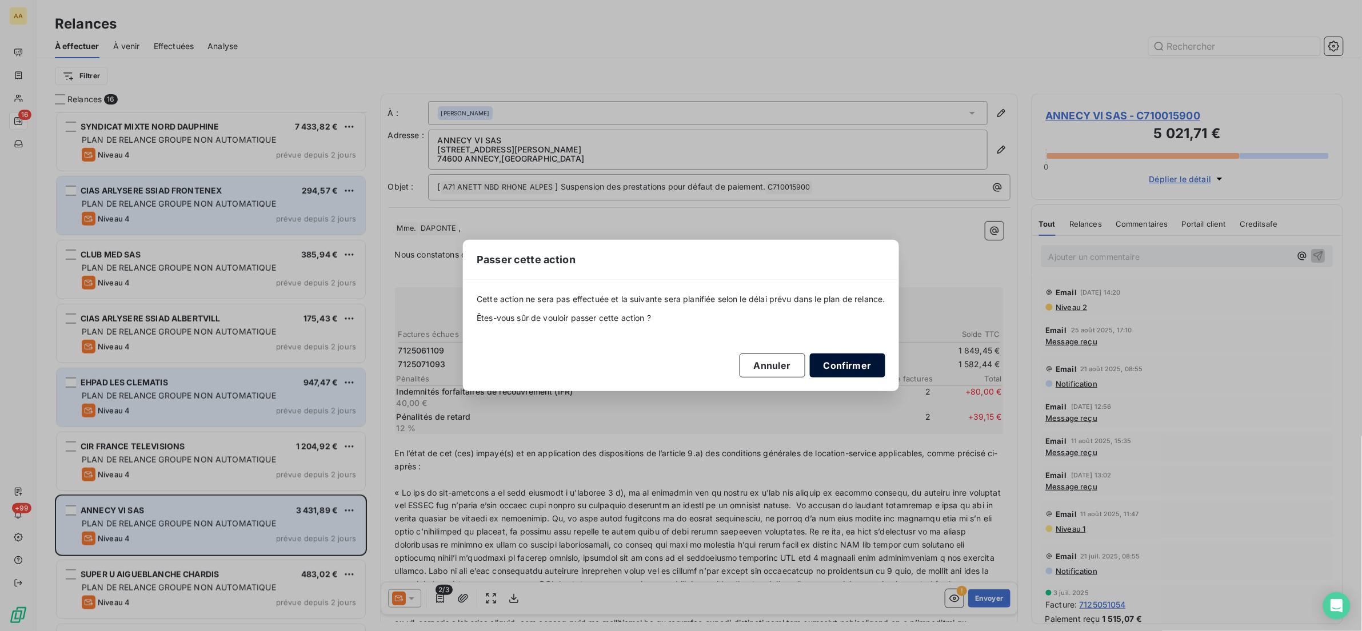
click at [858, 365] on button "Confirmer" at bounding box center [847, 366] width 75 height 24
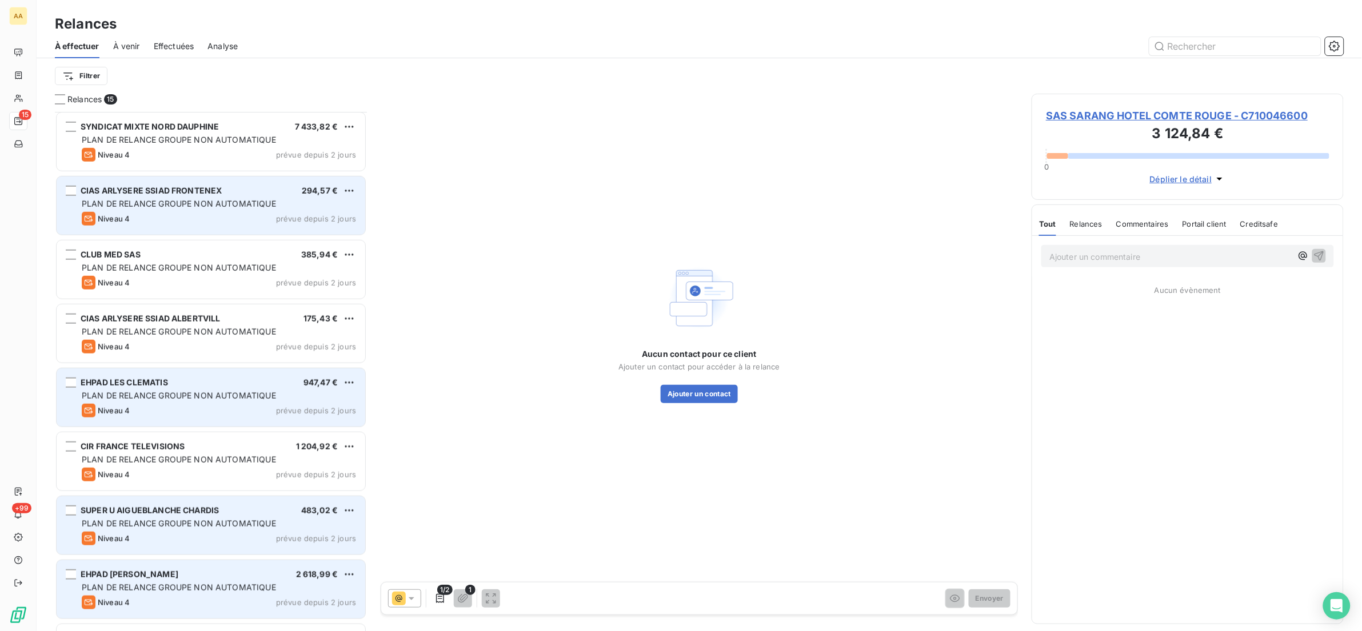
click at [173, 577] on span "EHPAD [PERSON_NAME]" at bounding box center [130, 575] width 98 height 10
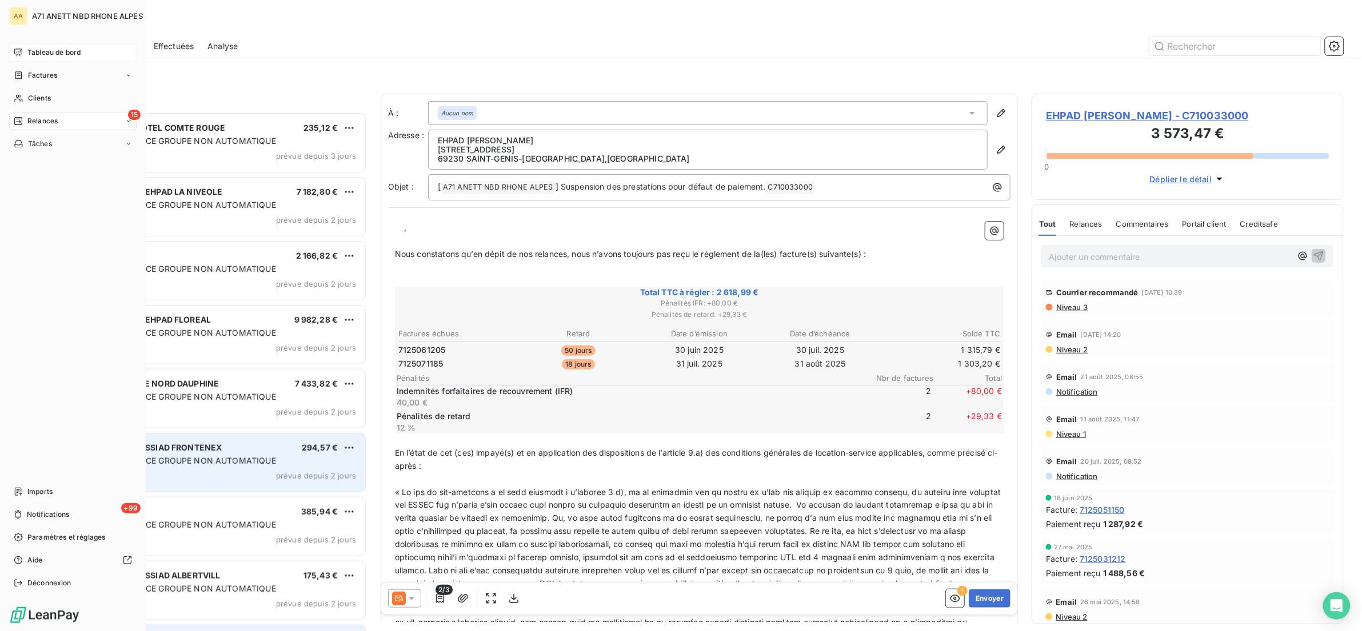
click at [45, 50] on span "Tableau de bord" at bounding box center [53, 52] width 53 height 10
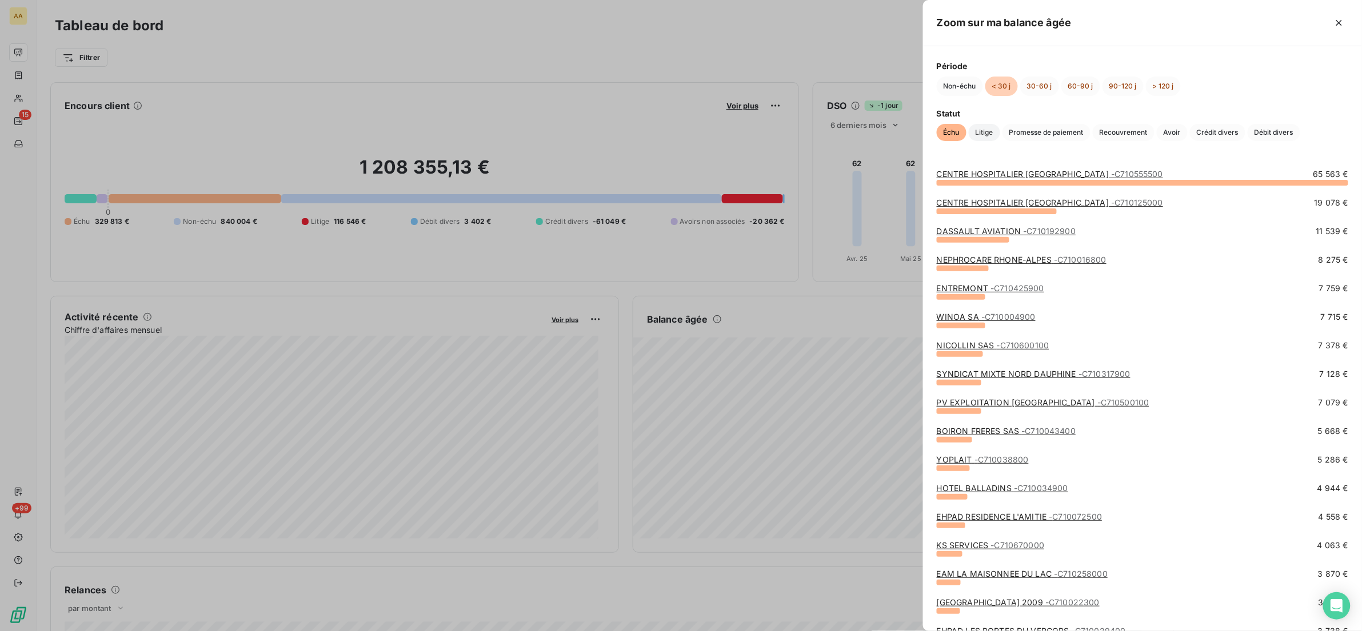
click at [979, 130] on span "Litige" at bounding box center [984, 132] width 31 height 17
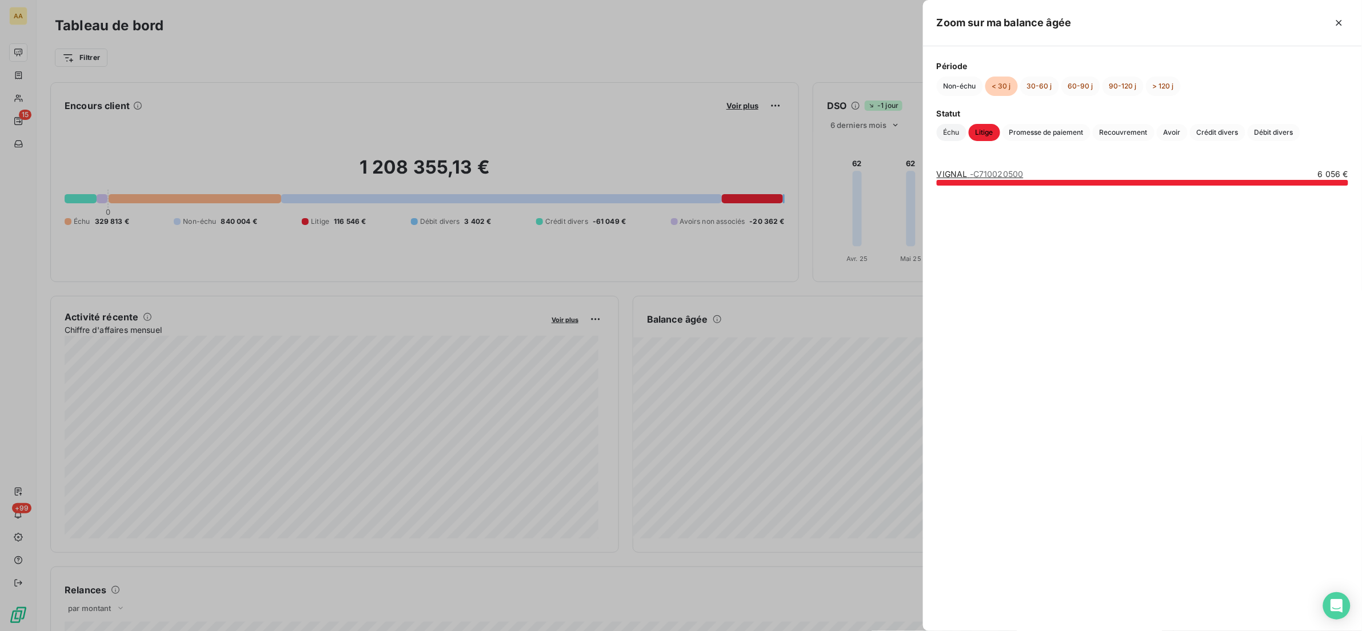
click at [953, 135] on span "Échu" at bounding box center [952, 132] width 30 height 17
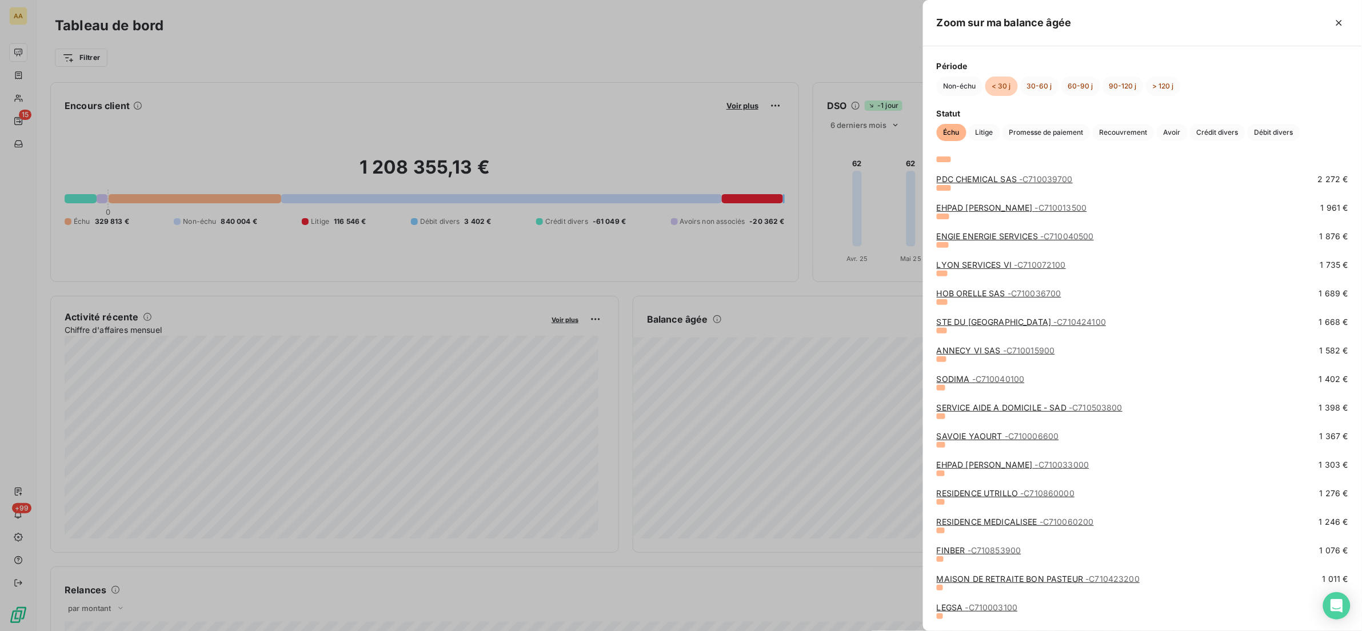
scroll to position [335, 0]
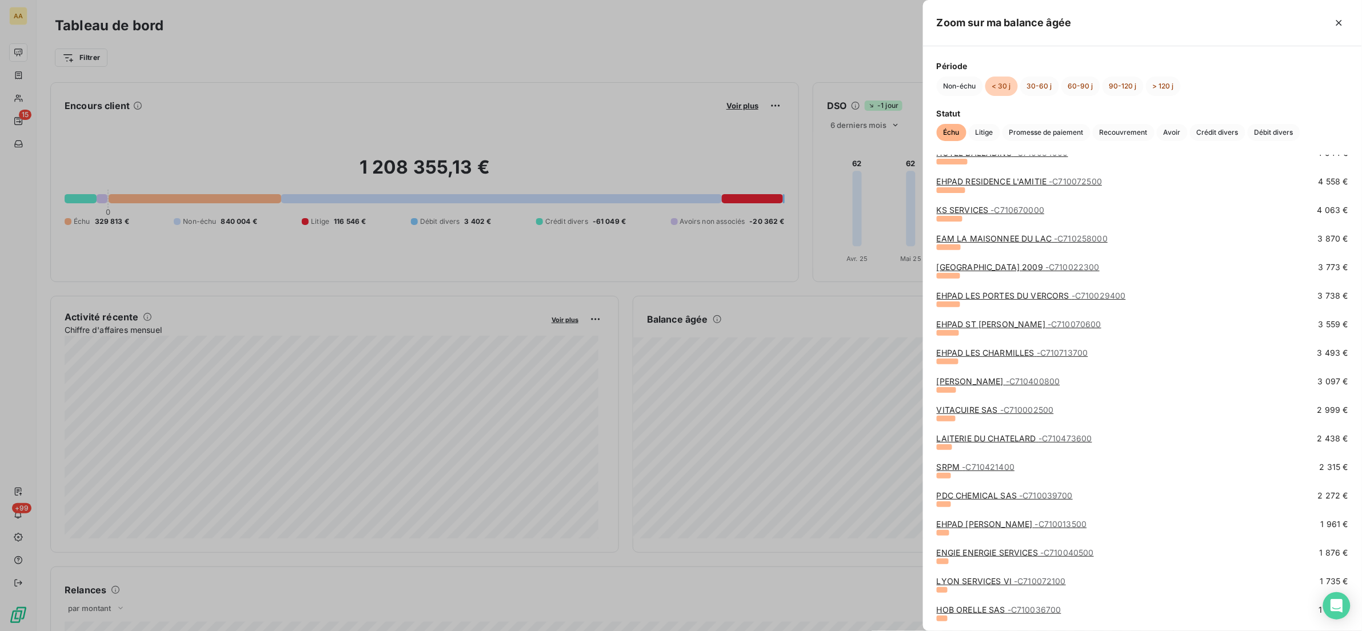
click at [462, 51] on div at bounding box center [681, 315] width 1362 height 631
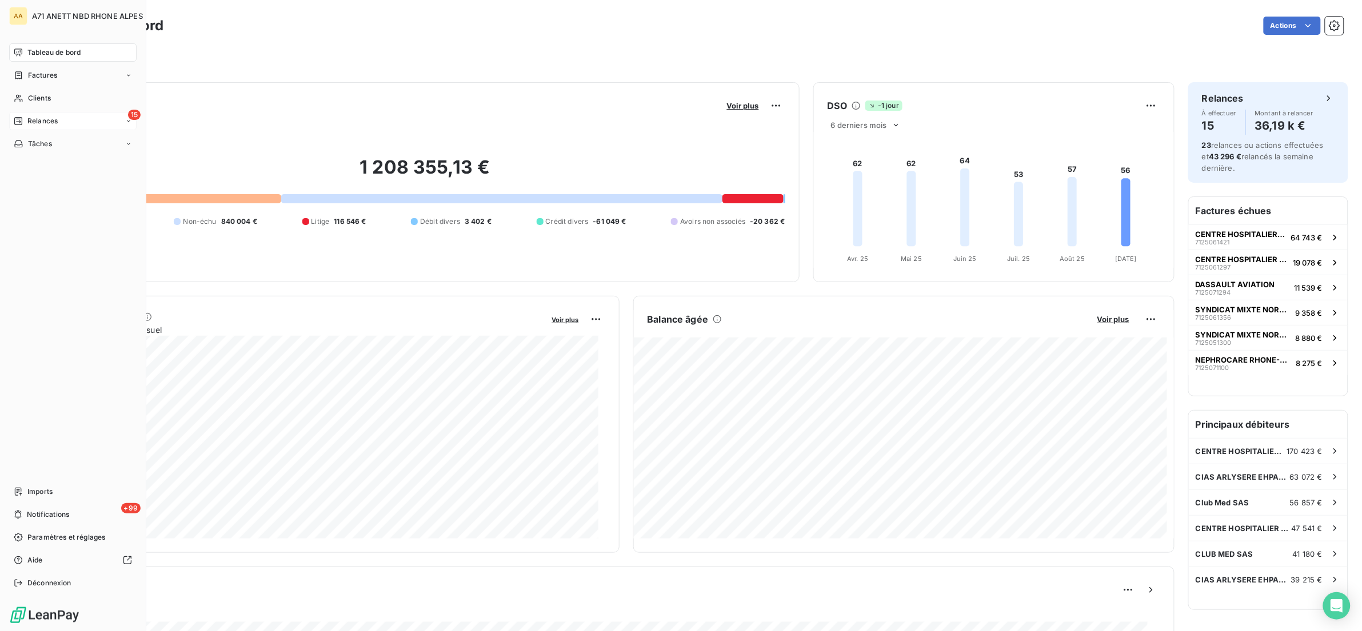
click at [31, 121] on span "Relances" at bounding box center [42, 121] width 30 height 10
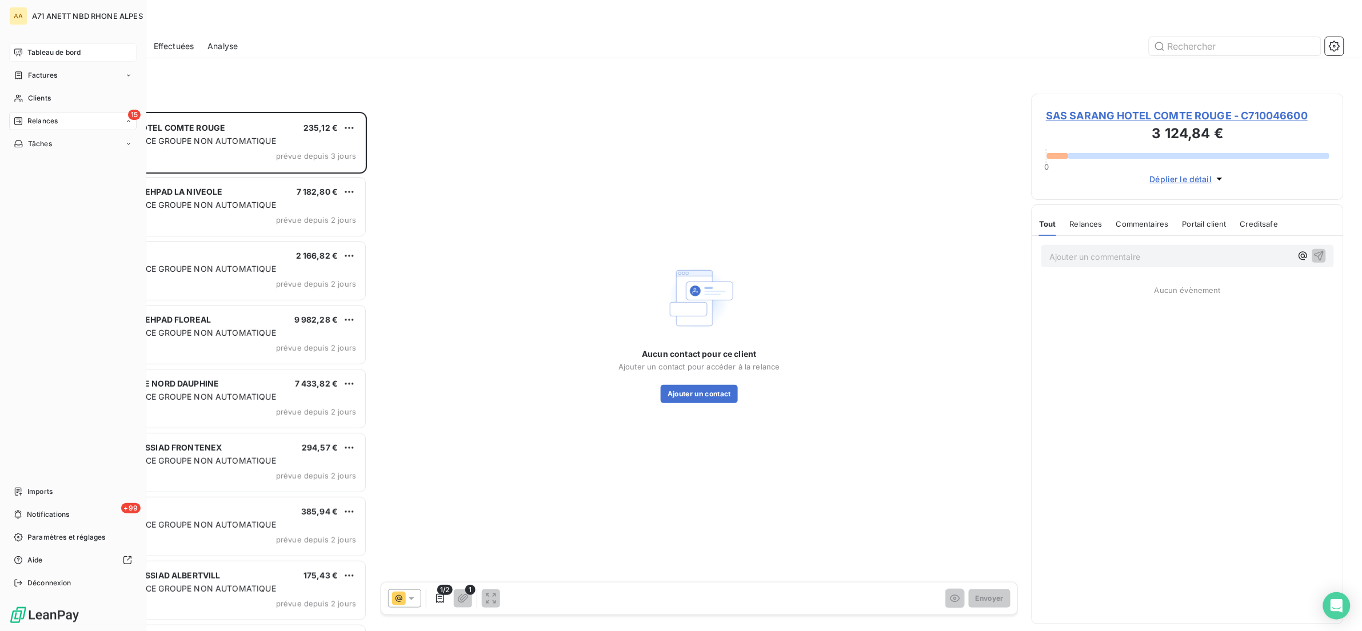
scroll to position [507, 299]
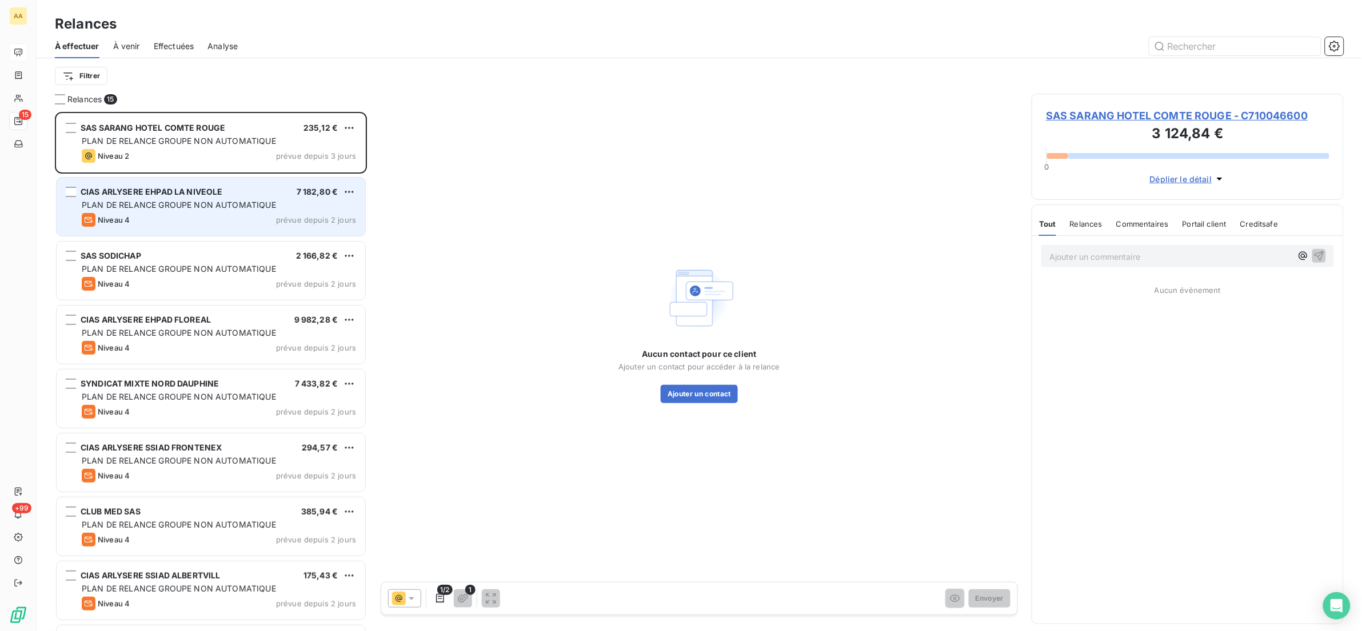
click at [237, 200] on span "PLAN DE RELANCE GROUPE NON AUTOMATIQUE" at bounding box center [179, 205] width 194 height 10
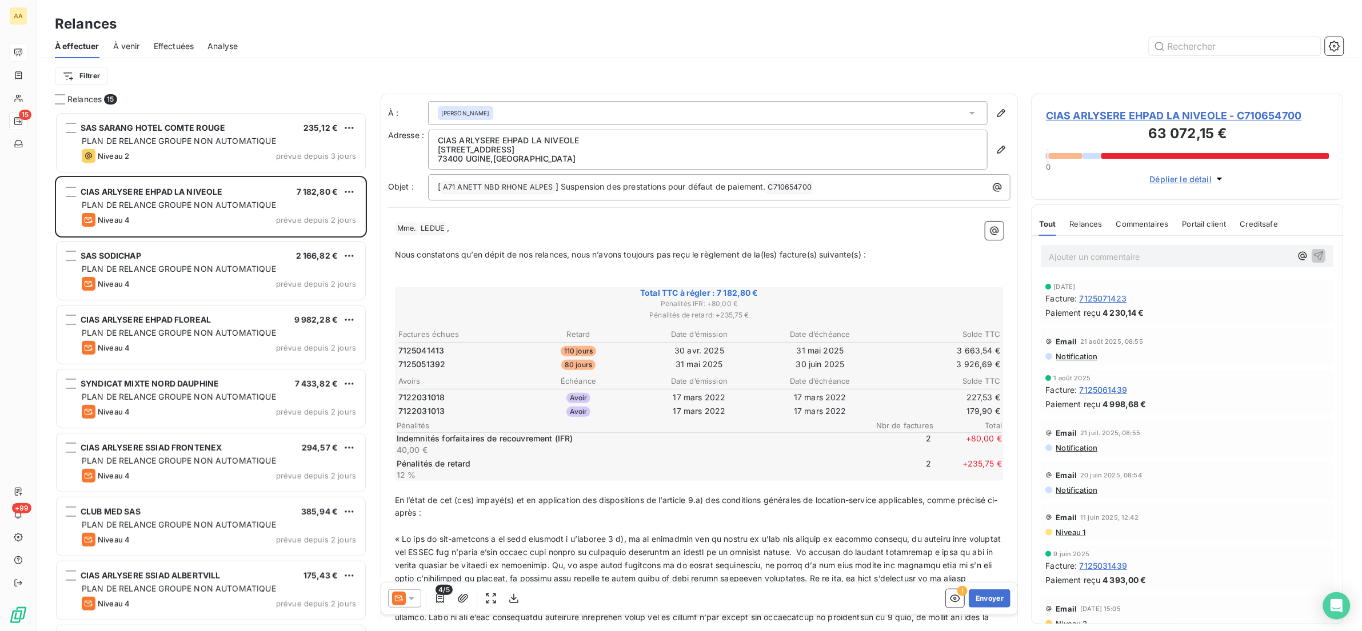
click at [1171, 114] on span "CIAS ARLYSERE EHPAD LA NIVEOLE - C710654700" at bounding box center [1187, 115] width 283 height 15
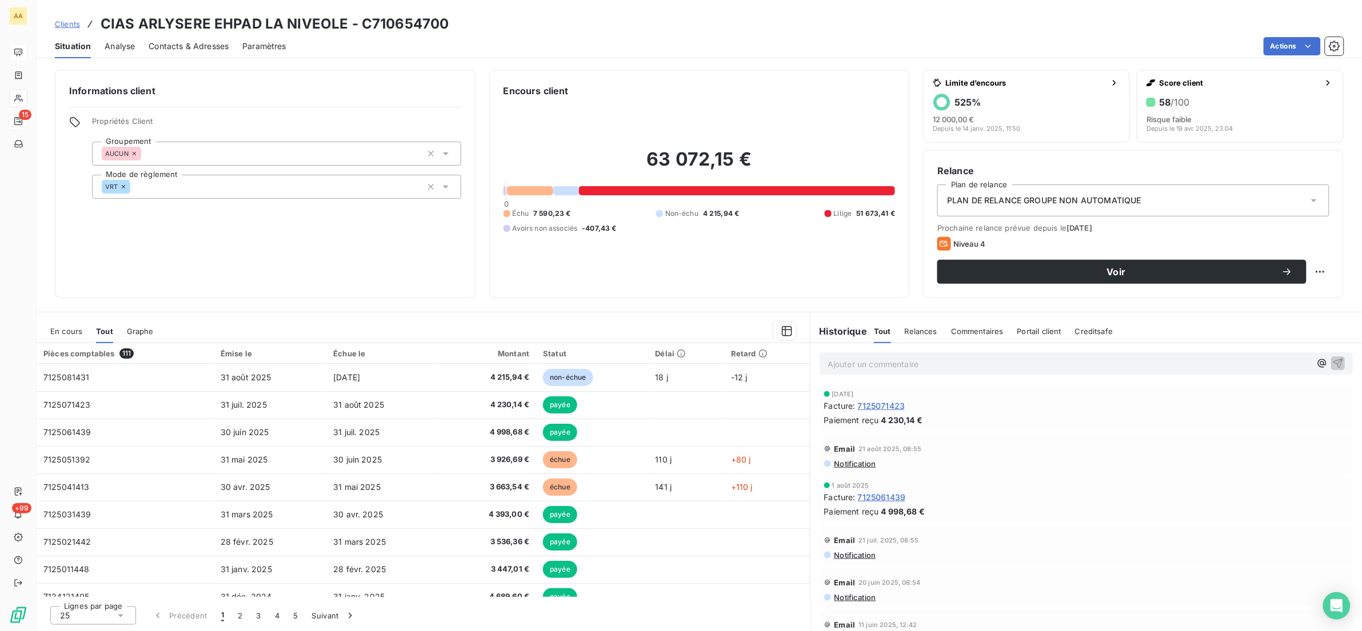
click at [47, 340] on div "En cours Tout Graphe" at bounding box center [423, 331] width 773 height 24
click at [56, 331] on span "En cours" at bounding box center [66, 331] width 32 height 9
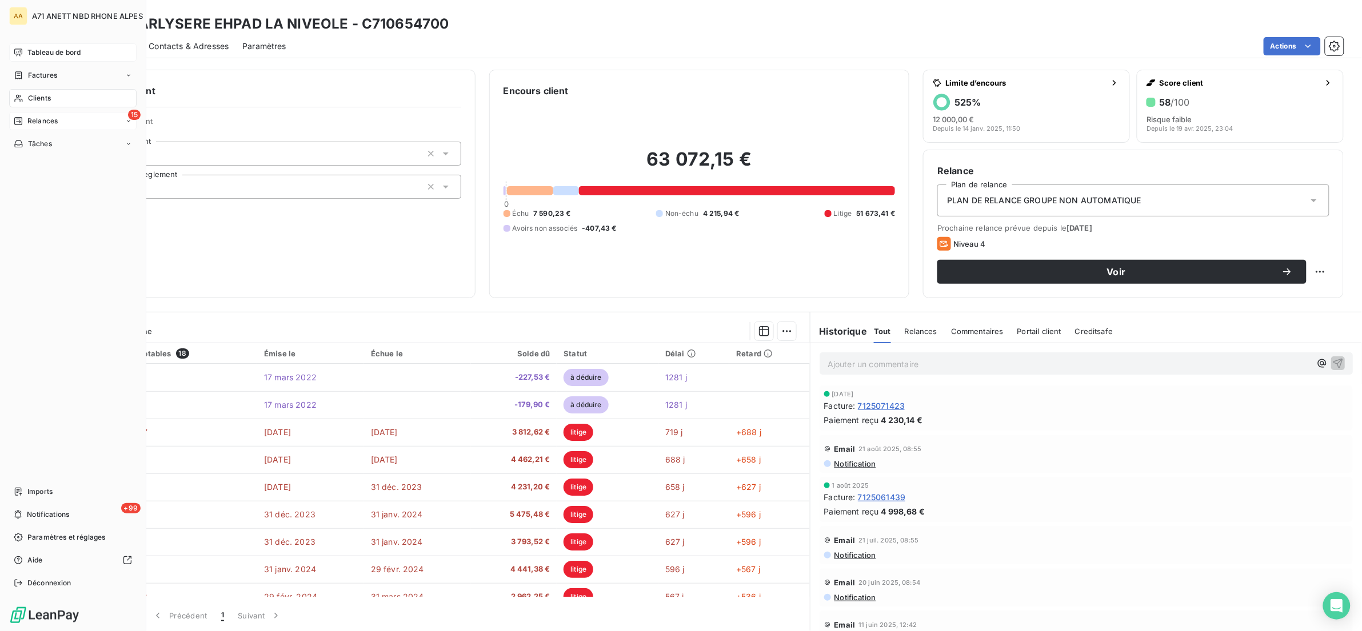
click at [23, 44] on div "Tableau de bord" at bounding box center [72, 52] width 127 height 18
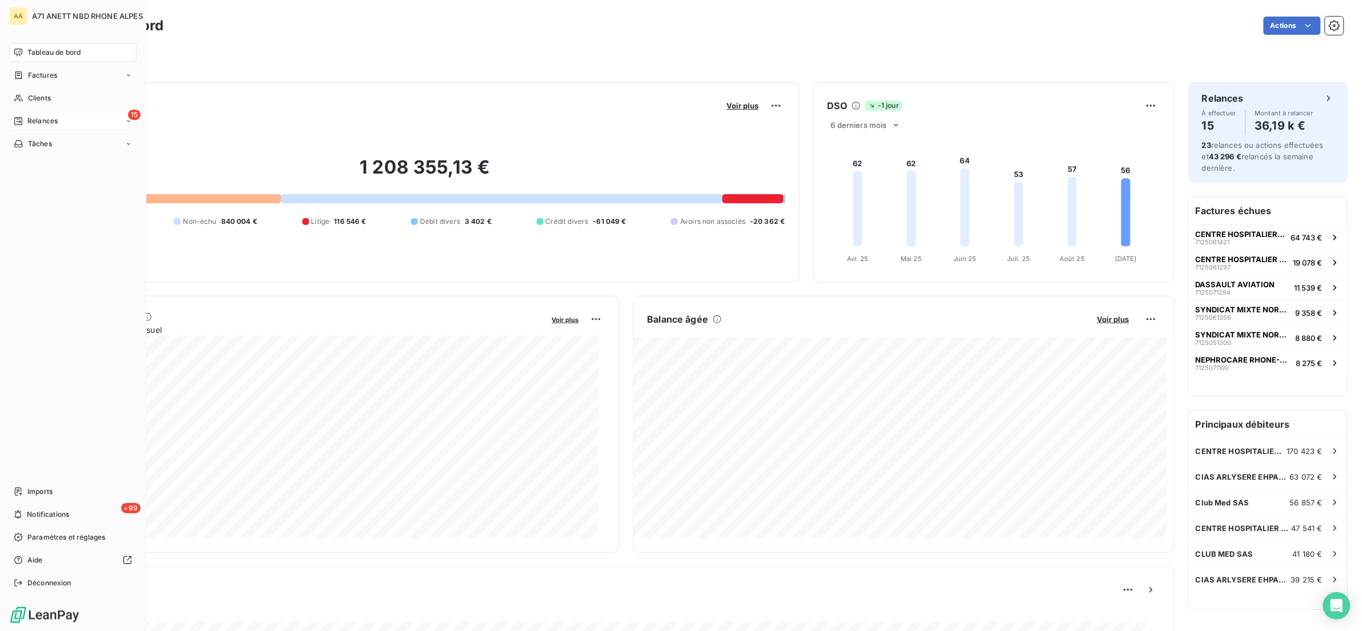
click at [35, 123] on span "Relances" at bounding box center [42, 121] width 30 height 10
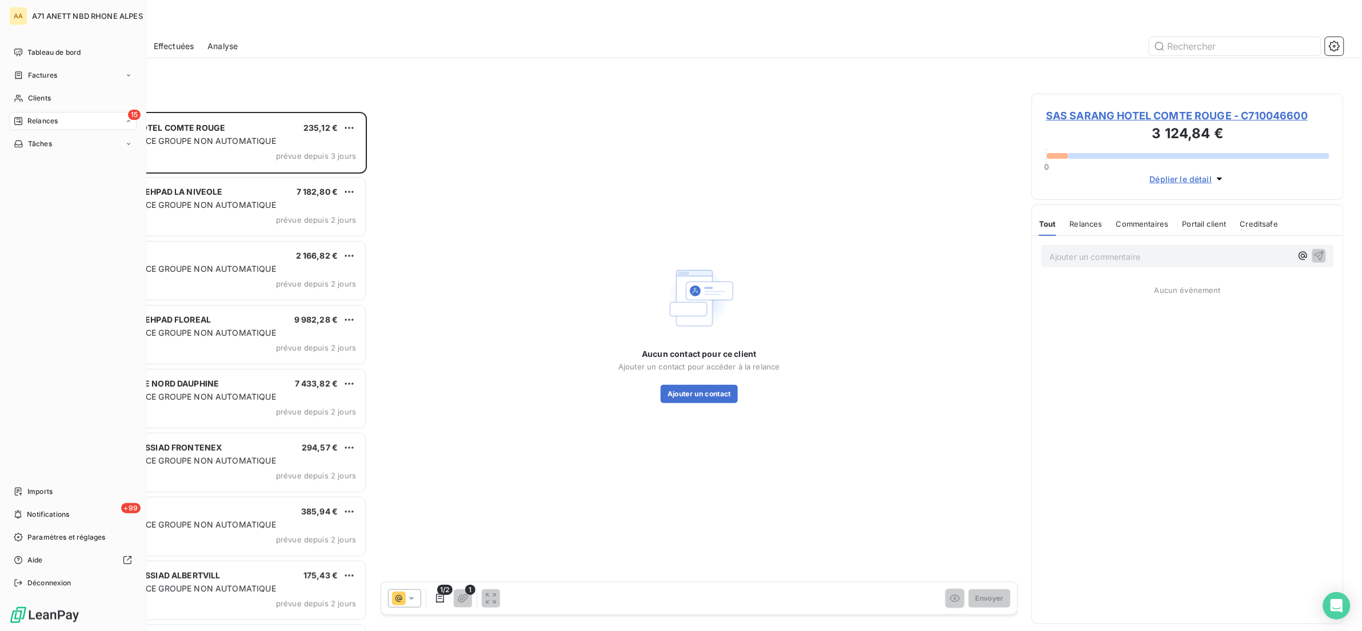
scroll to position [507, 299]
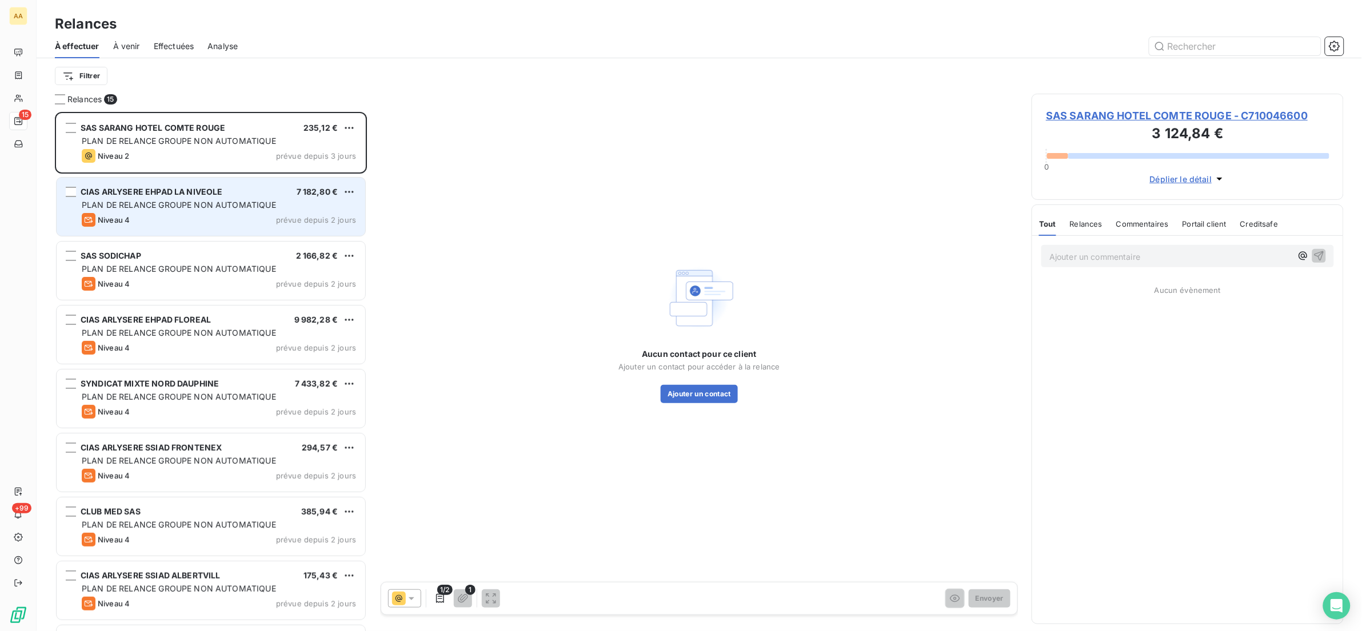
click at [229, 208] on span "PLAN DE RELANCE GROUPE NON AUTOMATIQUE" at bounding box center [179, 205] width 194 height 10
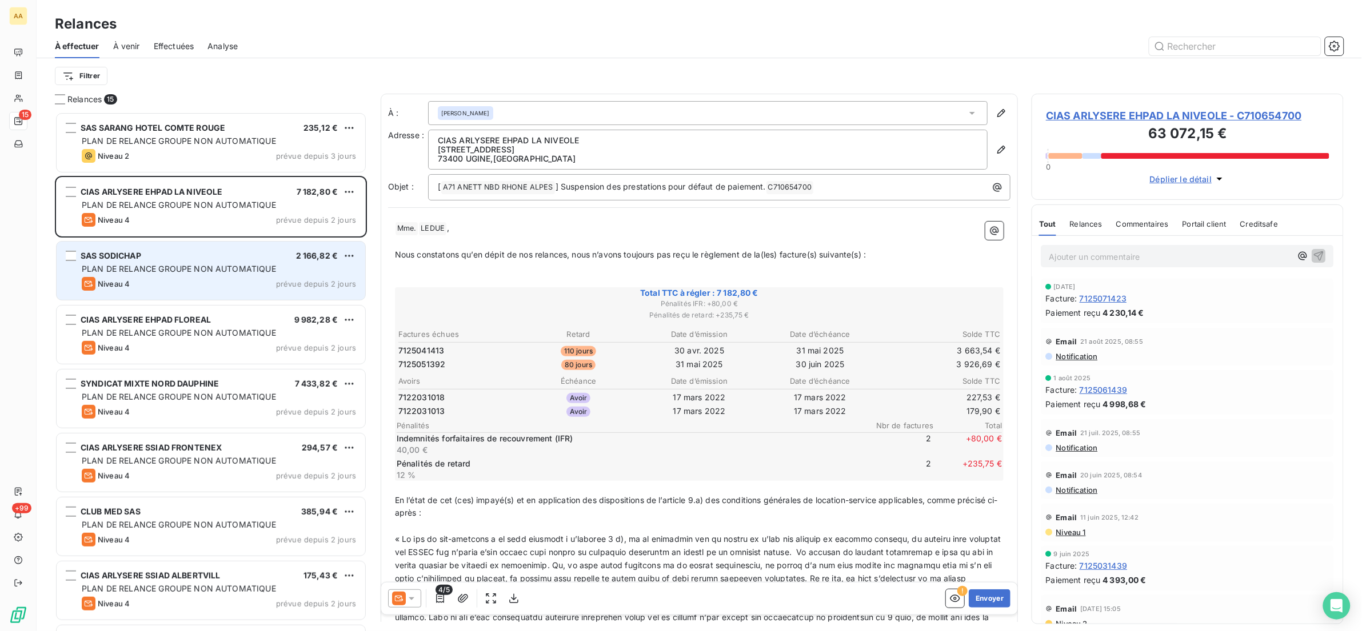
click at [228, 262] on div "SAS SODICHAP 2 166,82 € PLAN DE RELANCE GROUPE NON AUTOMATIQUE Niveau 4 prévue …" at bounding box center [211, 271] width 309 height 58
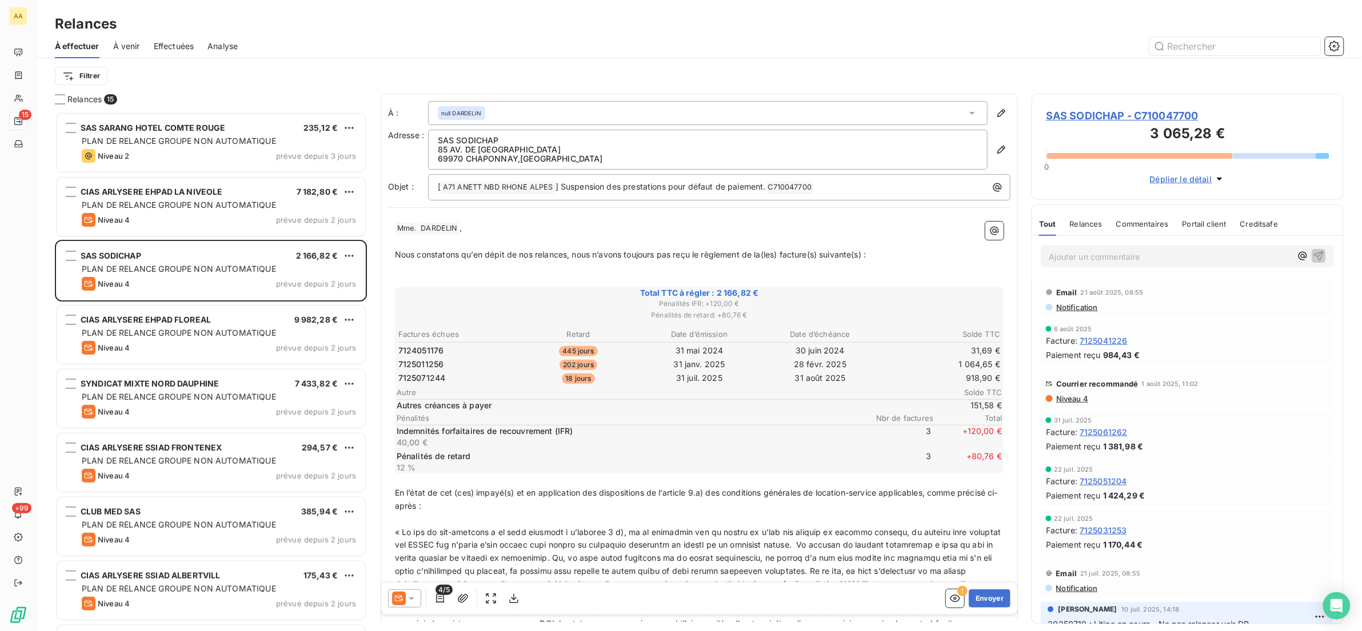
click at [1110, 117] on span "SAS SODICHAP - C710047700" at bounding box center [1187, 115] width 283 height 15
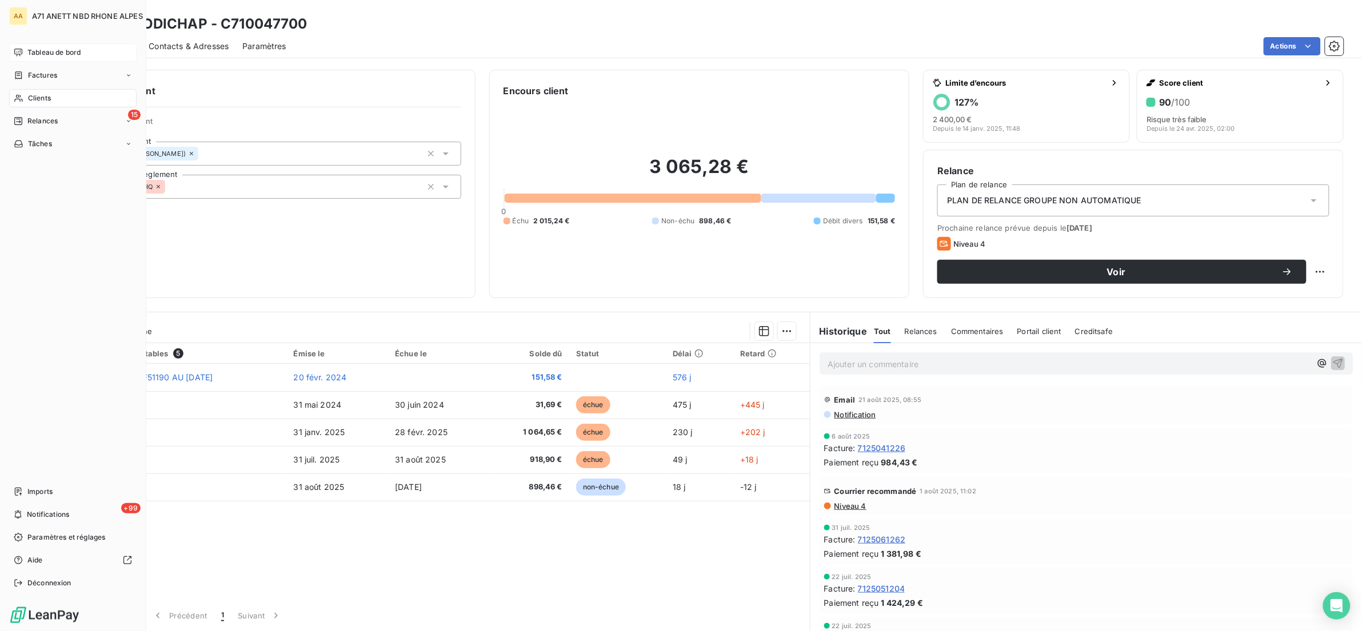
click at [59, 50] on span "Tableau de bord" at bounding box center [53, 52] width 53 height 10
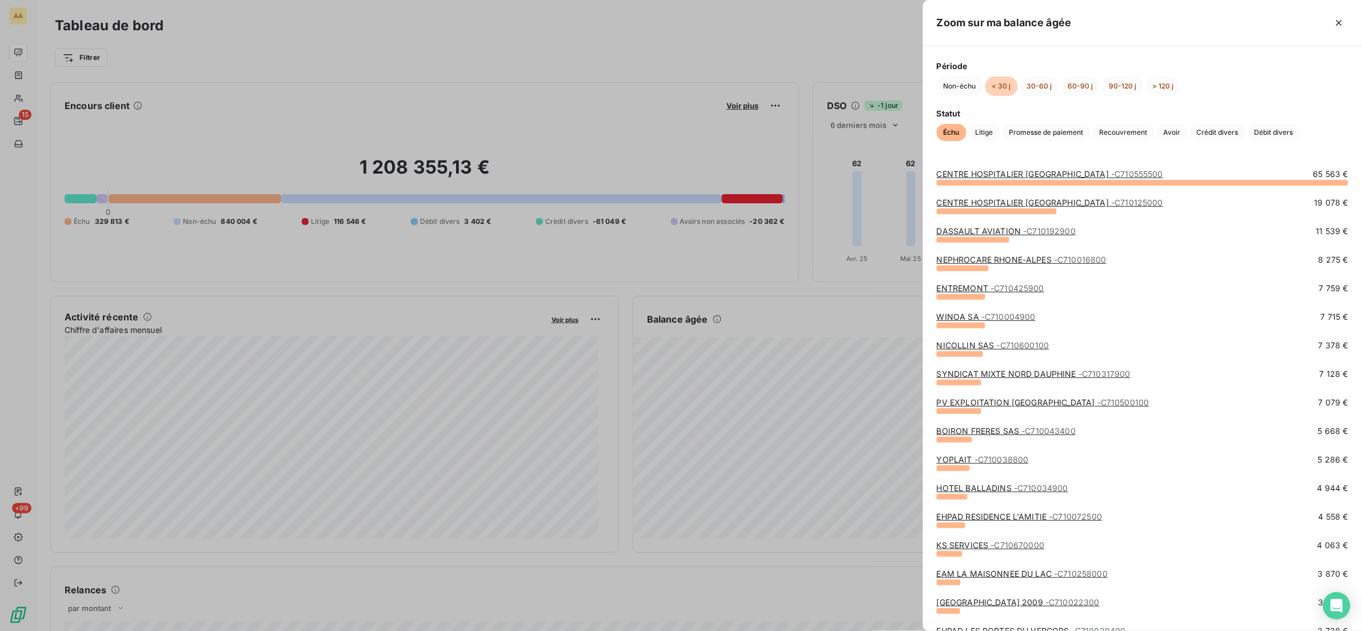
click at [24, 123] on div at bounding box center [681, 315] width 1362 height 631
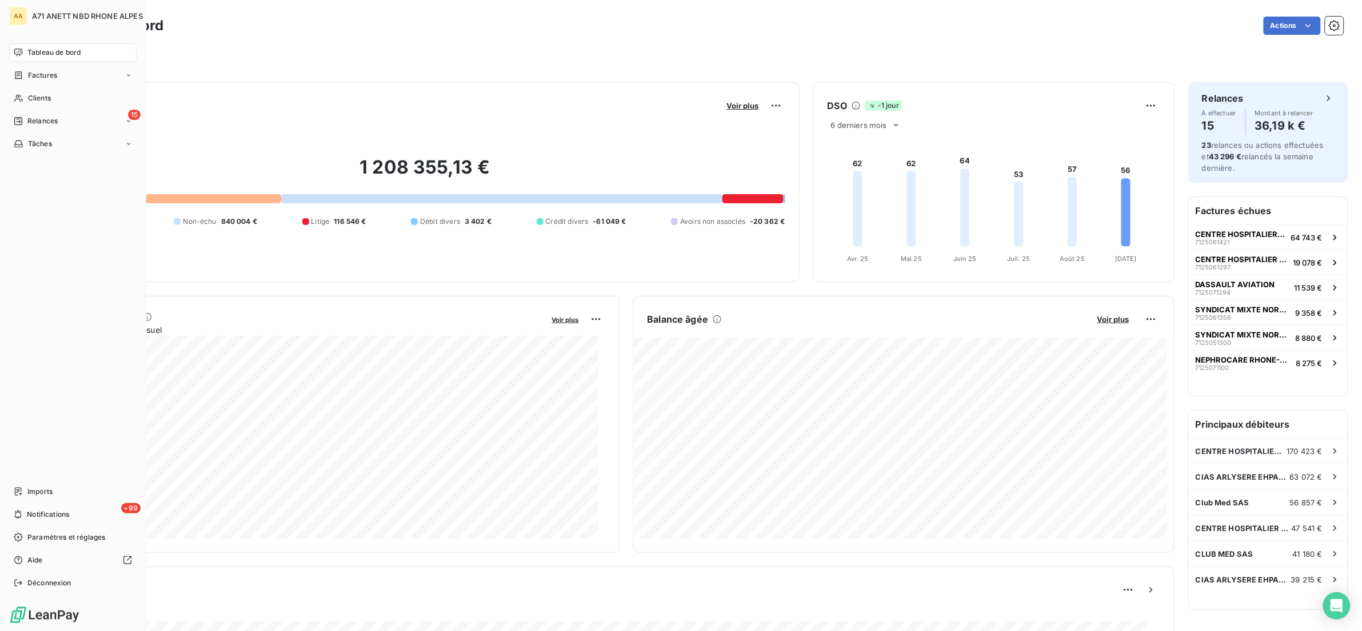
click at [22, 124] on icon at bounding box center [18, 121] width 9 height 9
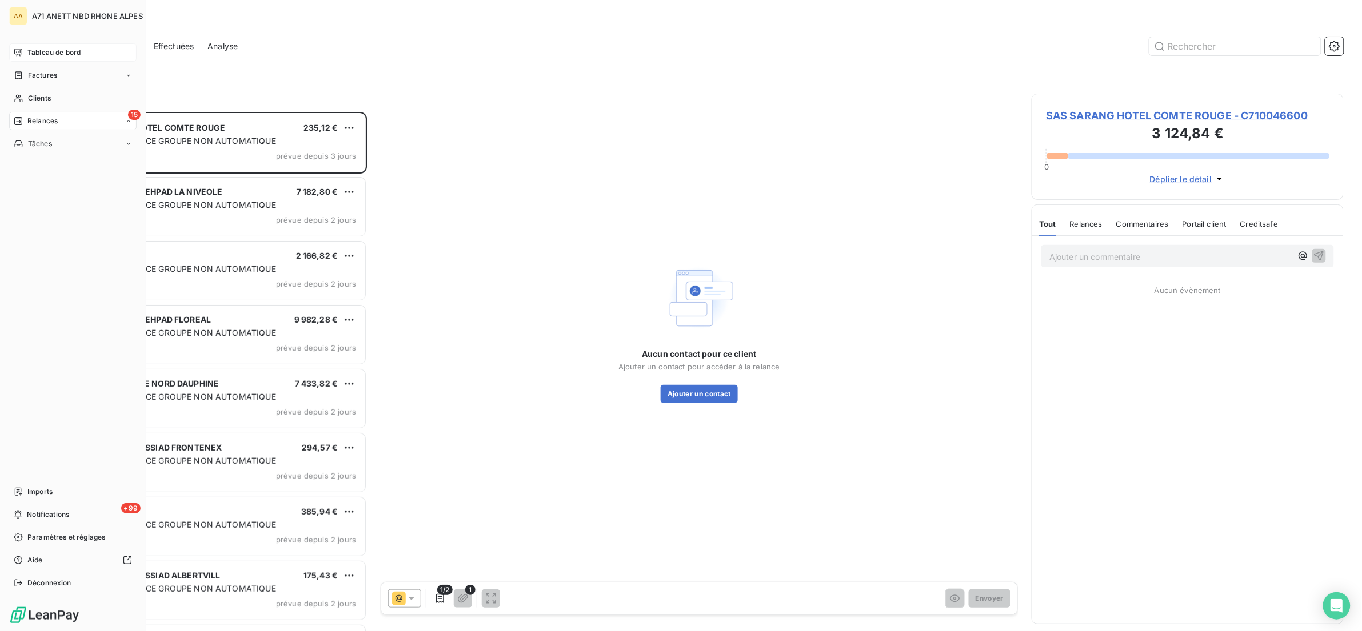
scroll to position [507, 299]
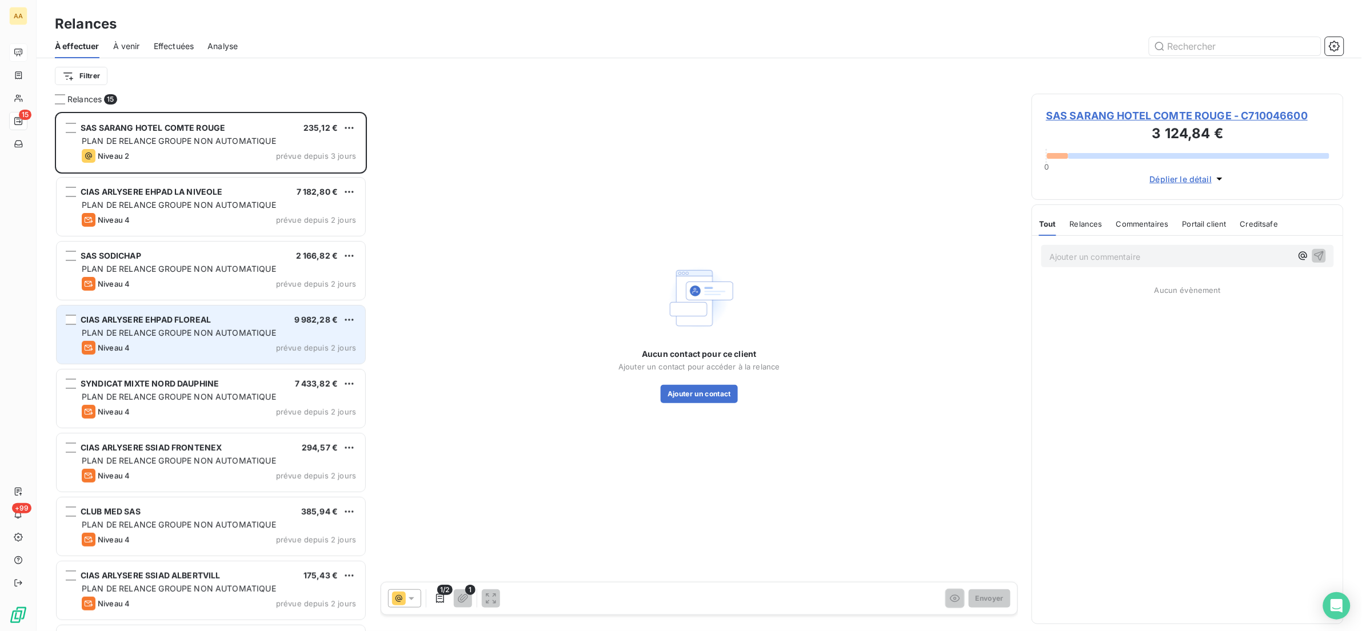
click at [225, 325] on div "CIAS ARLYSERE EHPAD FLOREAL 9 982,28 € PLAN DE RELANCE GROUPE NON AUTOMATIQUE N…" at bounding box center [211, 335] width 309 height 58
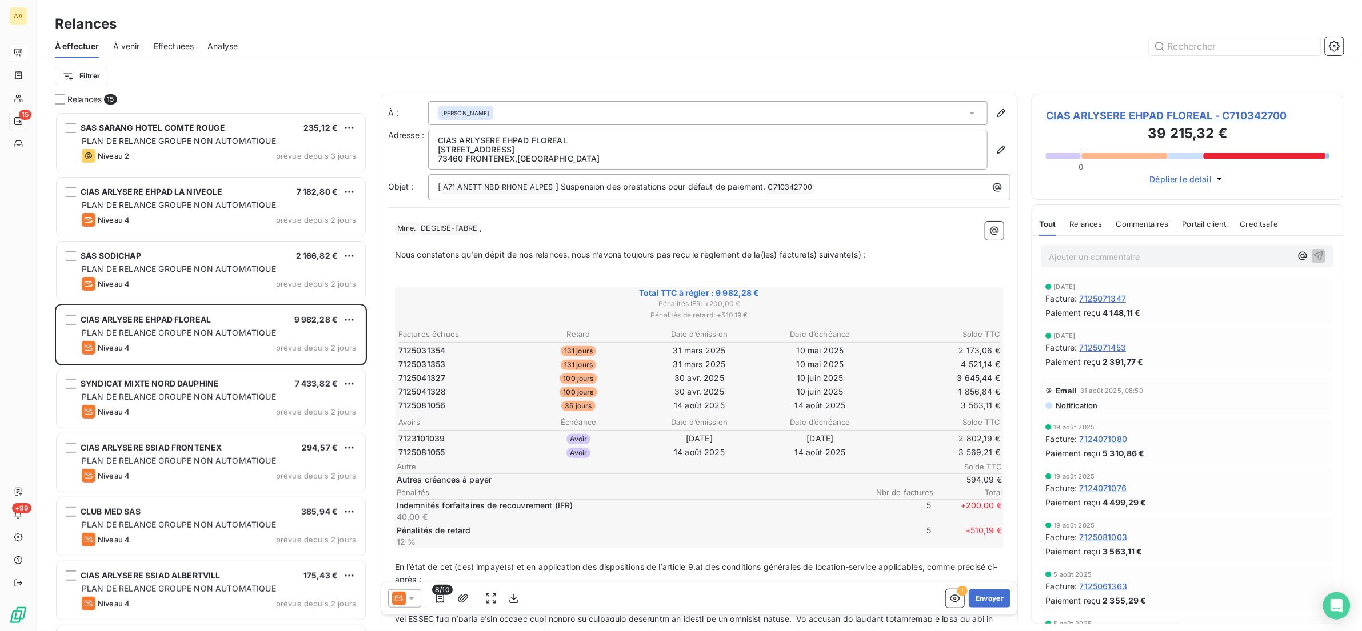
click at [1082, 116] on span "CIAS ARLYSERE EHPAD FLOREAL - C710342700" at bounding box center [1187, 115] width 283 height 15
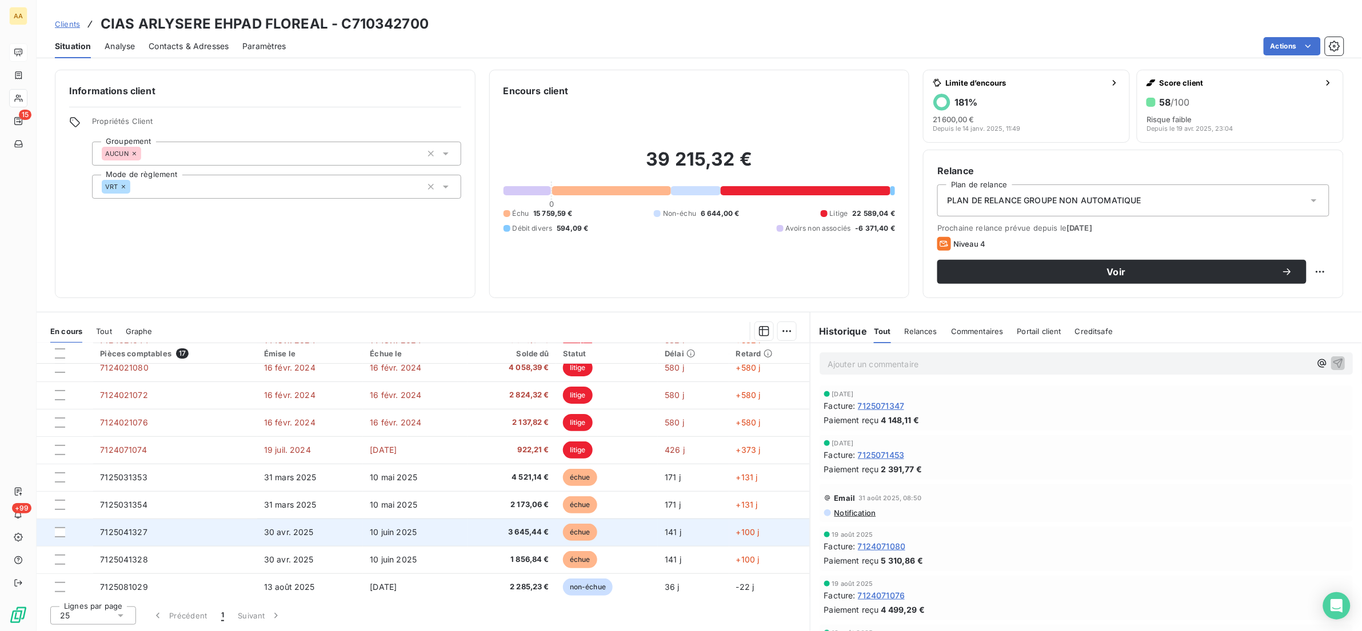
scroll to position [147, 0]
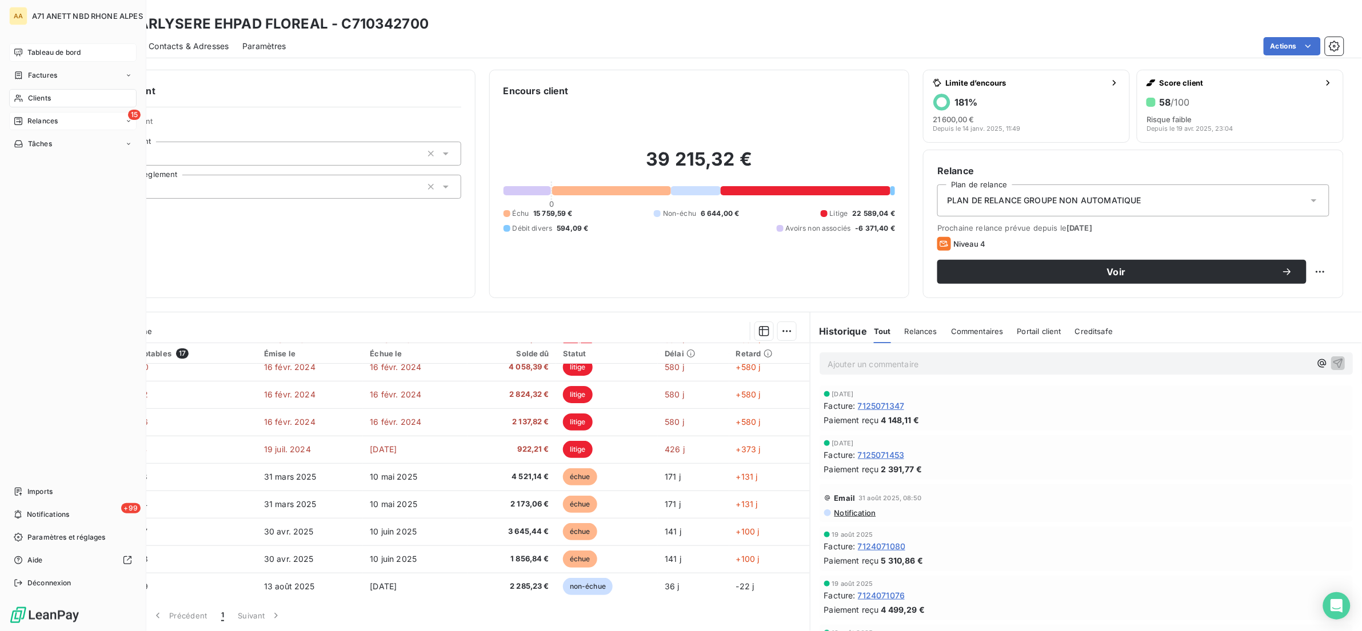
click at [33, 117] on span "Relances" at bounding box center [42, 121] width 30 height 10
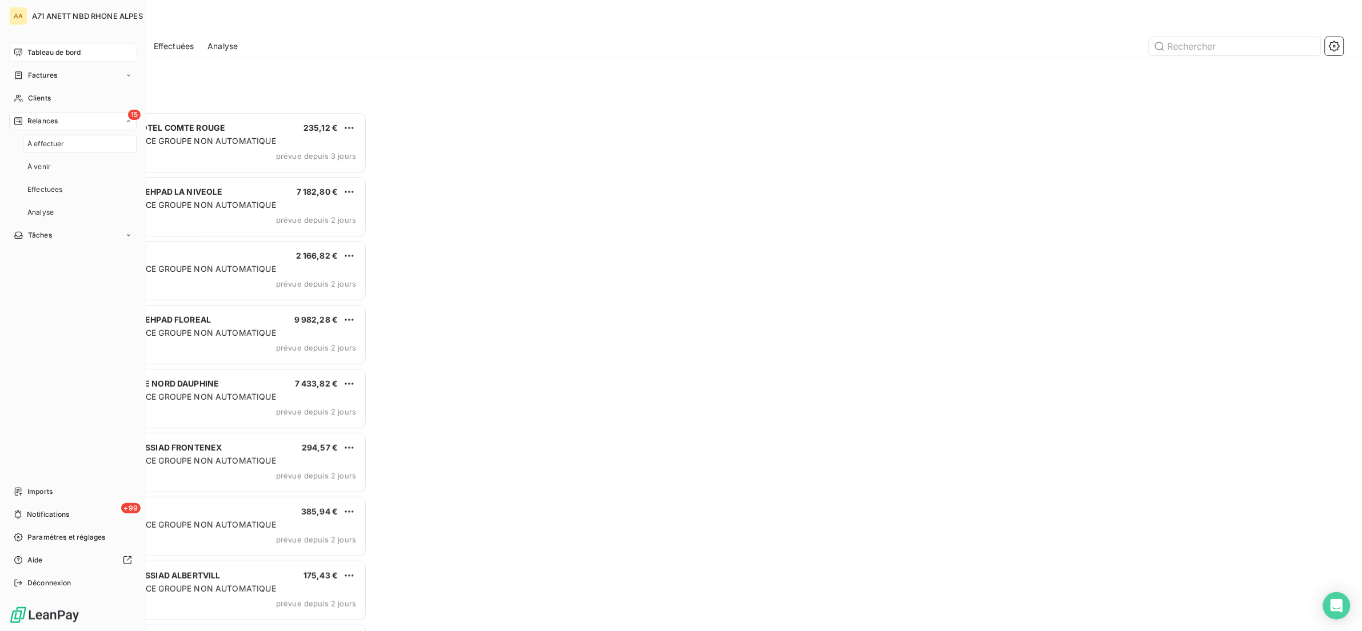
scroll to position [507, 299]
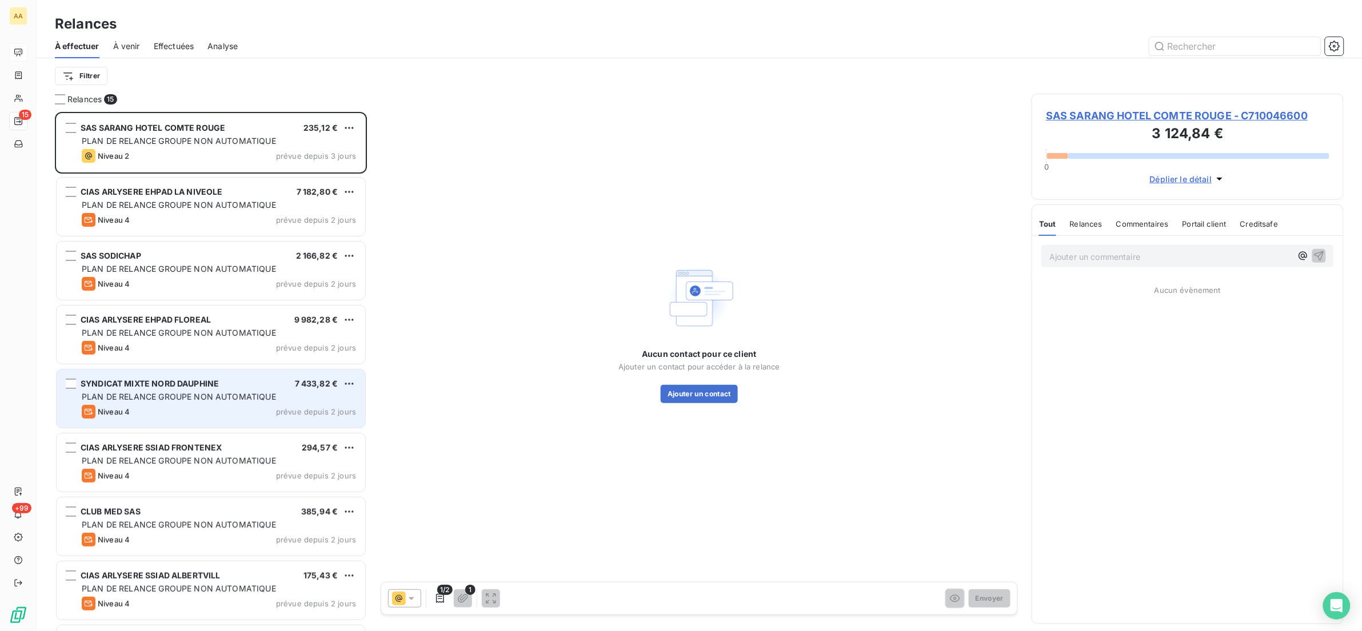
click at [250, 390] on div "SYNDICAT MIXTE NORD DAUPHINE 7 433,82 € PLAN DE RELANCE GROUPE NON AUTOMATIQUE …" at bounding box center [211, 399] width 309 height 58
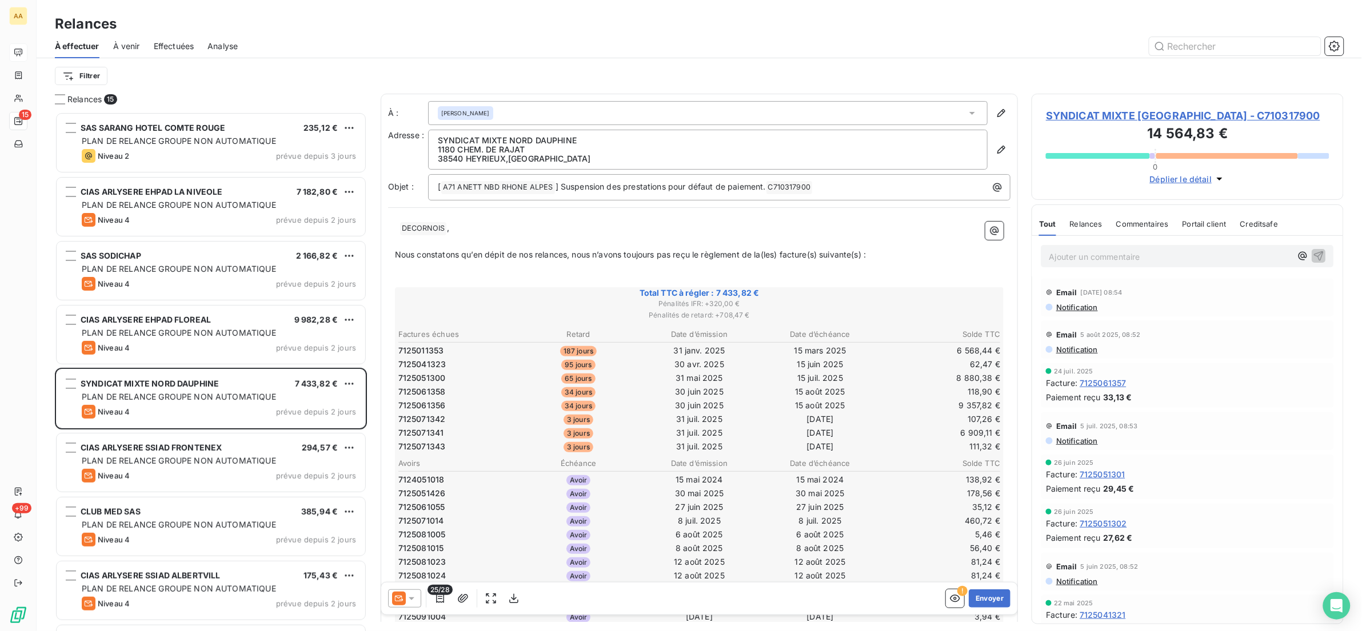
click at [1119, 113] on span "SYNDICAT MIXTE [GEOGRAPHIC_DATA] - C710317900" at bounding box center [1187, 115] width 283 height 15
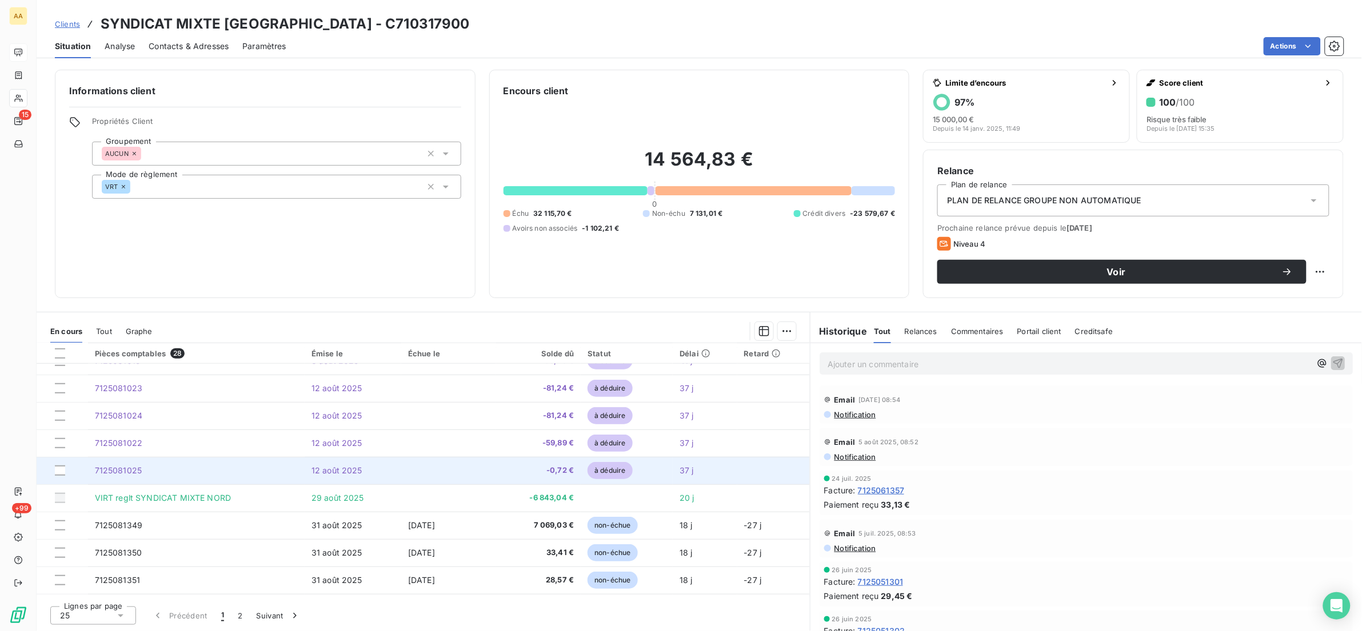
scroll to position [453, 0]
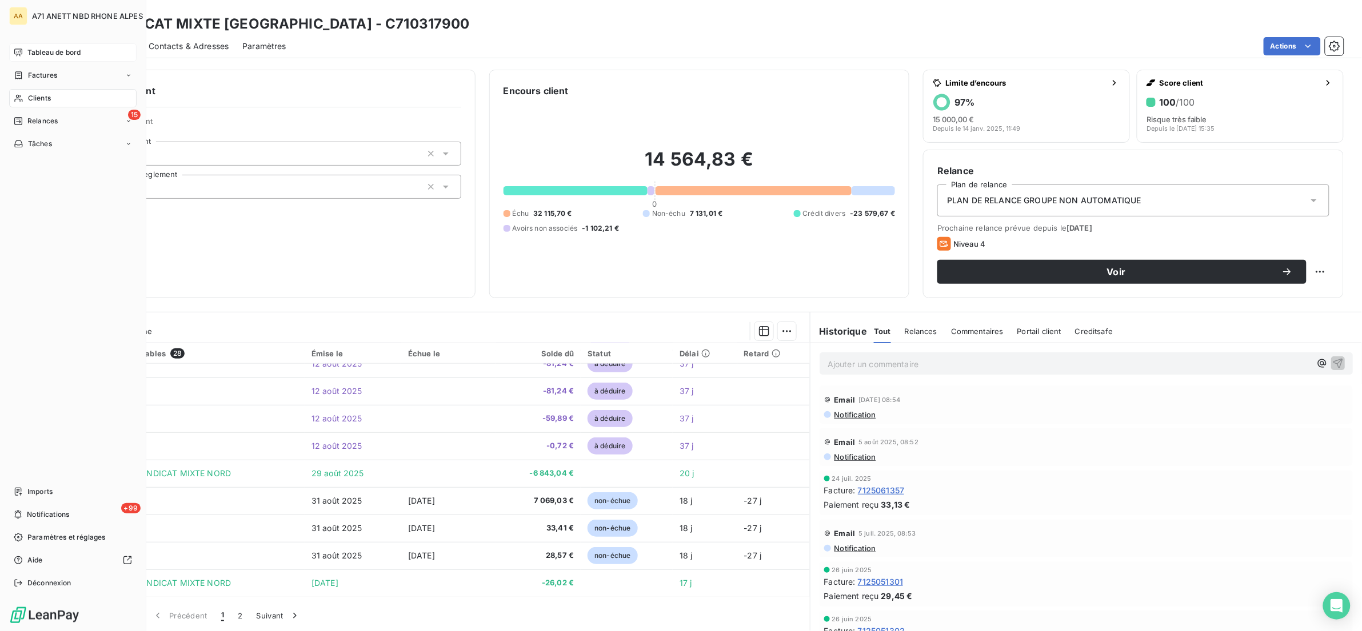
click at [30, 122] on span "Relances" at bounding box center [42, 121] width 30 height 10
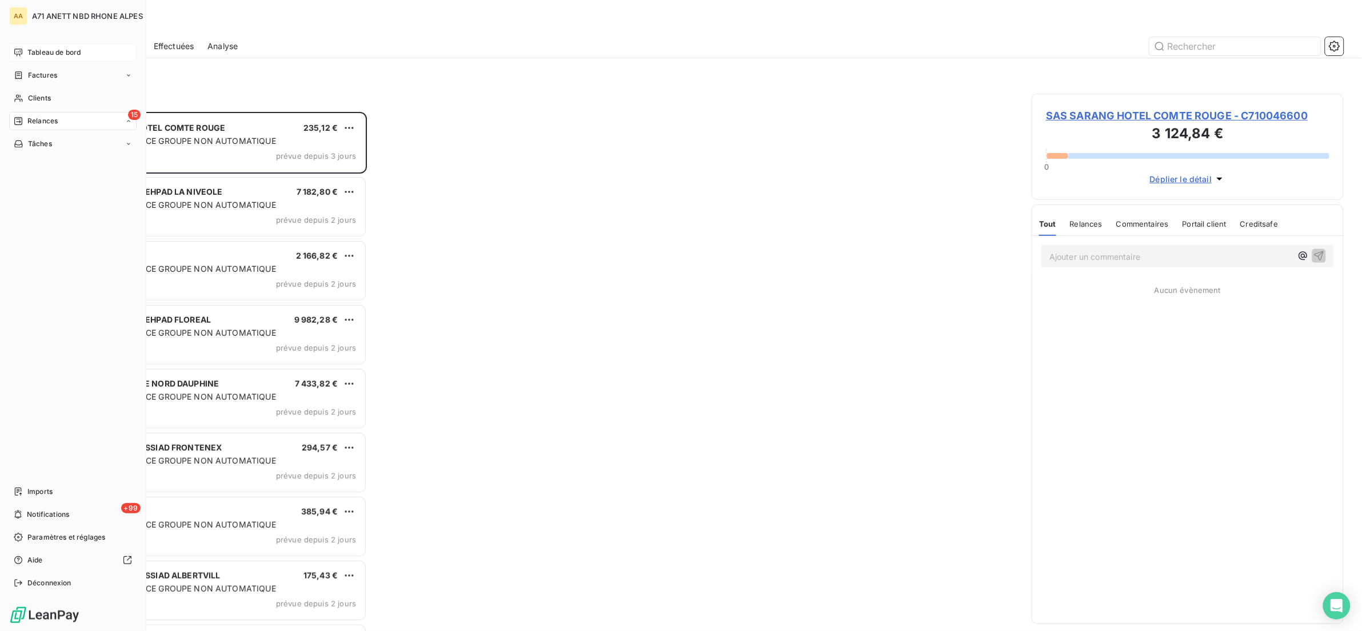
scroll to position [507, 299]
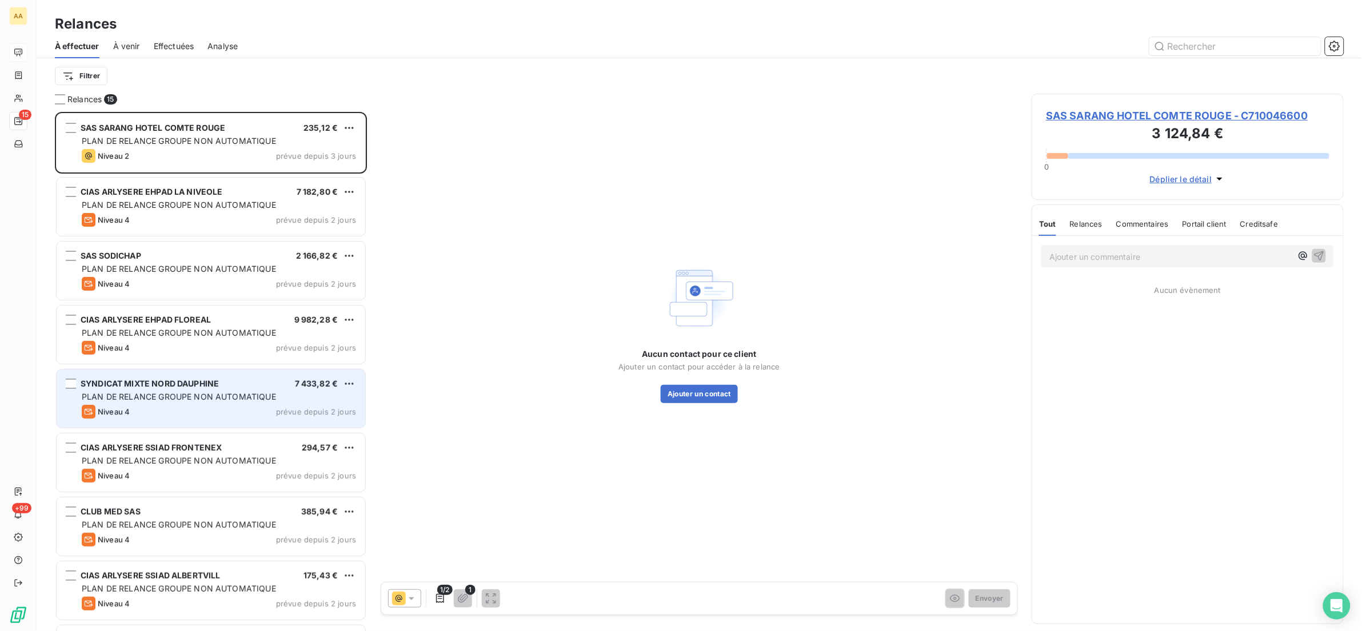
click at [265, 399] on span "PLAN DE RELANCE GROUPE NON AUTOMATIQUE" at bounding box center [179, 397] width 194 height 10
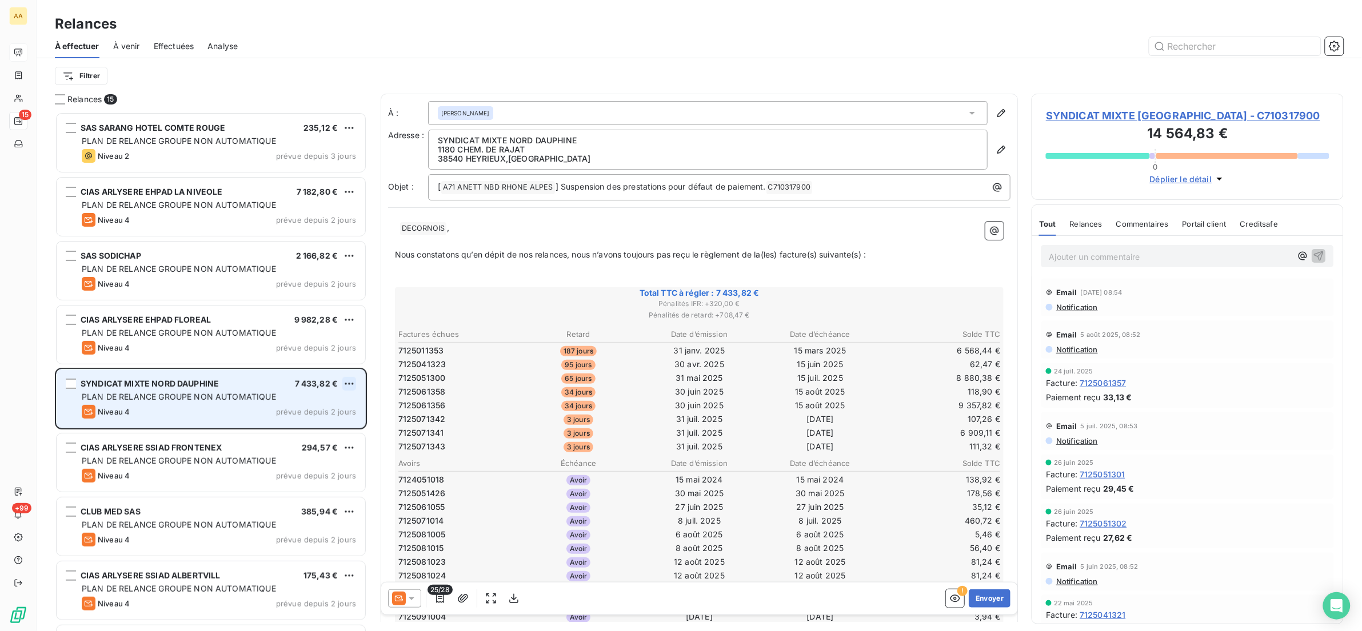
click at [347, 384] on html "AA 15 +99 Relances À effectuer À venir Effectuées Analyse Filtrer Relances 15 S…" at bounding box center [681, 315] width 1362 height 631
click at [334, 417] on div "Replanifier cette action Passer cette action" at bounding box center [299, 418] width 111 height 48
click at [333, 426] on div "Passer cette action" at bounding box center [300, 428] width 102 height 18
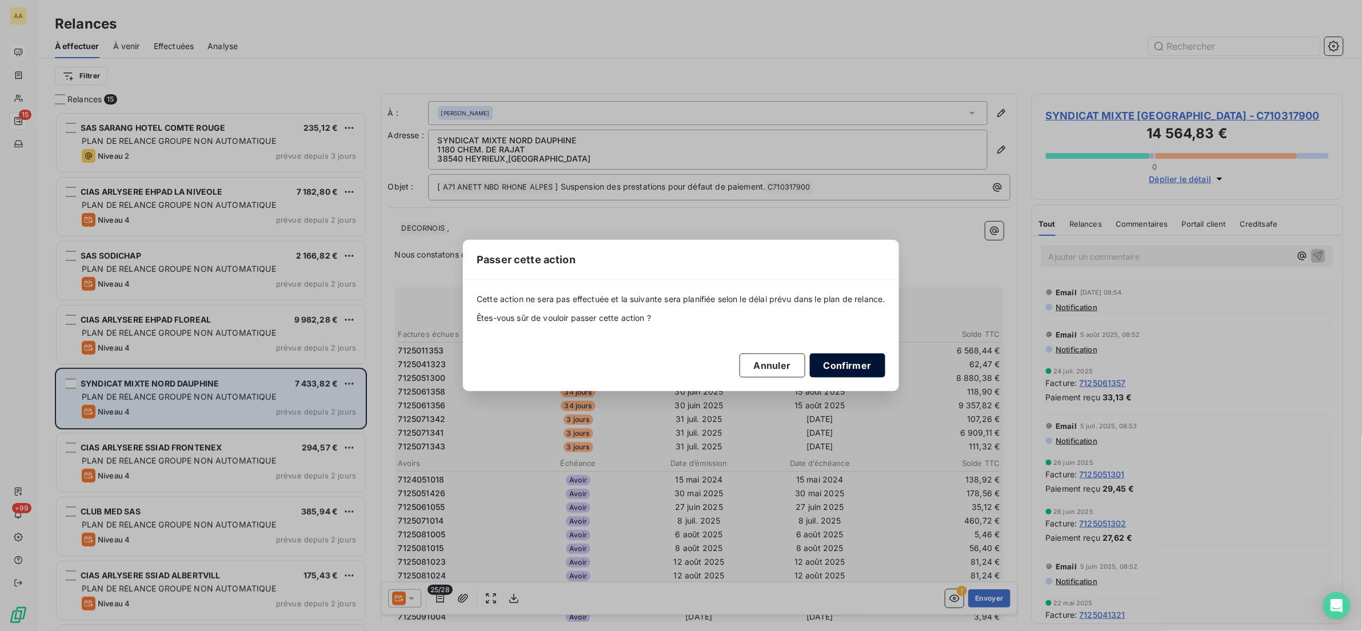
click at [824, 356] on button "Confirmer" at bounding box center [847, 366] width 75 height 24
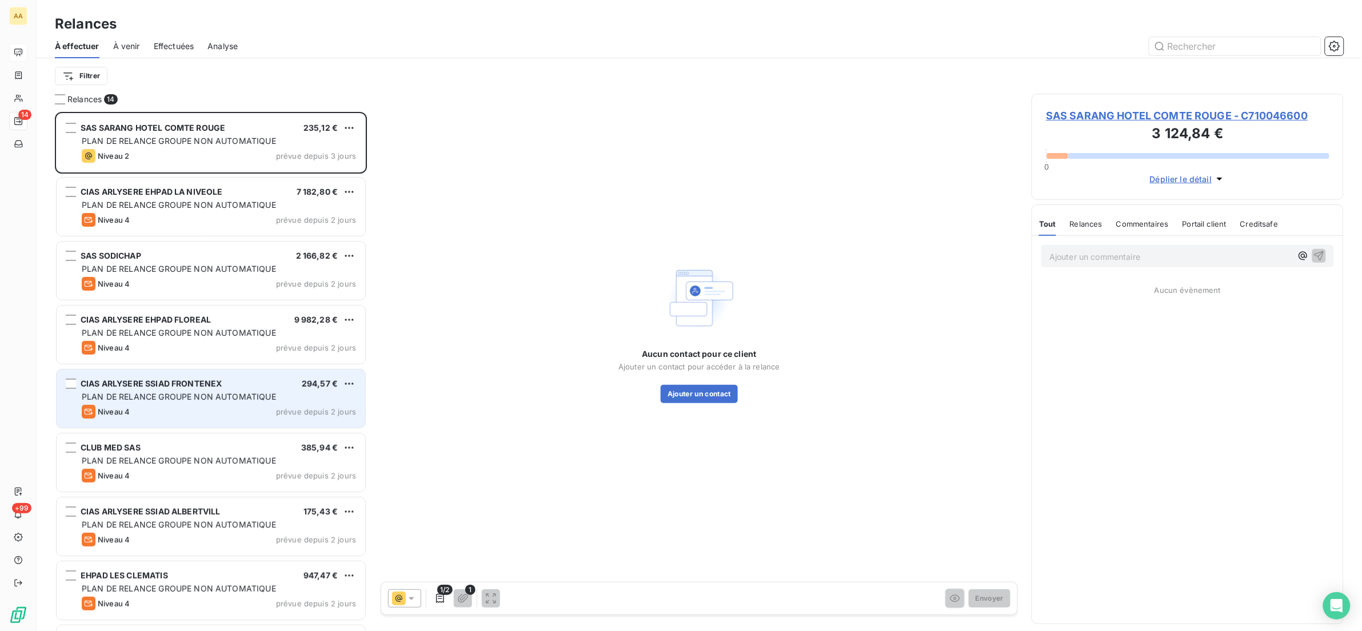
click at [285, 405] on div "Niveau 4 prévue depuis 2 jours" at bounding box center [219, 412] width 274 height 14
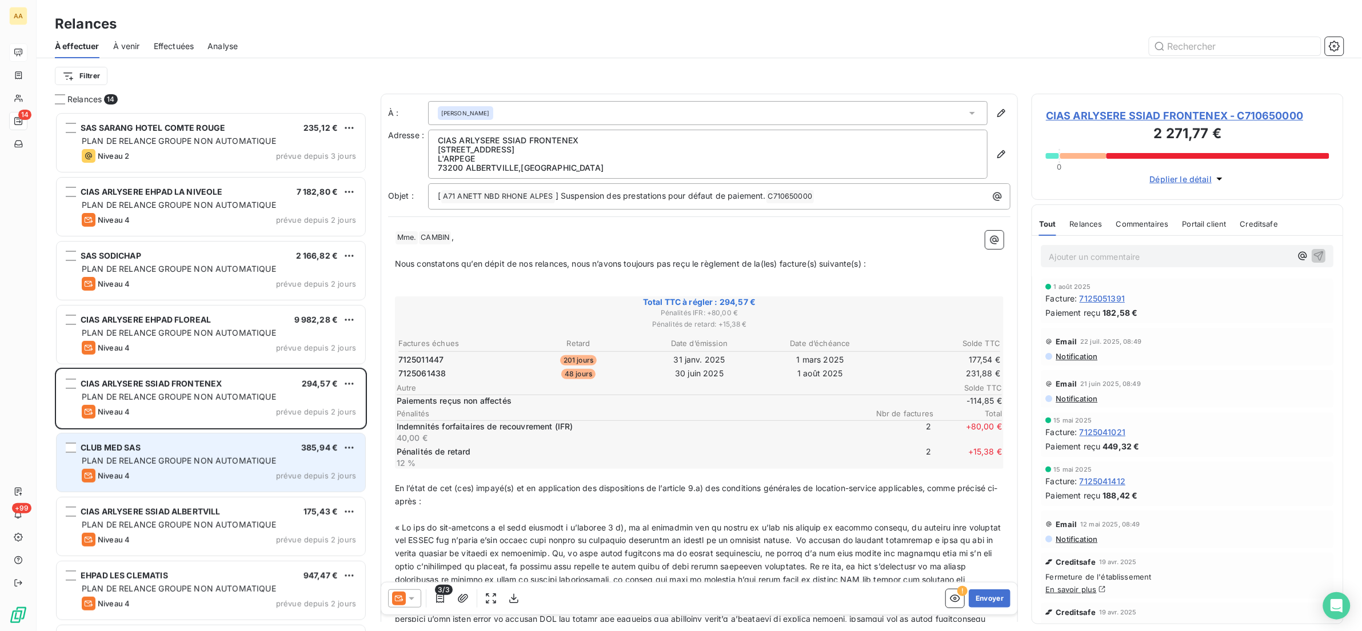
click at [275, 462] on div "PLAN DE RELANCE GROUPE NON AUTOMATIQUE" at bounding box center [219, 460] width 274 height 11
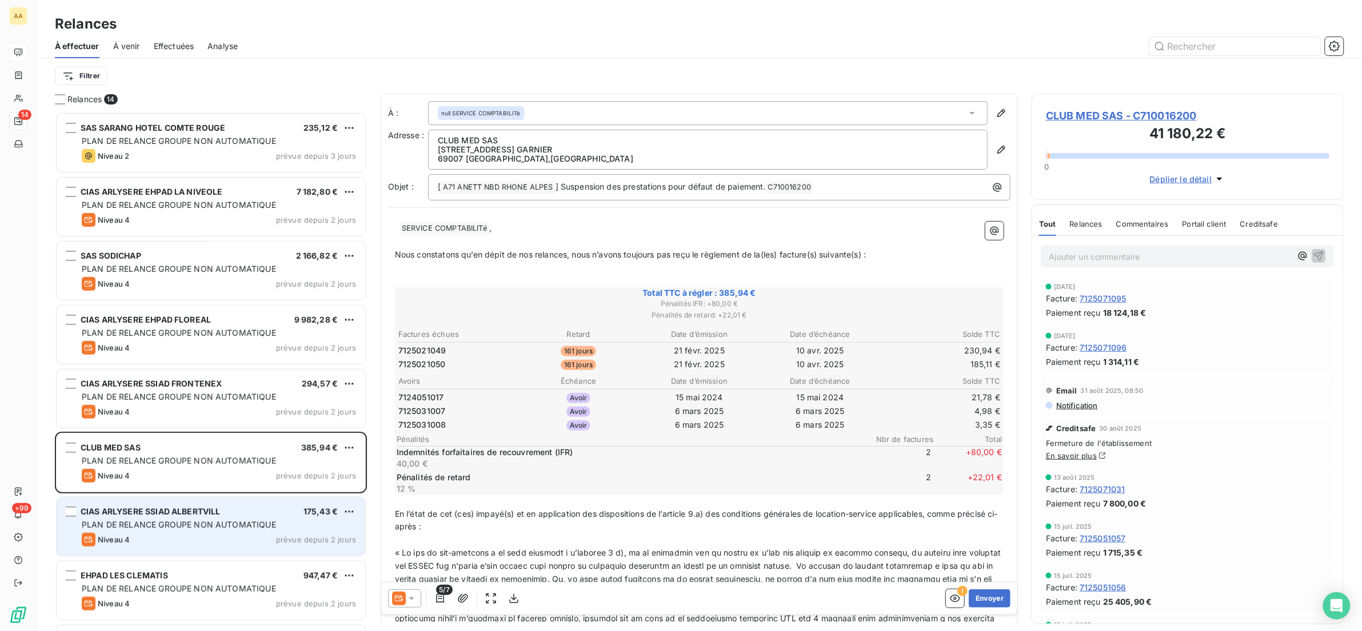
click at [275, 520] on div "CIAS ARLYSERE SSIAD ALBERTVILL 175,43 € PLAN DE RELANCE GROUPE NON AUTOMATIQUE …" at bounding box center [211, 527] width 309 height 58
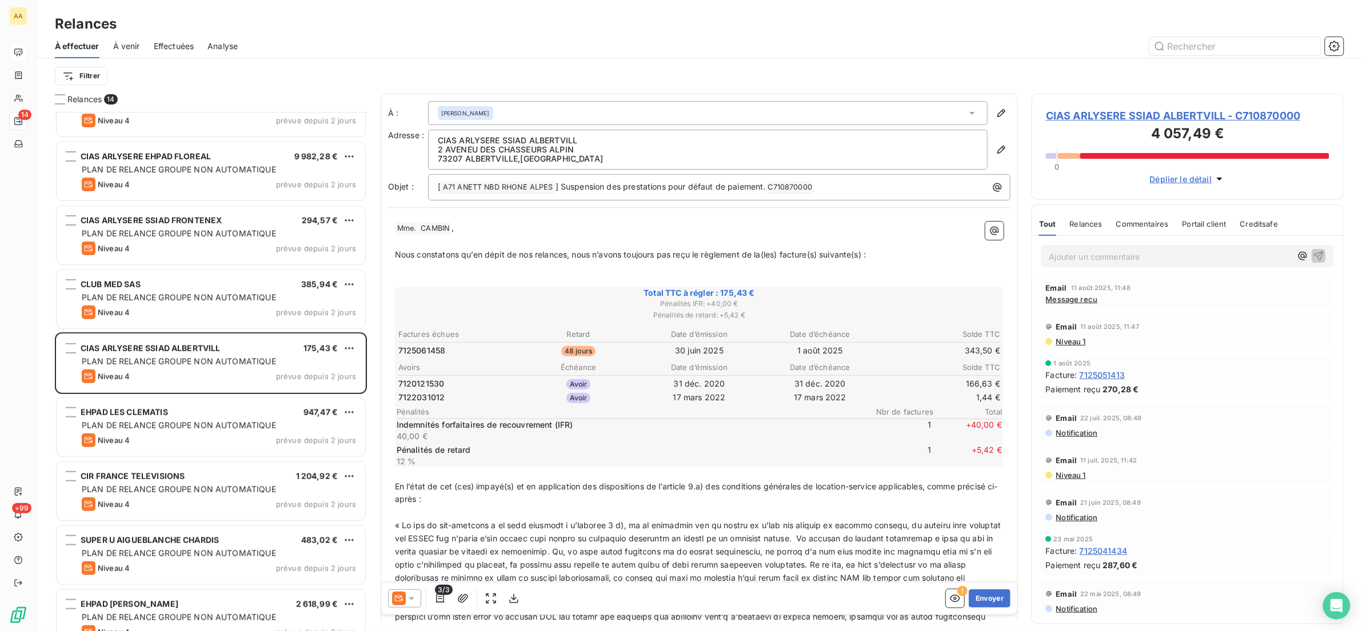
scroll to position [172, 0]
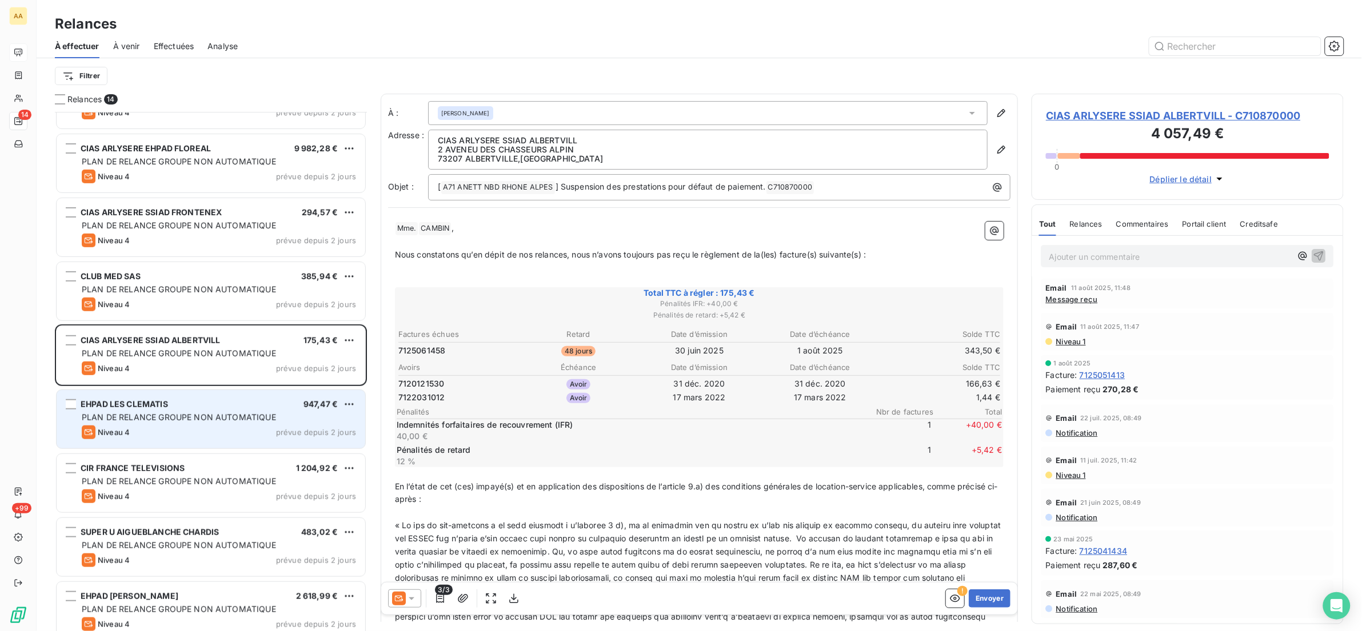
click at [228, 399] on div "EHPAD LES CLEMATIS 947,47 €" at bounding box center [219, 404] width 274 height 10
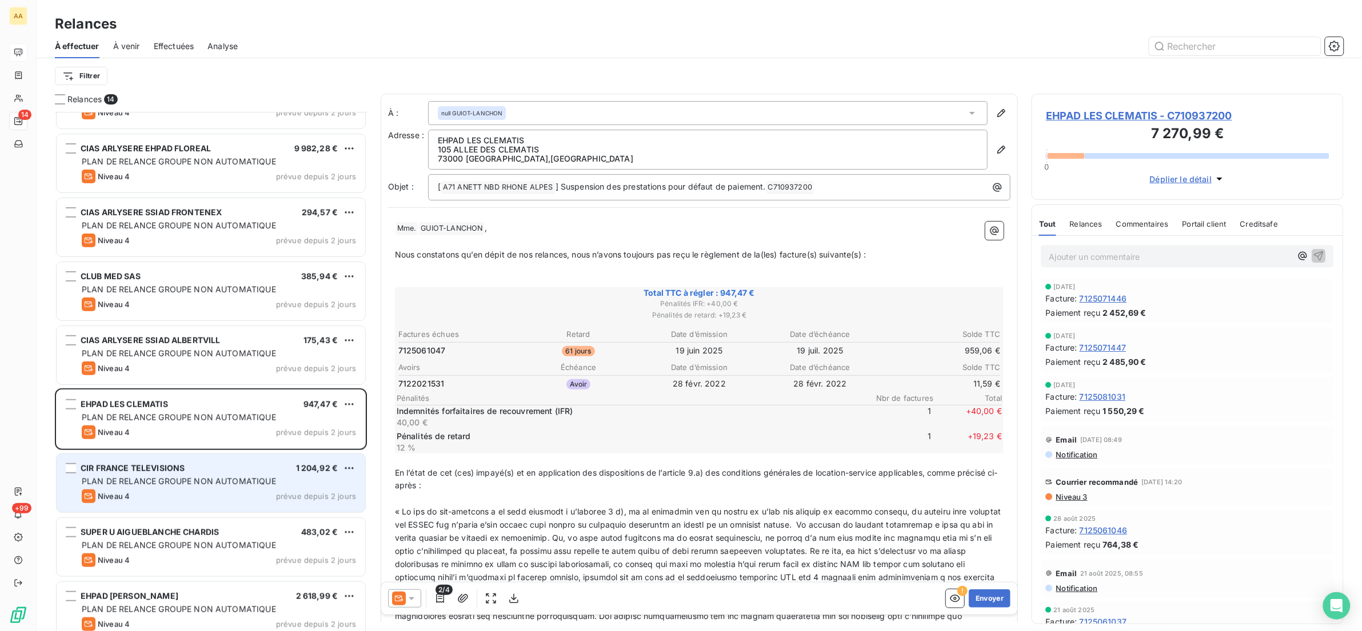
click at [230, 470] on div "CIR FRANCE TELEVISIONS 1 204,92 €" at bounding box center [219, 468] width 274 height 10
